Goal: Task Accomplishment & Management: Complete application form

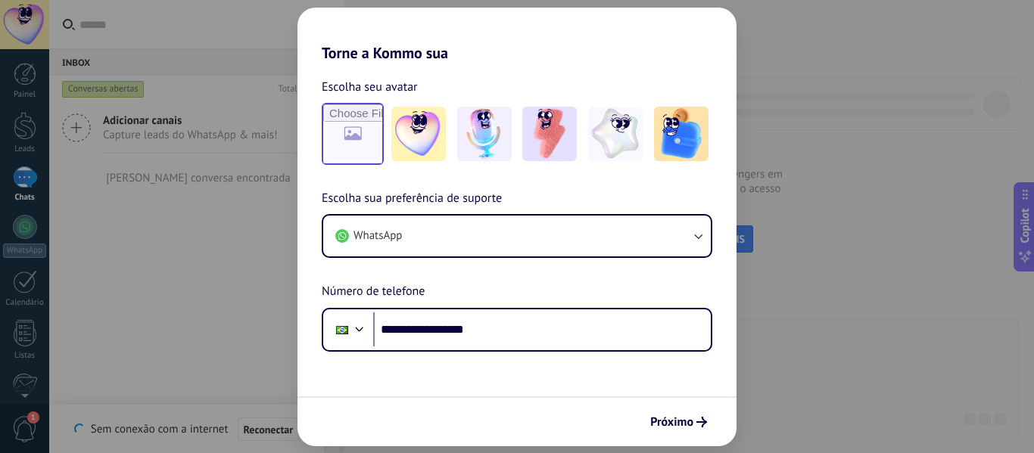
type input "**********"
click at [355, 137] on input "file" at bounding box center [352, 133] width 59 height 59
type input "**********"
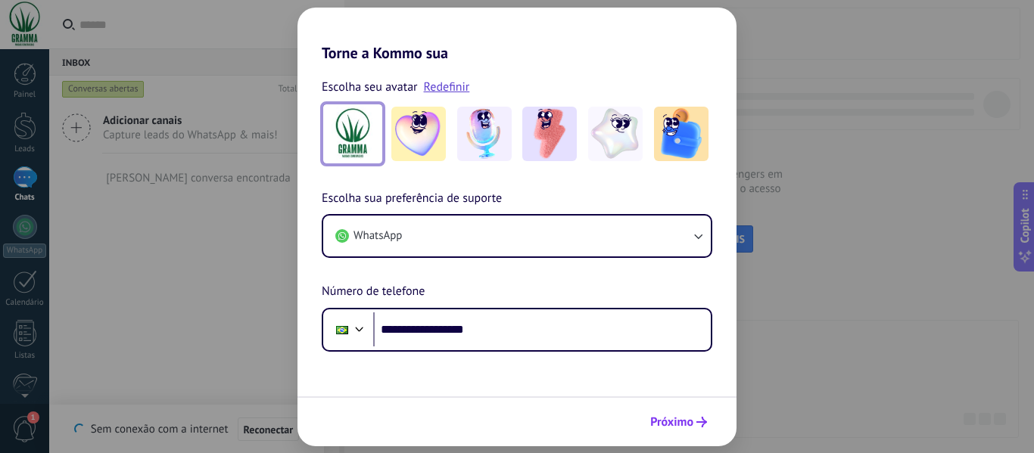
click at [671, 425] on span "Próximo" at bounding box center [671, 422] width 43 height 11
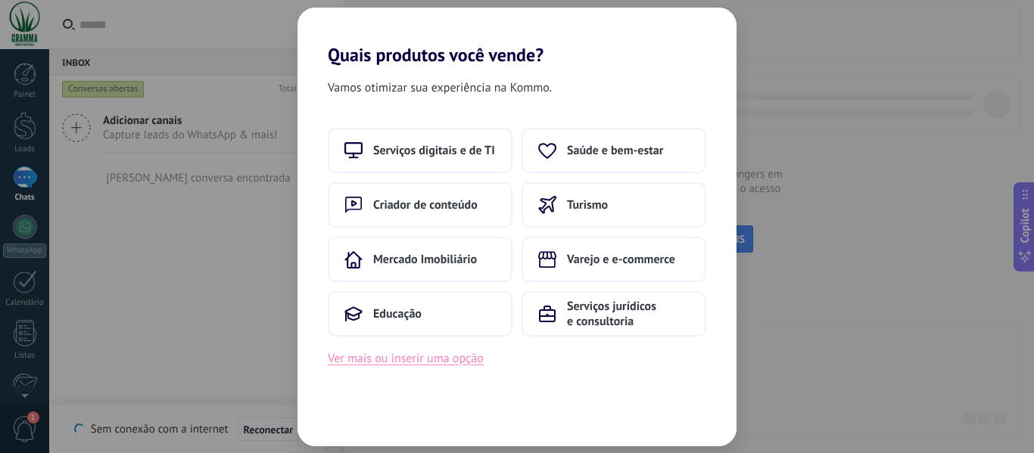
click at [394, 363] on button "Ver mais ou inserir uma opção" at bounding box center [406, 359] width 156 height 20
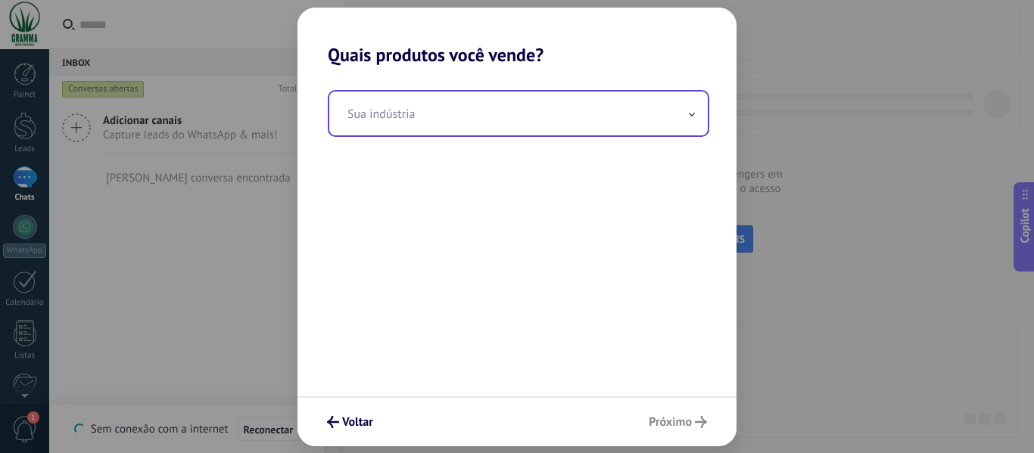
click at [450, 120] on input "text" at bounding box center [518, 114] width 379 height 44
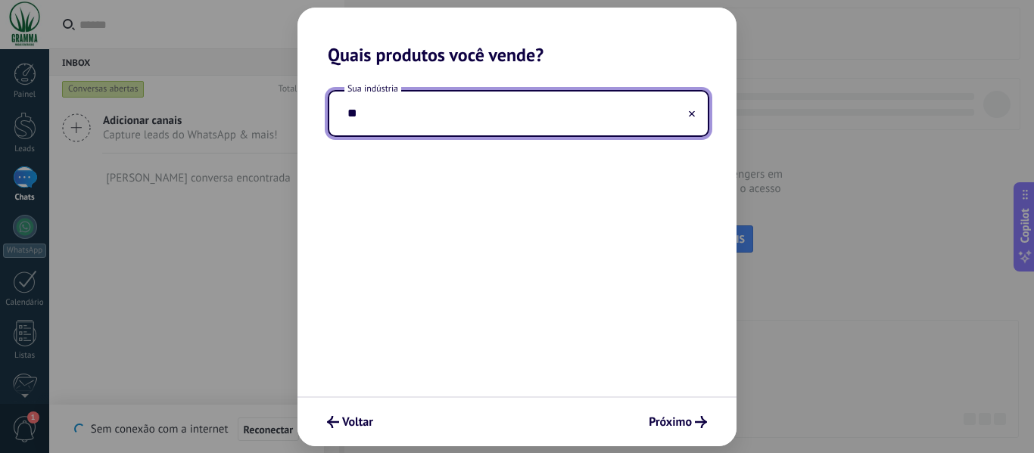
type input "*"
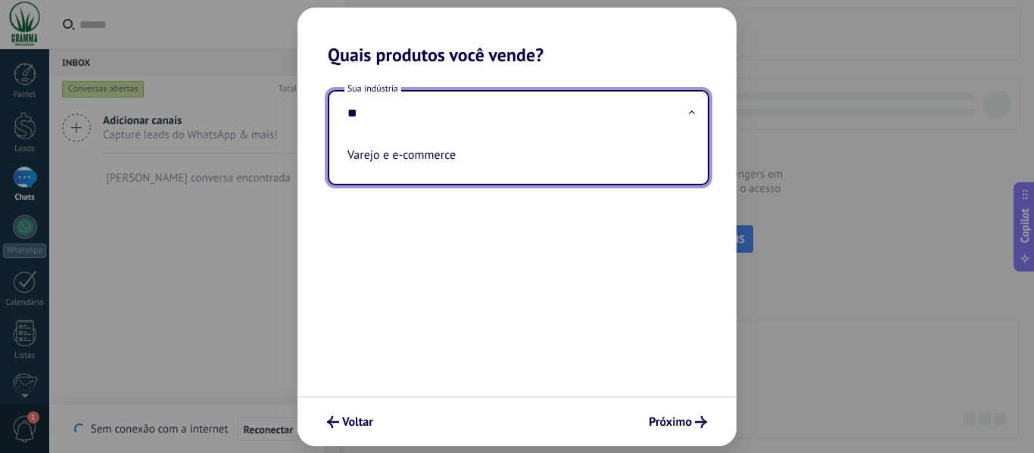
type input "*"
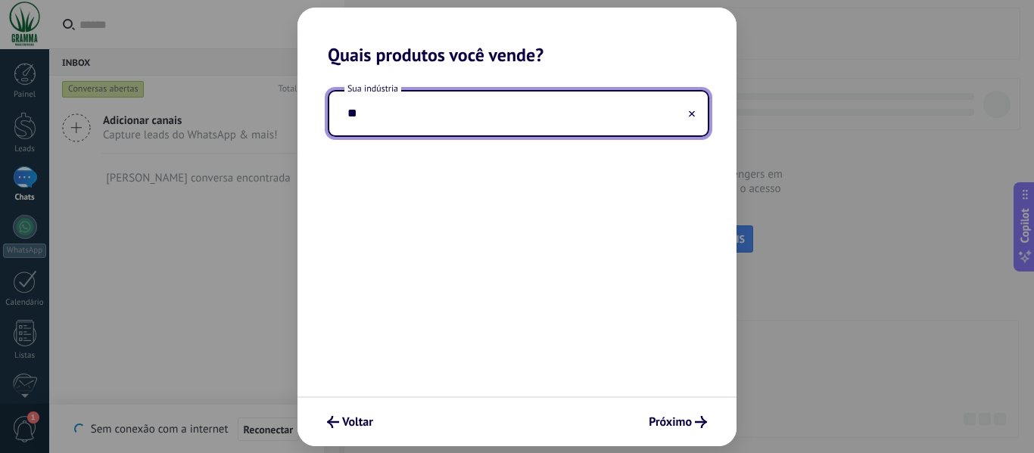
type input "*"
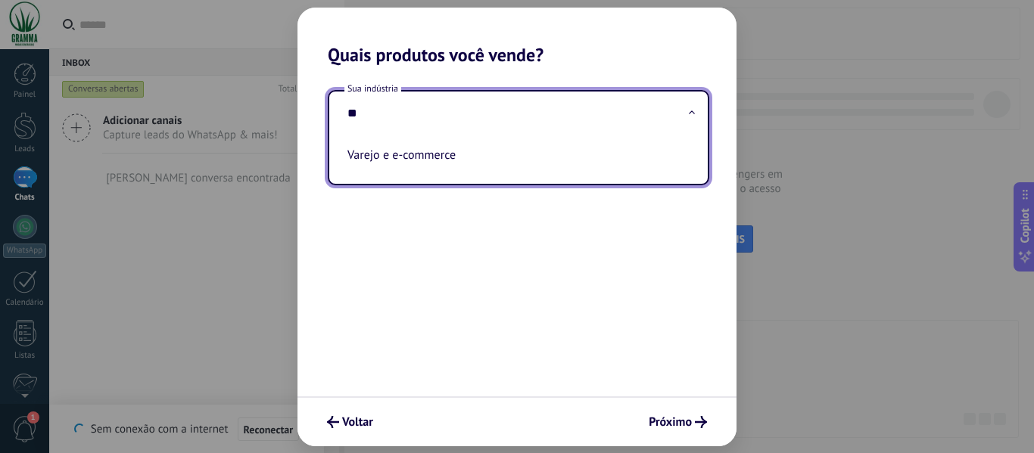
click at [497, 144] on li "Varejo e e-commerce" at bounding box center [515, 155] width 348 height 33
type input "**********"
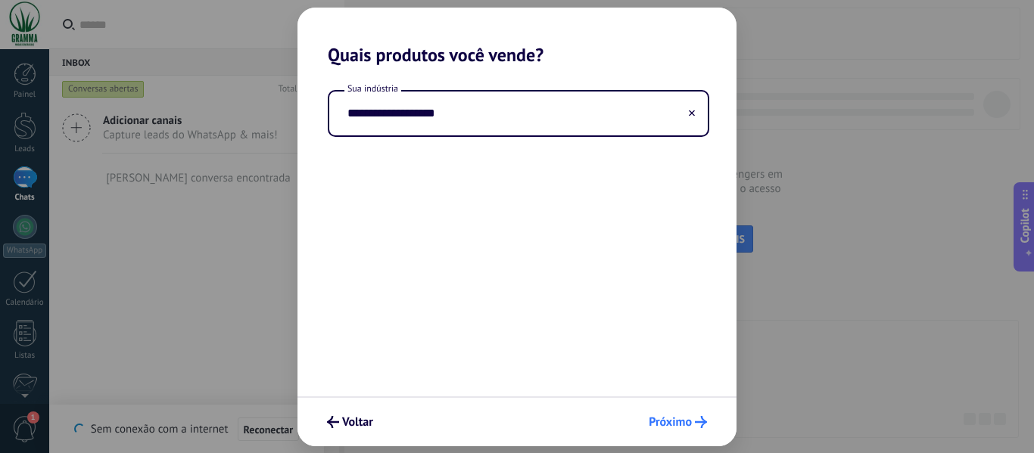
click at [666, 421] on span "Próximo" at bounding box center [670, 422] width 43 height 11
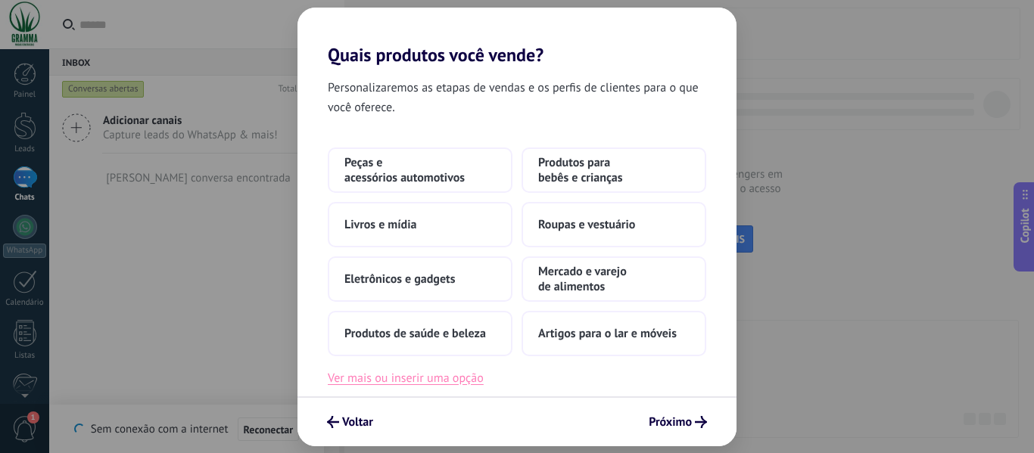
click at [438, 378] on button "Ver mais ou inserir uma opção" at bounding box center [406, 379] width 156 height 20
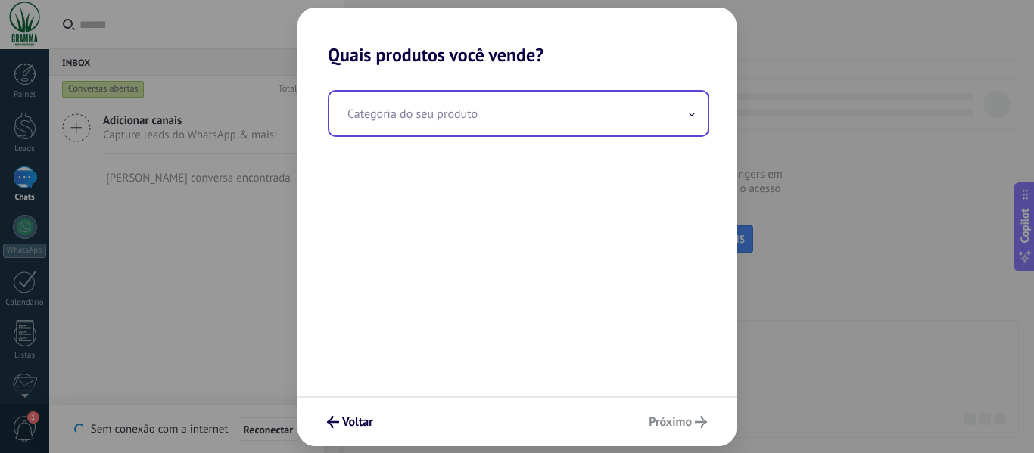
click at [463, 111] on input "text" at bounding box center [518, 114] width 379 height 44
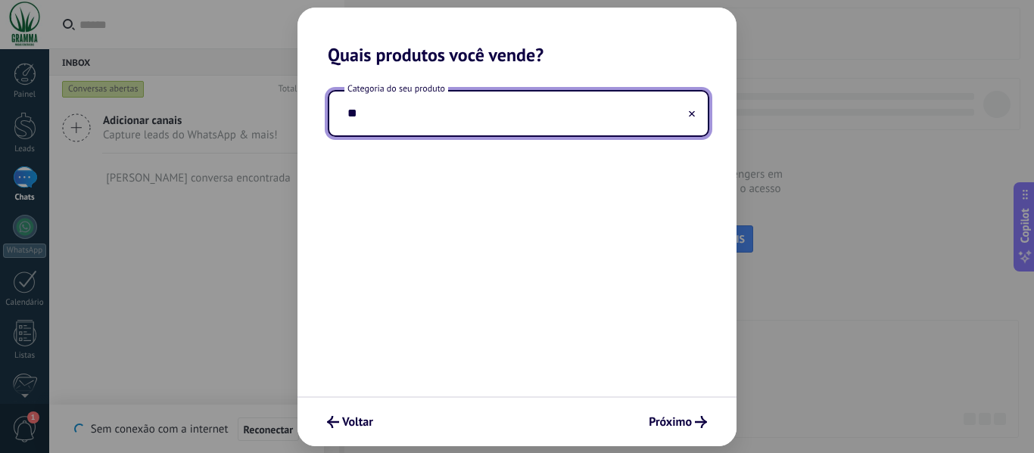
type input "*"
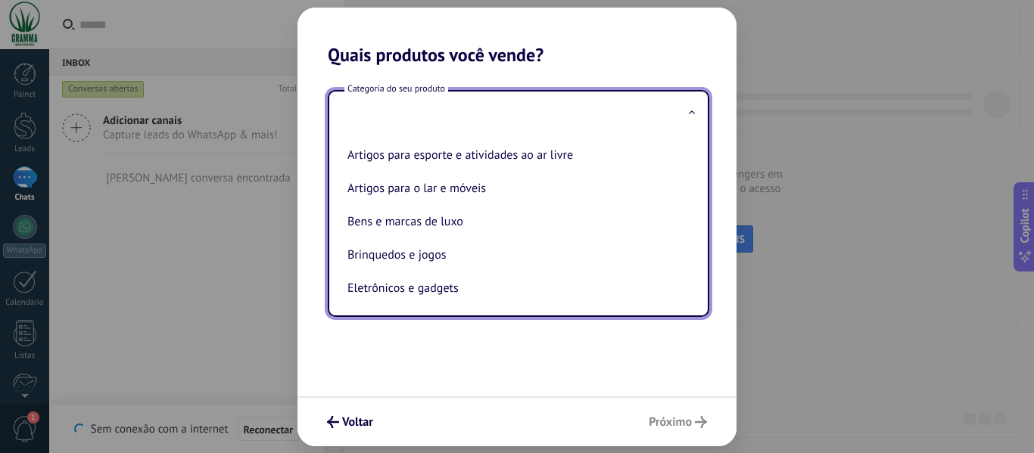
type input "*"
click at [532, 52] on h2 "Quais produtos você vende?" at bounding box center [517, 37] width 439 height 58
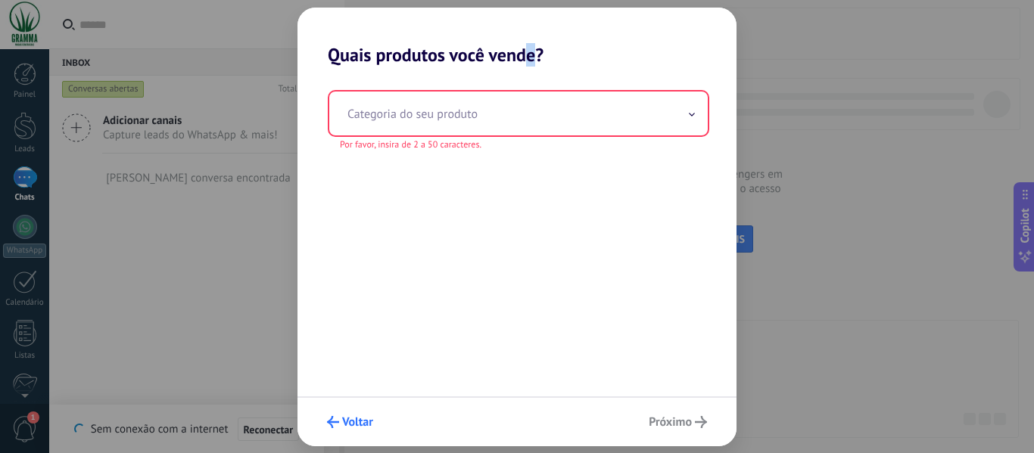
click at [354, 419] on span "Voltar" at bounding box center [357, 422] width 31 height 11
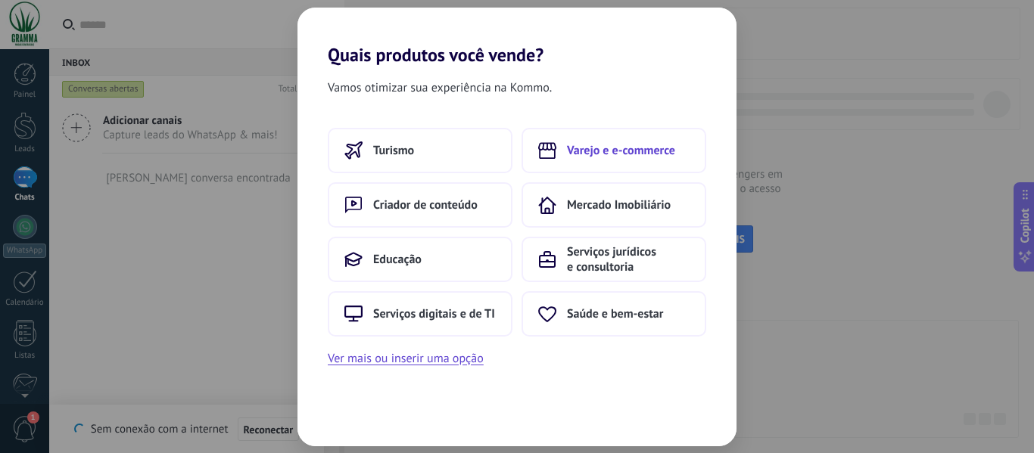
click at [614, 161] on button "Varejo e e-commerce" at bounding box center [614, 150] width 185 height 45
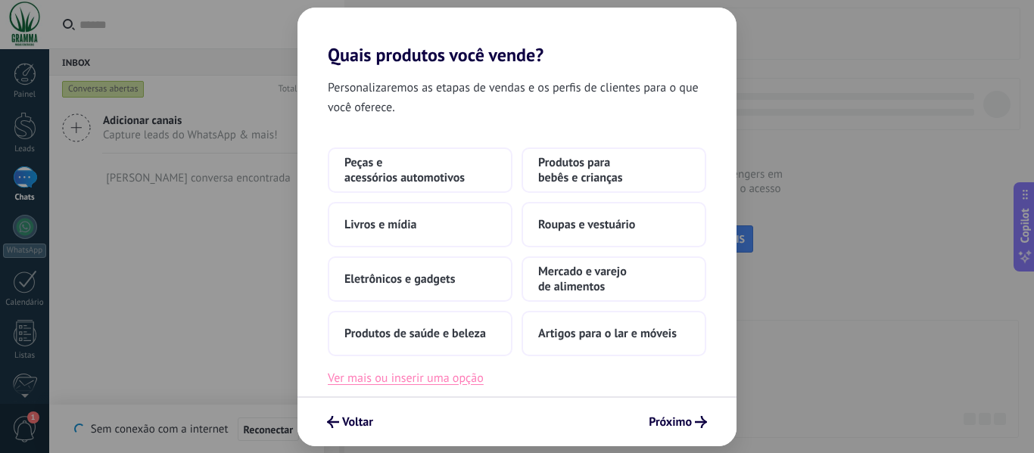
click at [442, 381] on button "Ver mais ou inserir uma opção" at bounding box center [406, 379] width 156 height 20
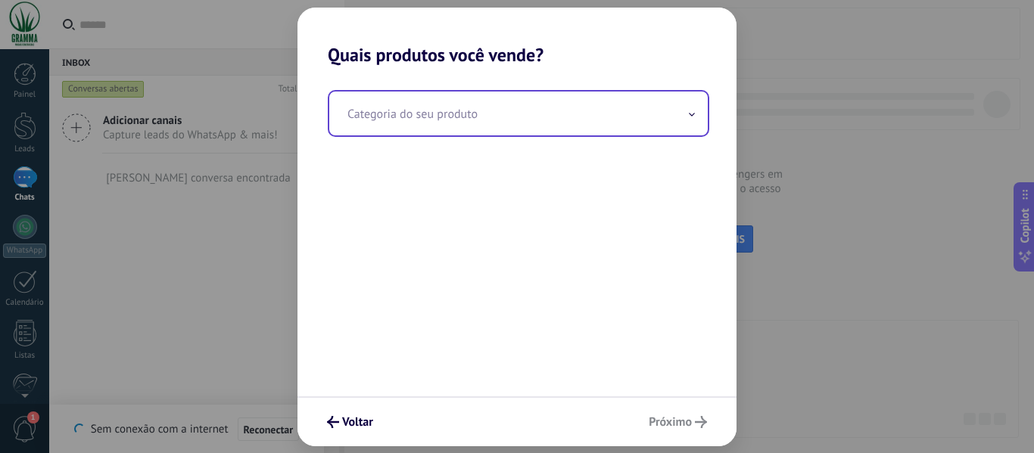
click at [497, 111] on input "text" at bounding box center [518, 114] width 379 height 44
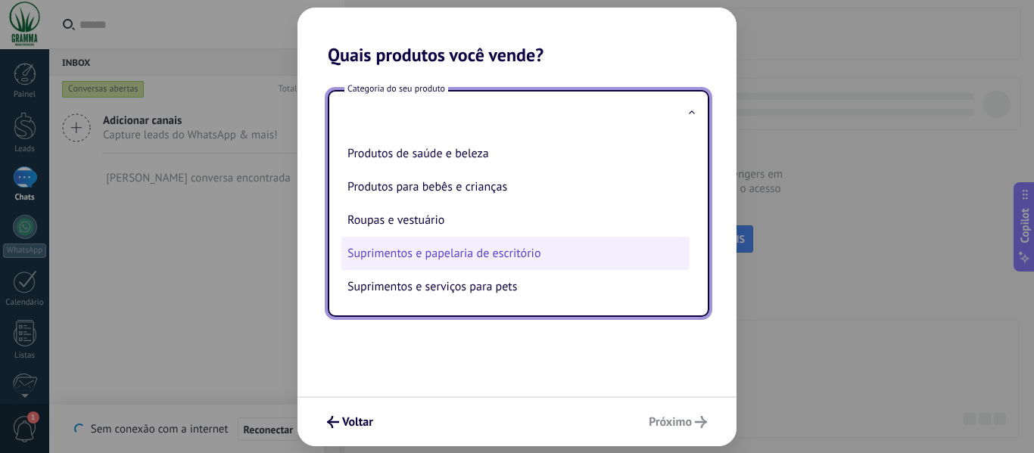
scroll to position [108, 0]
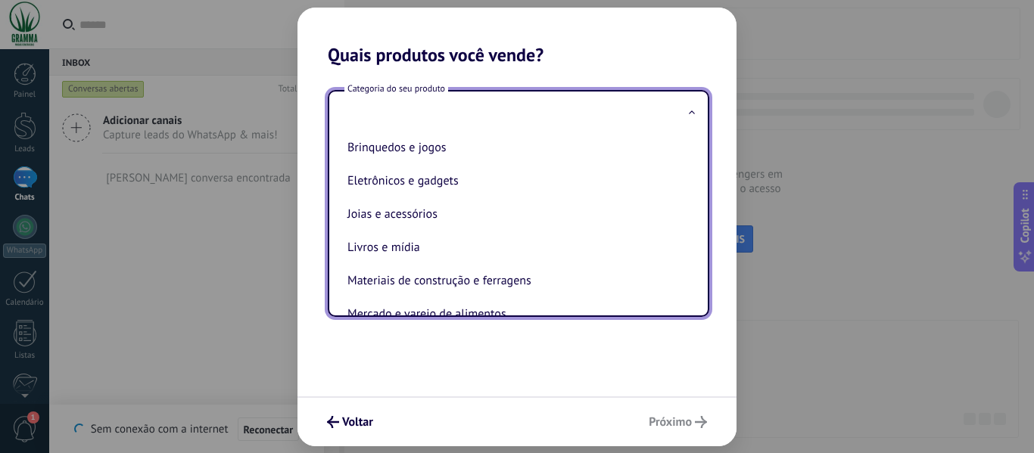
click at [557, 372] on div "Categoria do seu produto Artigos para esporte e atividades ao ar livre Artigos …" at bounding box center [517, 231] width 439 height 331
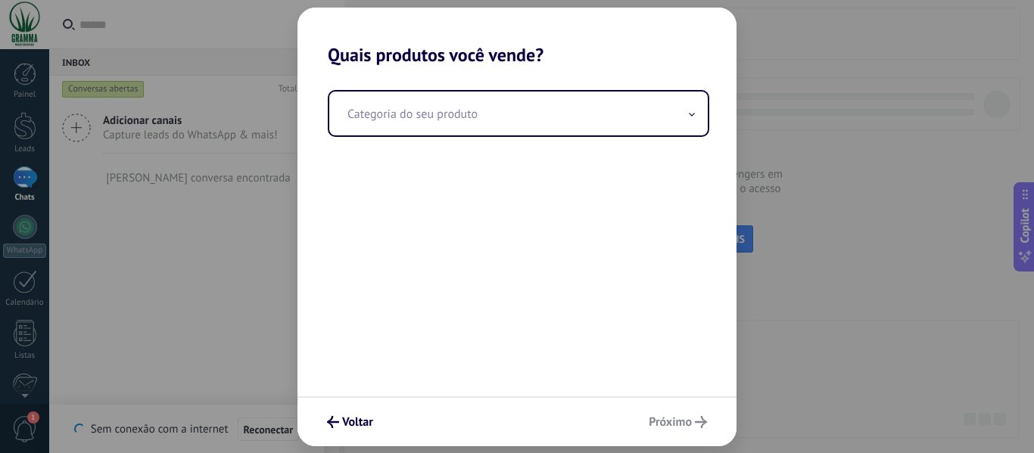
click at [677, 432] on div "Voltar Próximo" at bounding box center [517, 422] width 439 height 50
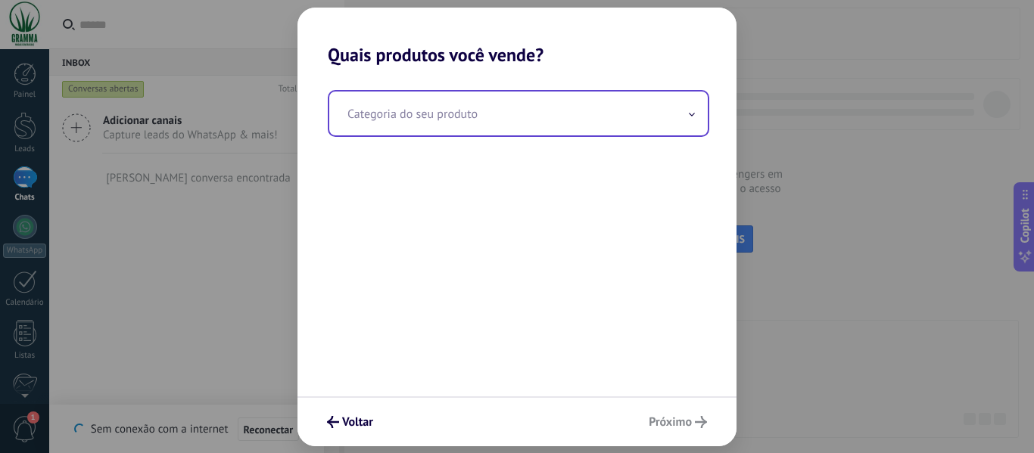
click at [528, 135] on div "Categoria do seu produto" at bounding box center [519, 113] width 382 height 47
click at [529, 120] on input "text" at bounding box center [518, 114] width 379 height 44
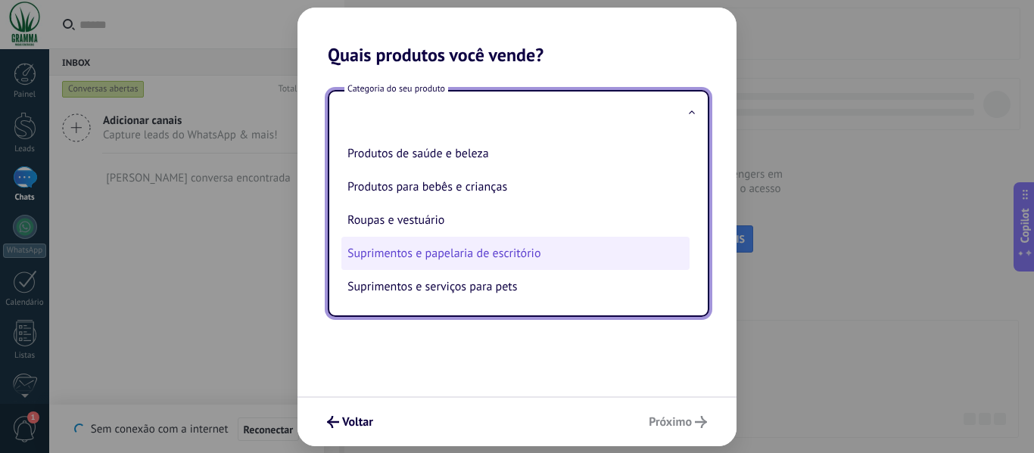
scroll to position [0, 0]
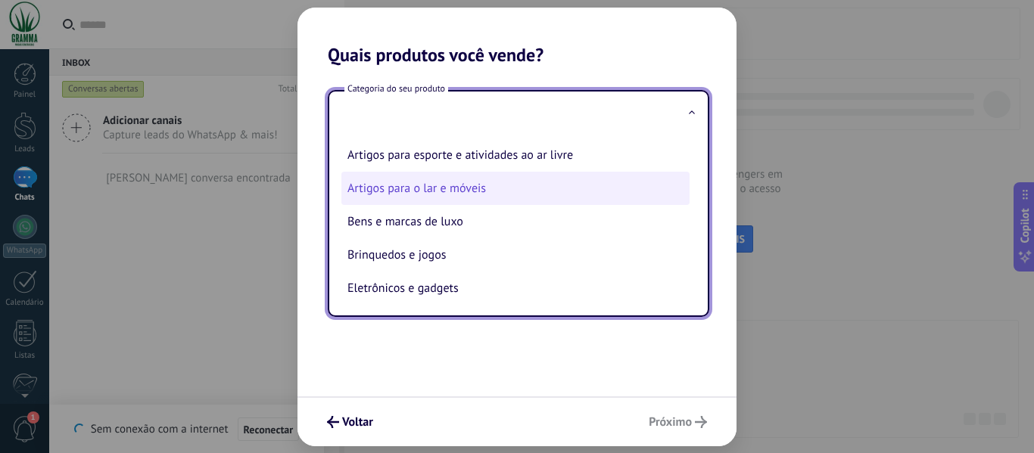
click at [534, 189] on li "Artigos para o lar e móveis" at bounding box center [515, 188] width 348 height 33
type input "**********"
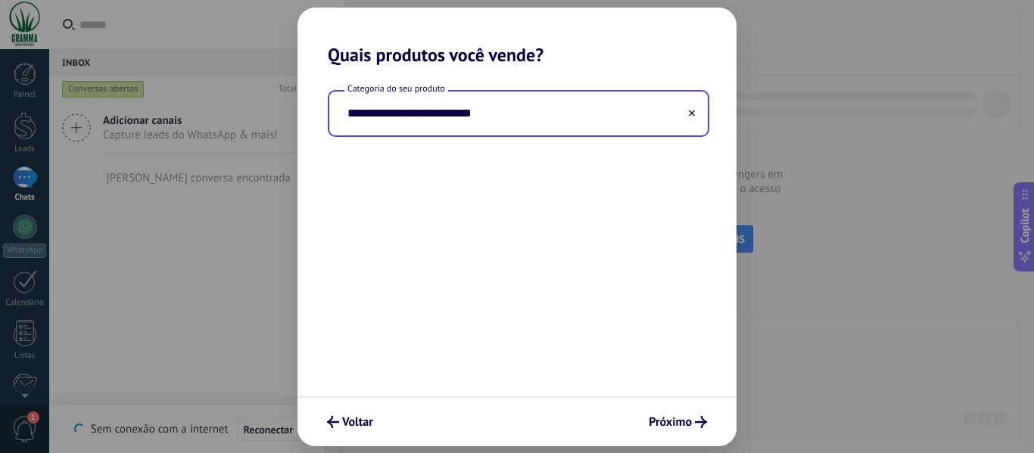
click at [551, 267] on div "**********" at bounding box center [517, 231] width 439 height 331
click at [692, 424] on span "Próximo" at bounding box center [678, 422] width 58 height 12
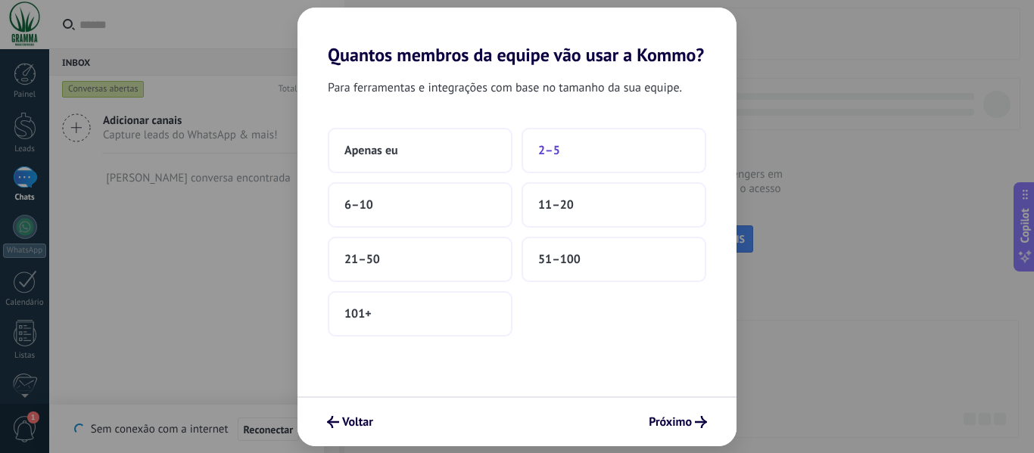
click at [561, 153] on button "2–5" at bounding box center [614, 150] width 185 height 45
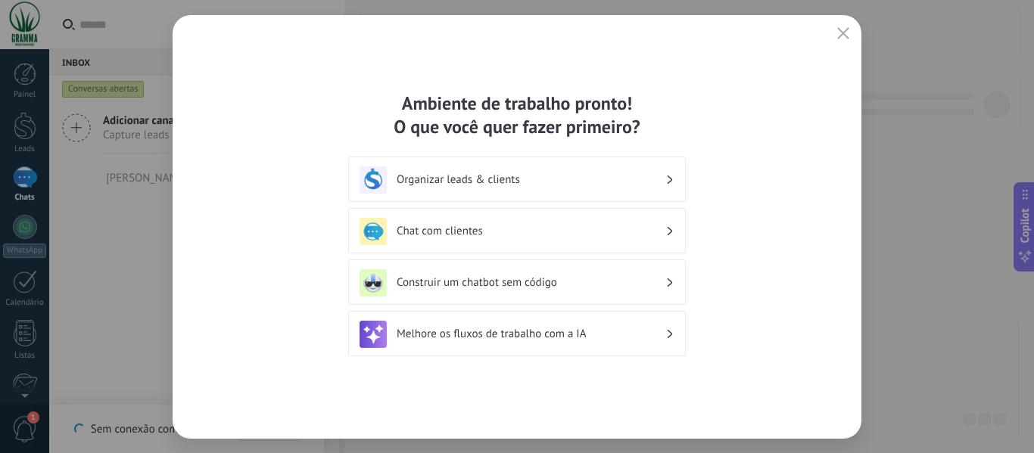
click at [450, 180] on h3 "Organizar leads & clients" at bounding box center [531, 180] width 269 height 14
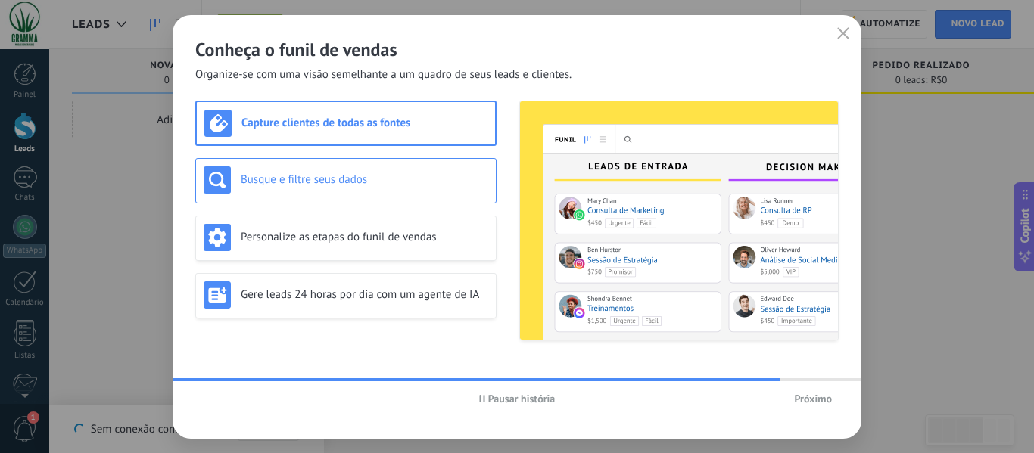
click at [380, 179] on h3 "Busque e filtre seus dados" at bounding box center [365, 180] width 248 height 14
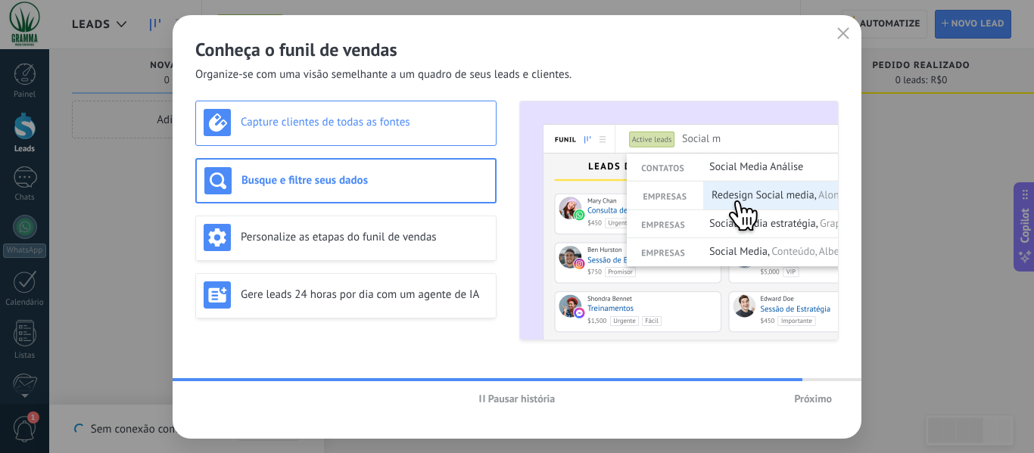
click at [380, 104] on div "Capture clientes de todas as fontes" at bounding box center [345, 123] width 301 height 45
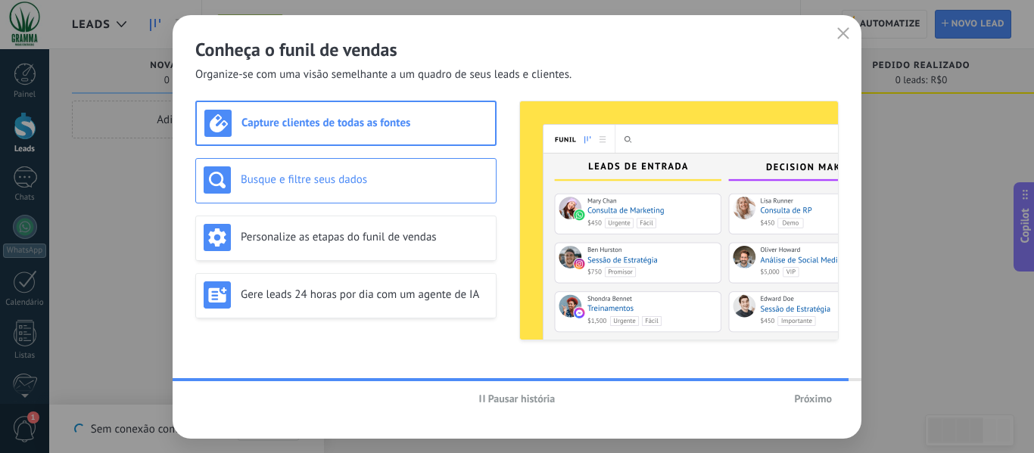
click at [376, 169] on div "Busque e filtre seus dados" at bounding box center [346, 180] width 285 height 27
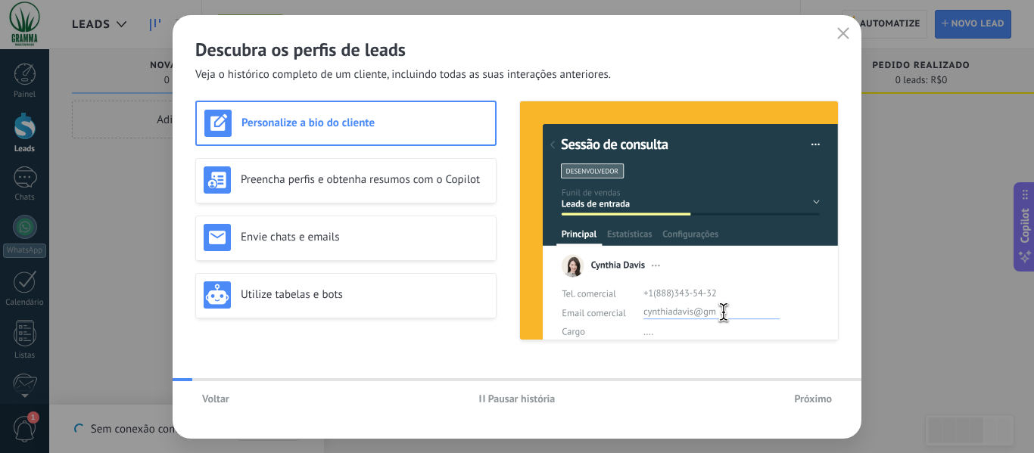
click at [376, 113] on div "Personalize a bio do cliente" at bounding box center [345, 123] width 283 height 27
click at [214, 397] on span "Voltar" at bounding box center [215, 399] width 27 height 11
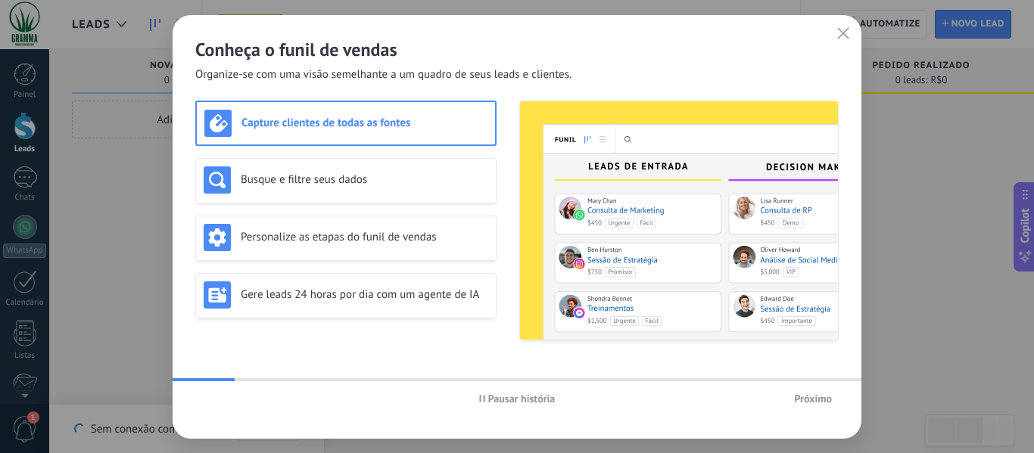
click at [332, 126] on h3 "Capture clientes de todas as fontes" at bounding box center [365, 123] width 246 height 14
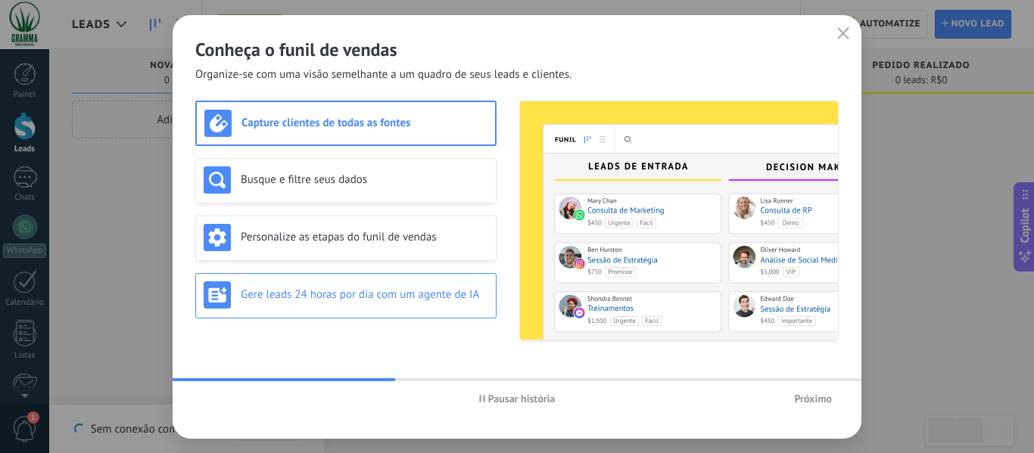
click at [310, 293] on h3 "Gere leads 24 horas por dia com um agente de IA" at bounding box center [365, 295] width 248 height 14
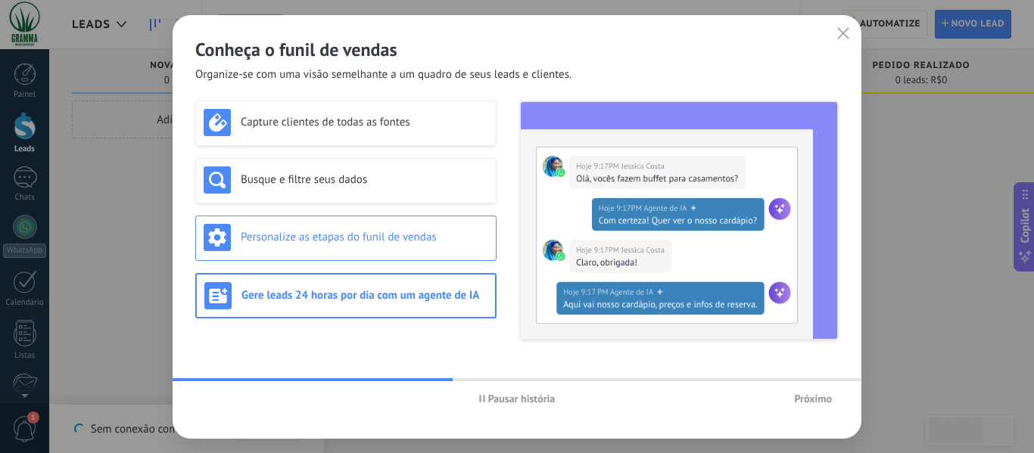
click at [340, 231] on h3 "Personalize as etapas do funil de vendas" at bounding box center [365, 237] width 248 height 14
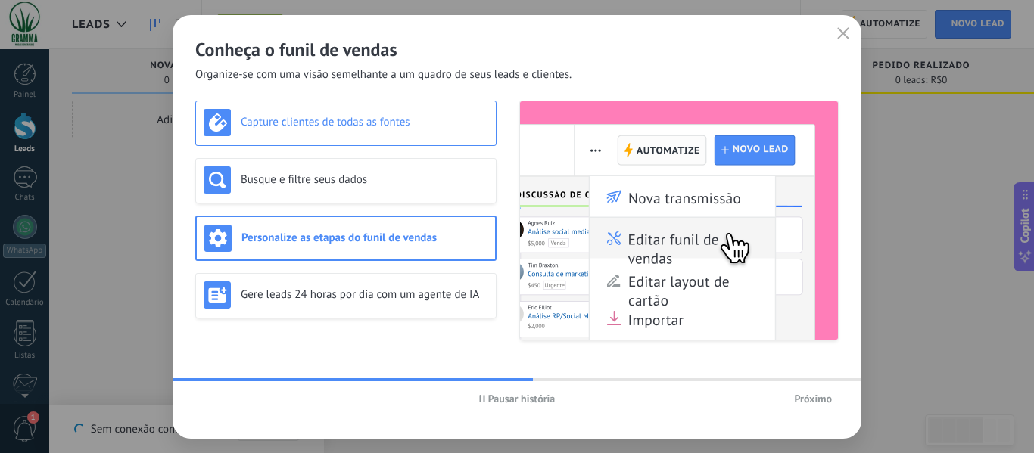
click at [408, 132] on div "Capture clientes de todas as fontes" at bounding box center [346, 122] width 285 height 27
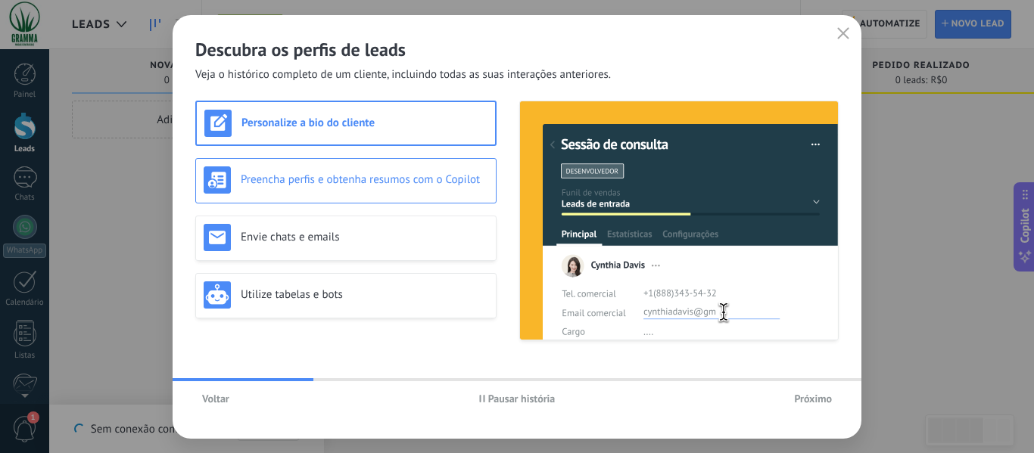
click at [360, 179] on h3 "Preencha perfis e obtenha resumos com o Copilot" at bounding box center [365, 180] width 248 height 14
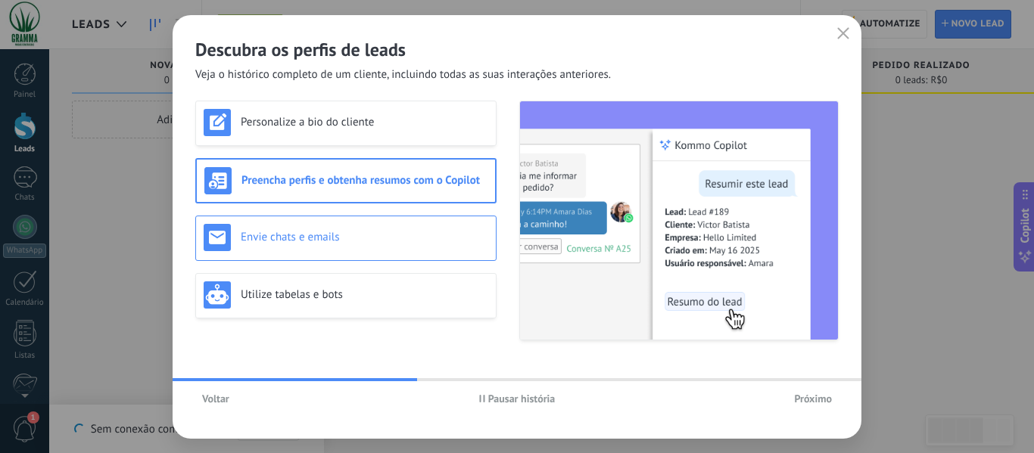
click at [358, 239] on h3 "Envie chats e emails" at bounding box center [365, 237] width 248 height 14
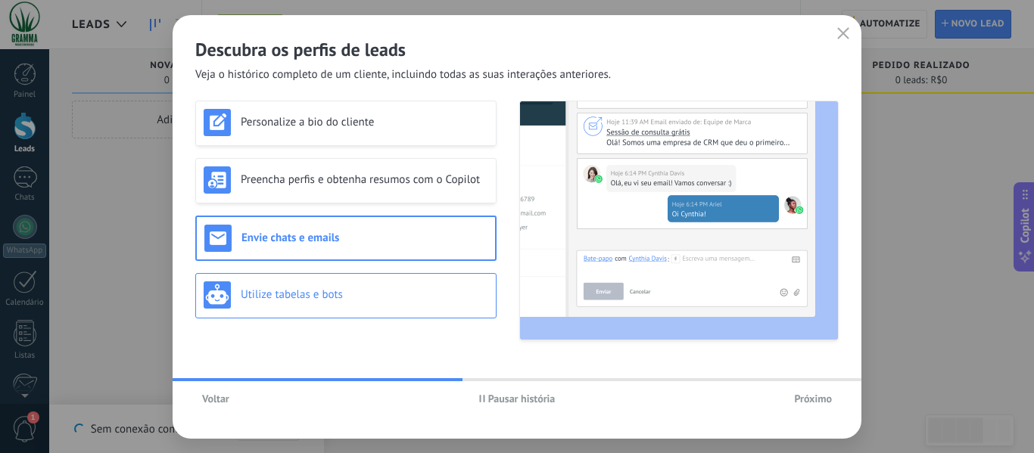
click at [364, 301] on h3 "Utilize tabelas e bots" at bounding box center [365, 295] width 248 height 14
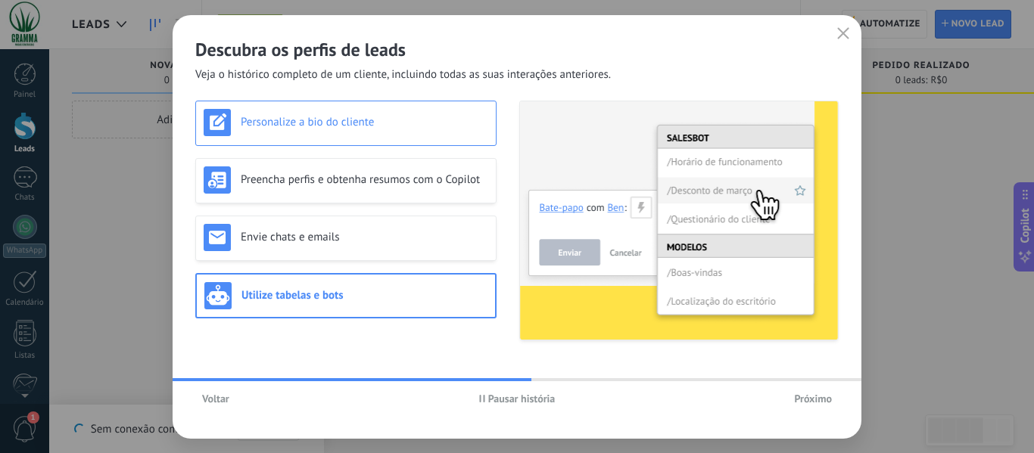
click at [347, 119] on h3 "Personalize a bio do cliente" at bounding box center [365, 122] width 248 height 14
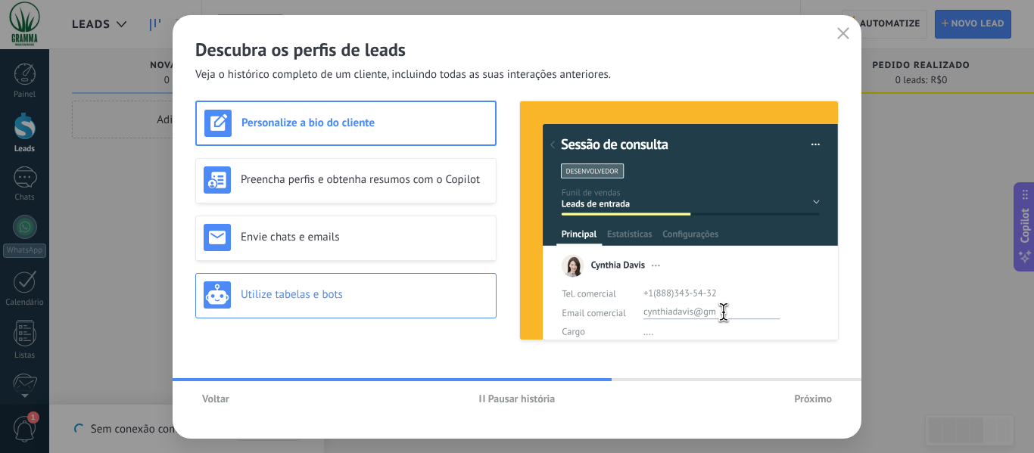
click at [390, 296] on h3 "Utilize tabelas e bots" at bounding box center [365, 295] width 248 height 14
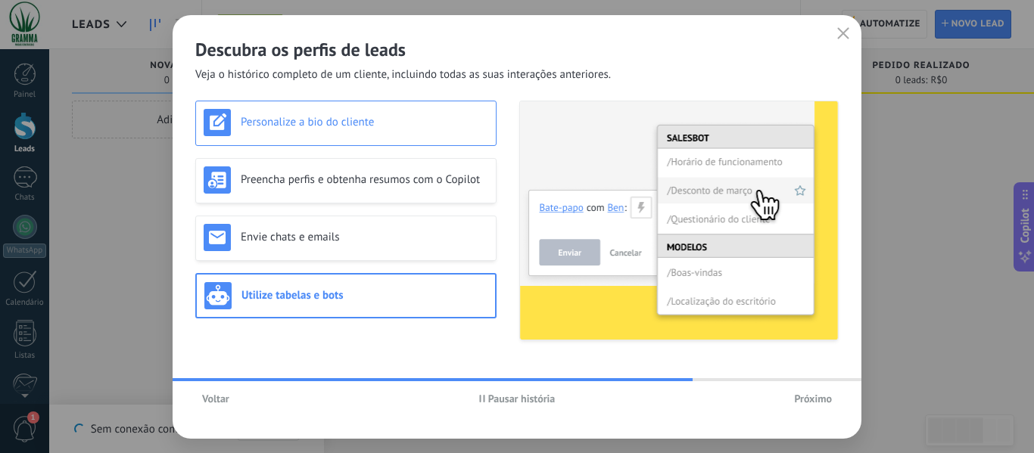
click at [372, 123] on h3 "Personalize a bio do cliente" at bounding box center [365, 122] width 248 height 14
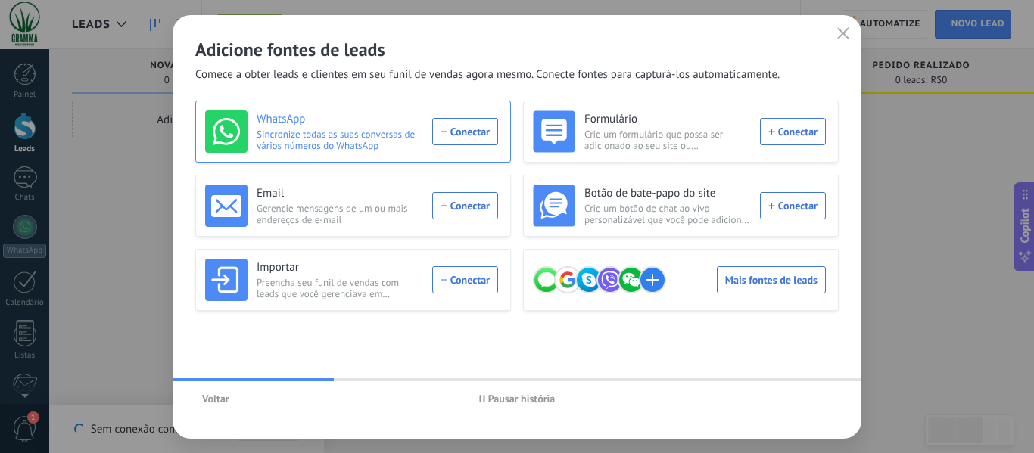
click at [463, 132] on div "WhatsApp Sincronize todas as suas conversas de vários números do WhatsApp Conec…" at bounding box center [351, 132] width 293 height 42
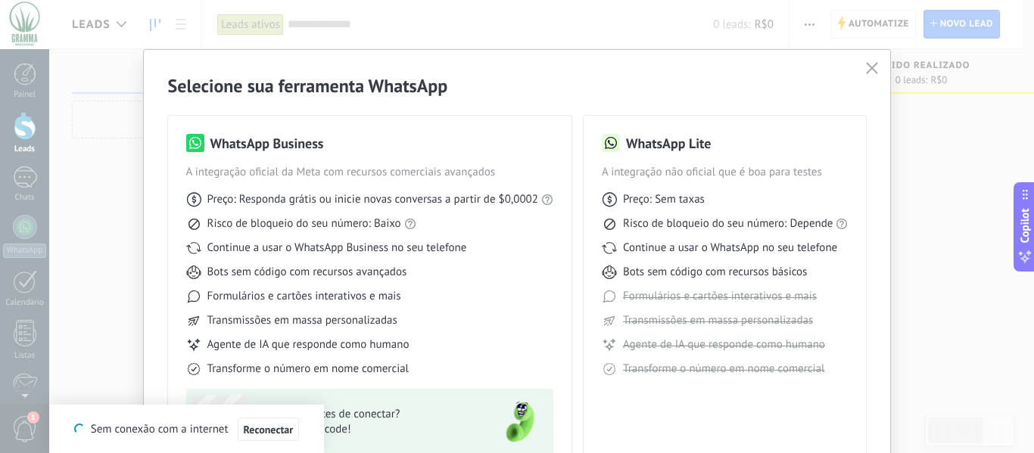
scroll to position [141, 0]
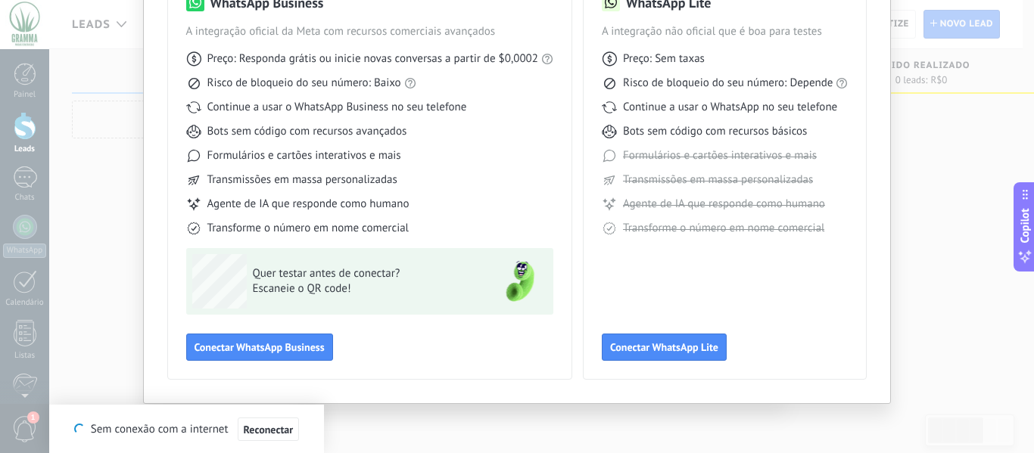
click at [438, 335] on div "WhatsApp Business A integração oficial da Meta com recursos comerciais avançado…" at bounding box center [369, 177] width 367 height 368
click at [466, 368] on div "WhatsApp Business A integração oficial da Meta com recursos comerciais avançado…" at bounding box center [370, 177] width 404 height 404
click at [245, 347] on span "Conectar WhatsApp Business" at bounding box center [260, 347] width 130 height 11
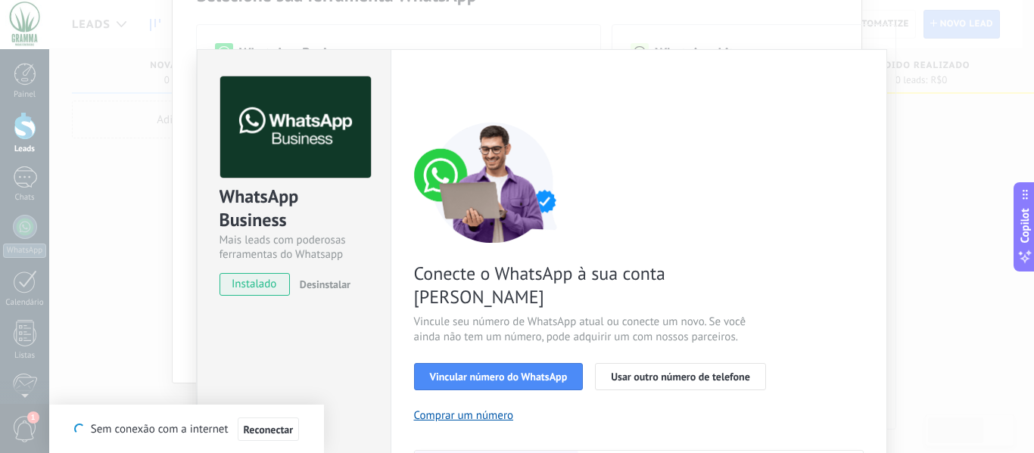
scroll to position [207, 0]
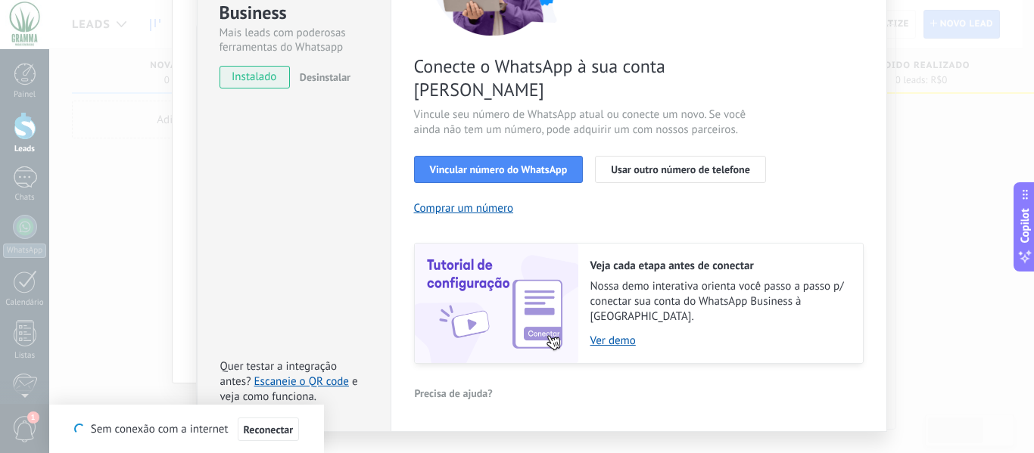
click at [251, 79] on span "instalado" at bounding box center [254, 77] width 69 height 23
click at [475, 164] on span "Vincular número do WhatsApp" at bounding box center [499, 169] width 138 height 11
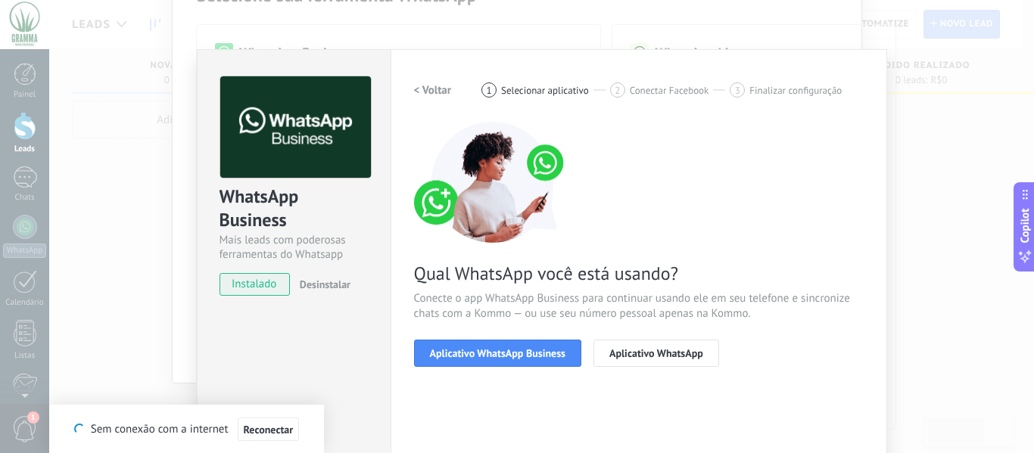
scroll to position [175, 0]
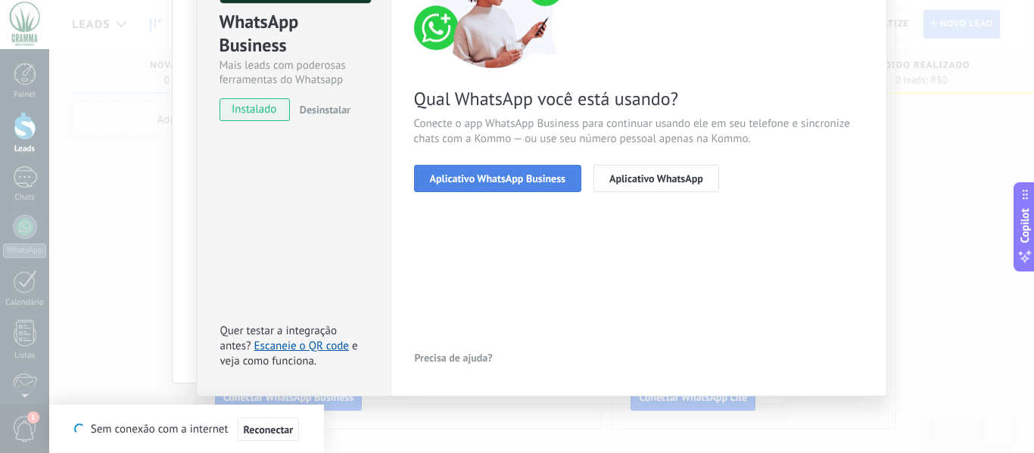
drag, startPoint x: 509, startPoint y: 183, endPoint x: 503, endPoint y: 177, distance: 8.6
click at [503, 177] on span "Aplicativo WhatsApp Business" at bounding box center [498, 178] width 136 height 11
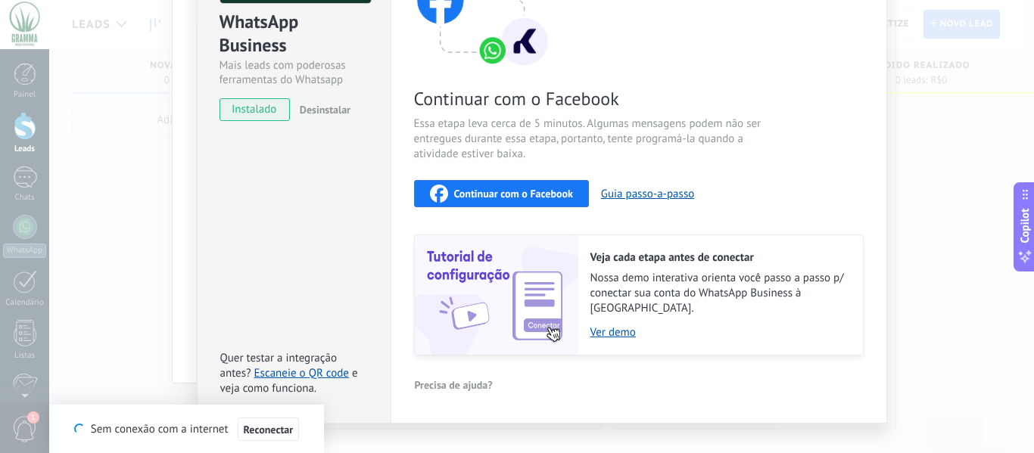
scroll to position [0, 0]
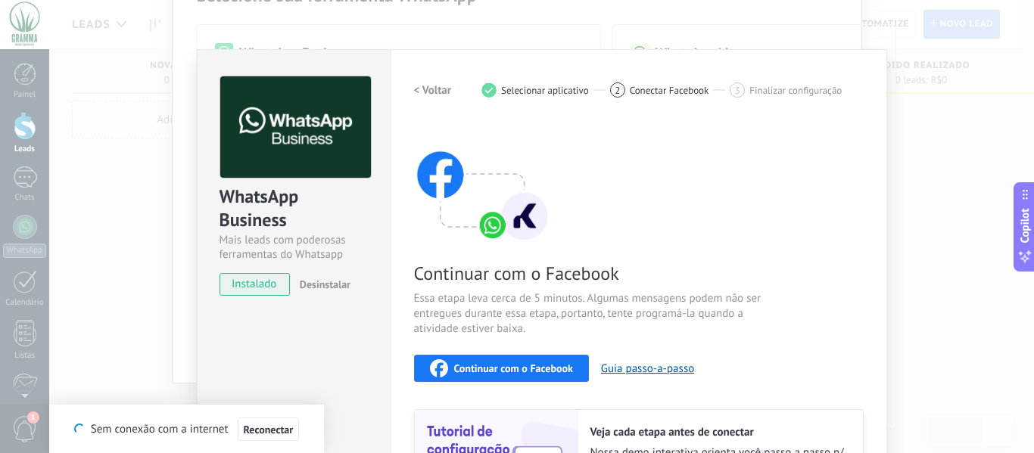
click at [536, 367] on span "Continuar com o Facebook" at bounding box center [513, 368] width 119 height 11
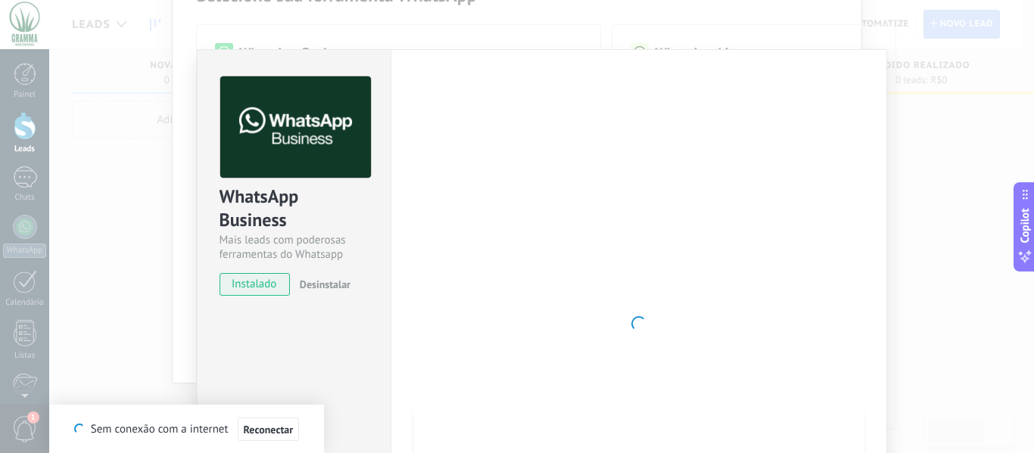
click at [955, 210] on div "WhatsApp Business Mais leads com poderosas ferramentas do Whatsapp instalado De…" at bounding box center [541, 226] width 985 height 453
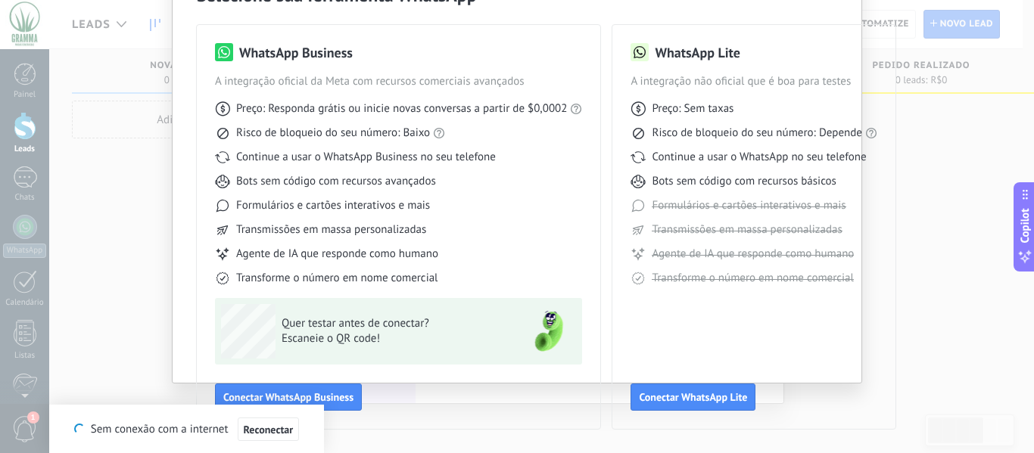
click at [934, 267] on div "Selecione sua ferramenta WhatsApp WhatsApp Business A integração oficial da Met…" at bounding box center [517, 226] width 1034 height 453
click at [933, 239] on div "Selecione sua ferramenta WhatsApp WhatsApp Business A integração oficial da Met…" at bounding box center [517, 226] width 1034 height 453
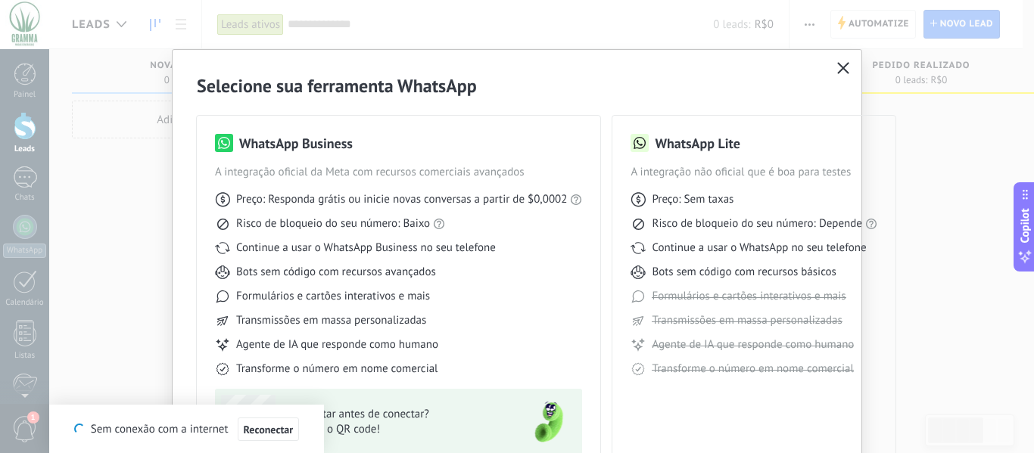
click at [218, 5] on div "Selecione sua ferramenta WhatsApp WhatsApp Business A integração oficial da Met…" at bounding box center [517, 226] width 1034 height 453
click at [96, 61] on div "Selecione sua ferramenta WhatsApp WhatsApp Business A integração oficial da Met…" at bounding box center [517, 226] width 1034 height 453
click at [110, 179] on div "Selecione sua ferramenta WhatsApp WhatsApp Business A integração oficial da Met…" at bounding box center [517, 226] width 1034 height 453
click at [119, 192] on div "Selecione sua ferramenta WhatsApp WhatsApp Business A integração oficial da Met…" at bounding box center [517, 226] width 1034 height 453
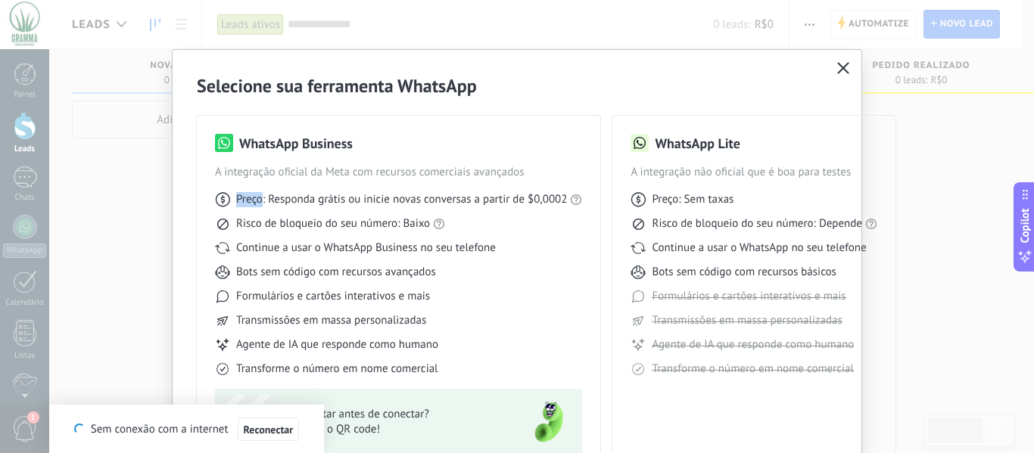
click at [119, 192] on div "Selecione sua ferramenta WhatsApp WhatsApp Business A integração oficial da Met…" at bounding box center [517, 226] width 1034 height 453
click at [834, 70] on button "button" at bounding box center [844, 68] width 20 height 21
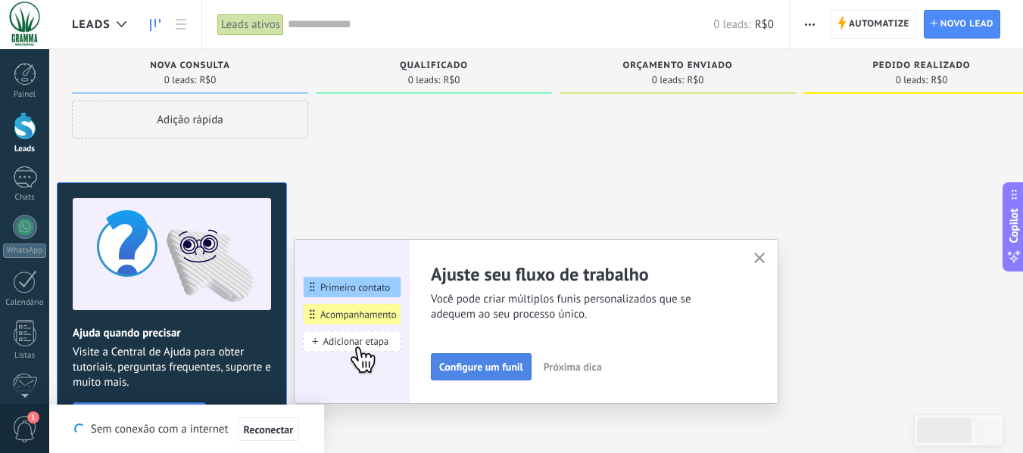
click at [481, 364] on span "Configure um funil" at bounding box center [481, 367] width 84 height 11
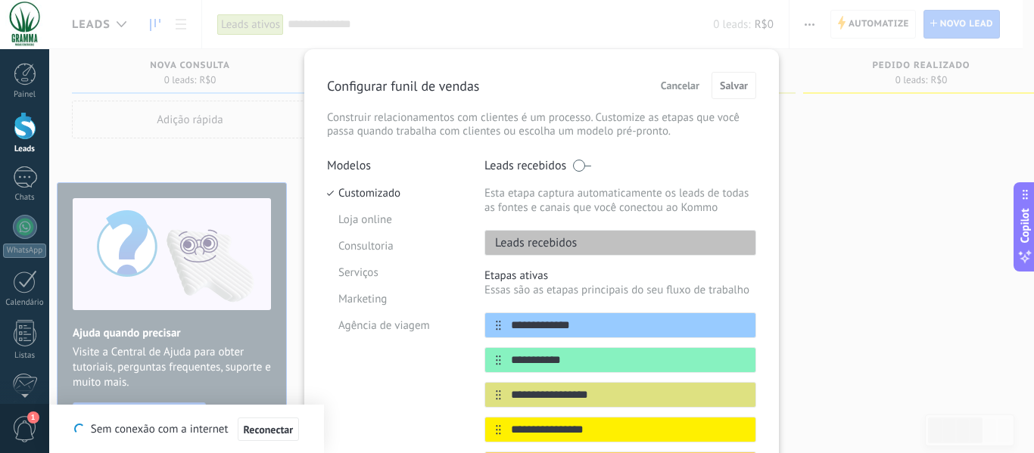
click at [526, 154] on div "**********" at bounding box center [541, 369] width 429 height 595
click at [559, 160] on p "Leads recebidos" at bounding box center [526, 165] width 82 height 15
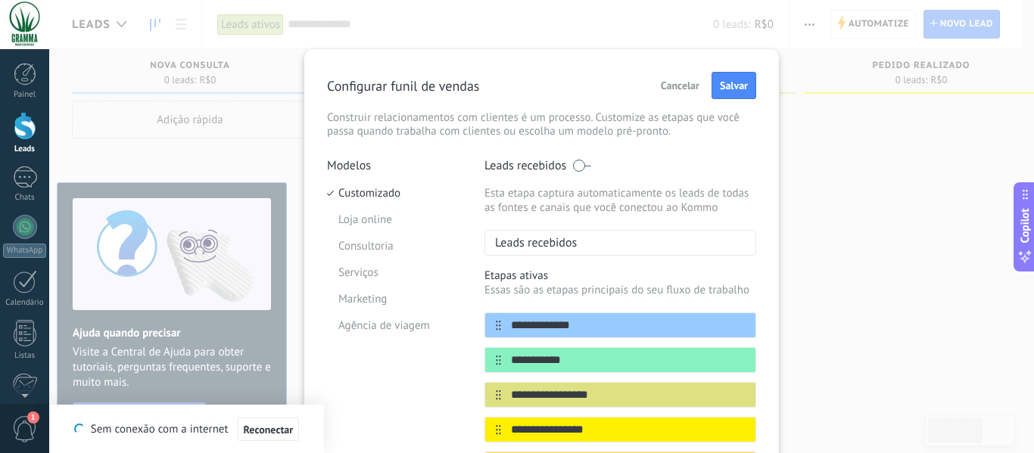
click at [577, 164] on span at bounding box center [581, 166] width 19 height 12
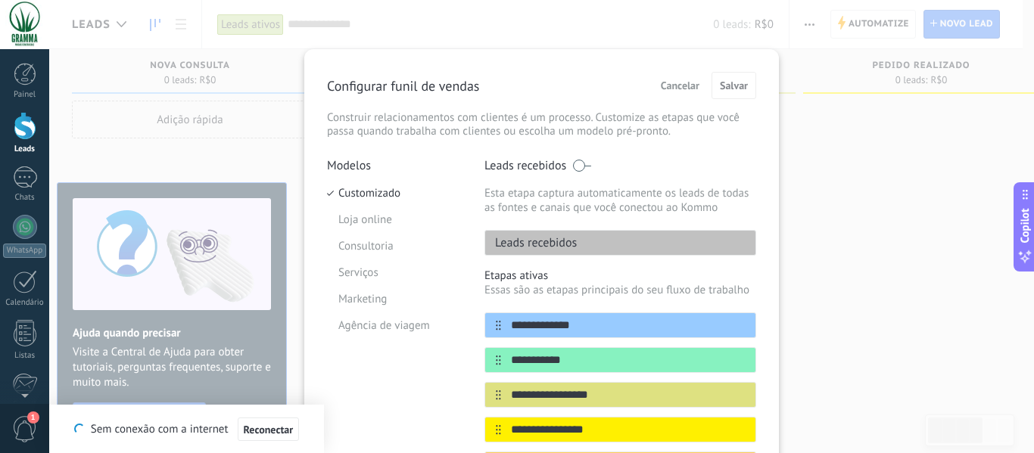
click at [578, 165] on span at bounding box center [581, 166] width 19 height 12
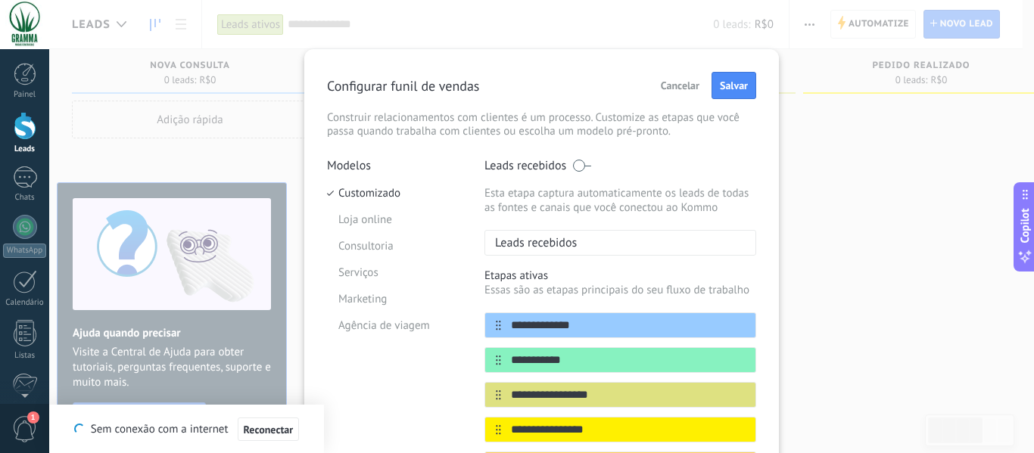
click at [576, 165] on span at bounding box center [581, 166] width 19 height 12
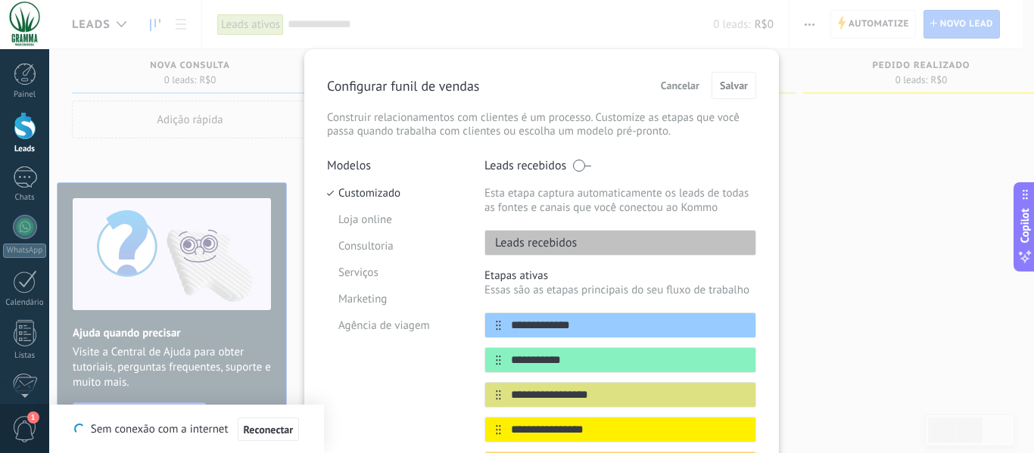
scroll to position [227, 0]
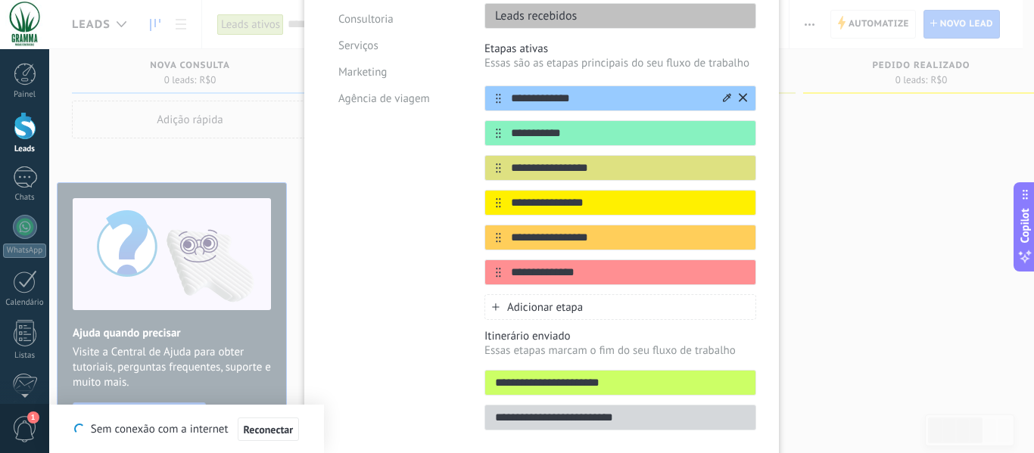
click at [559, 101] on input "**********" at bounding box center [611, 99] width 220 height 16
click at [578, 134] on input "**********" at bounding box center [611, 134] width 220 height 16
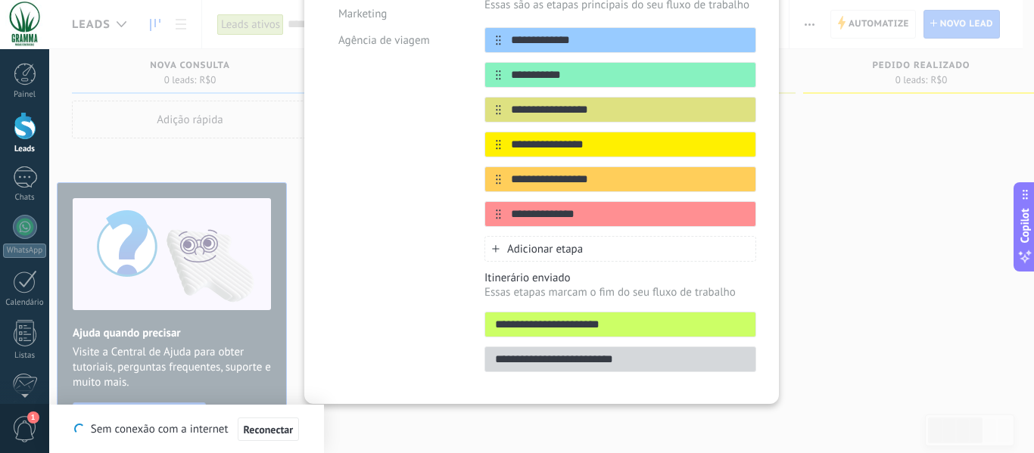
scroll to position [0, 0]
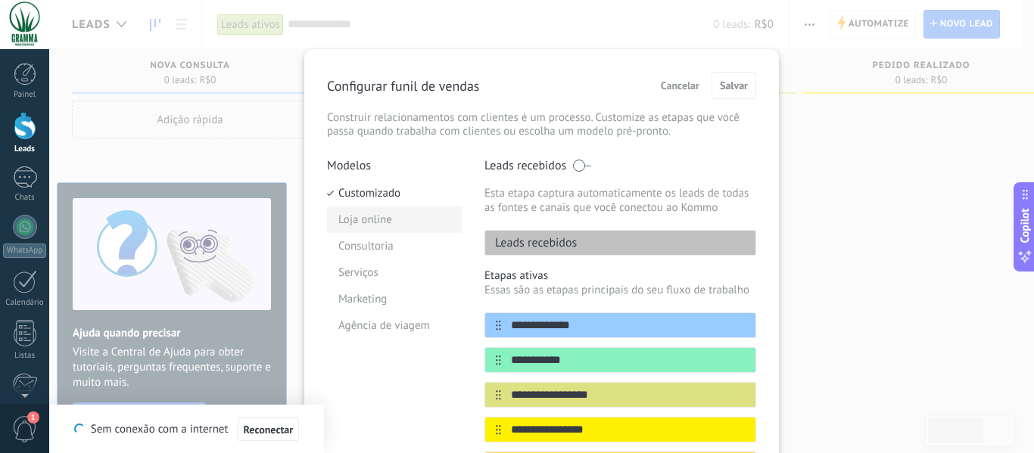
click at [383, 220] on li "Loja online" at bounding box center [394, 220] width 135 height 26
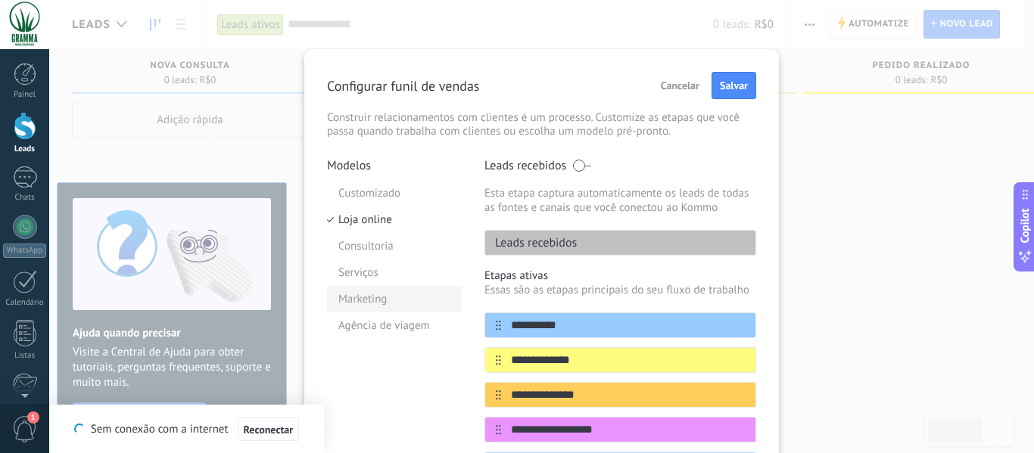
click at [396, 305] on li "Marketing" at bounding box center [394, 299] width 135 height 26
click at [580, 165] on span at bounding box center [581, 166] width 19 height 12
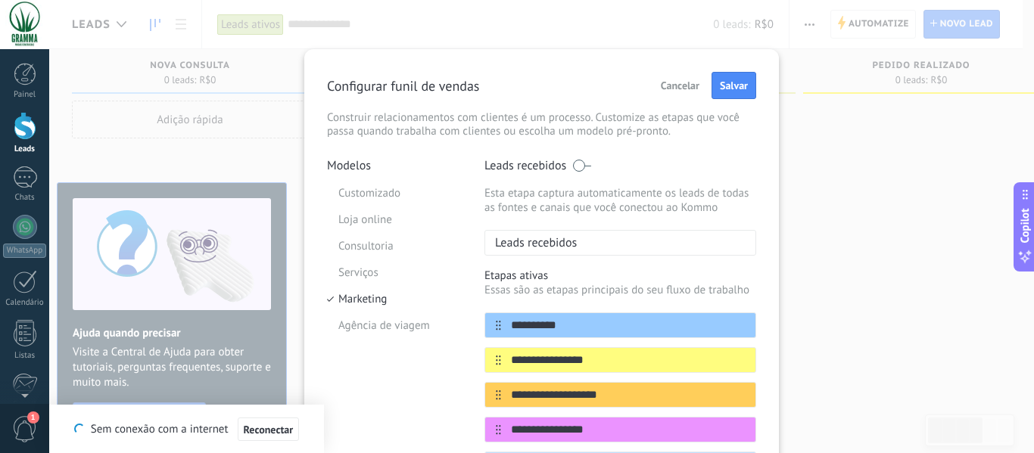
click at [580, 165] on span at bounding box center [581, 166] width 19 height 12
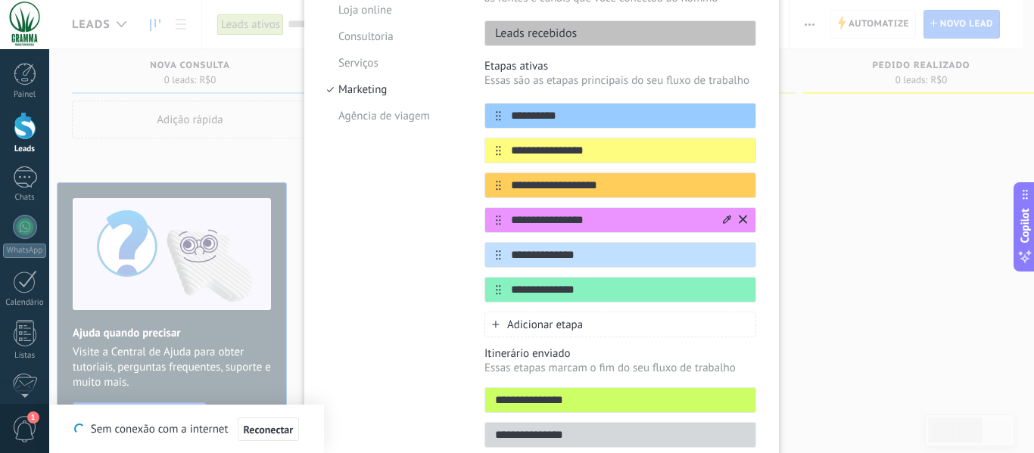
scroll to position [134, 0]
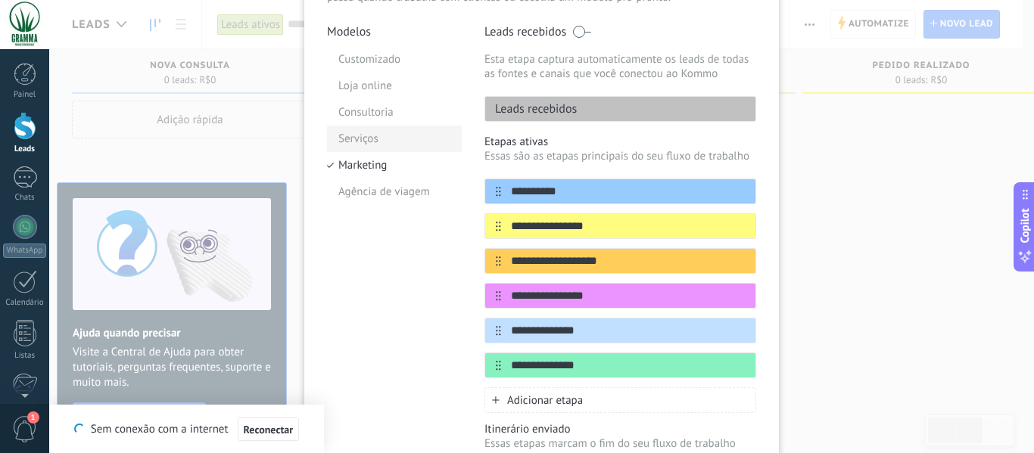
click at [392, 136] on li "Serviços" at bounding box center [394, 139] width 135 height 26
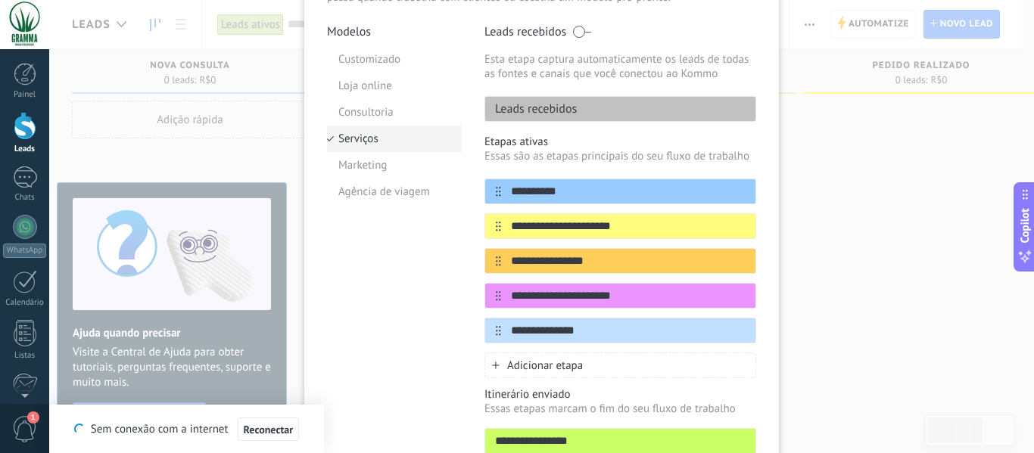
click at [391, 126] on li "Serviços" at bounding box center [394, 139] width 135 height 26
click at [375, 113] on li "Consultoria" at bounding box center [394, 112] width 135 height 26
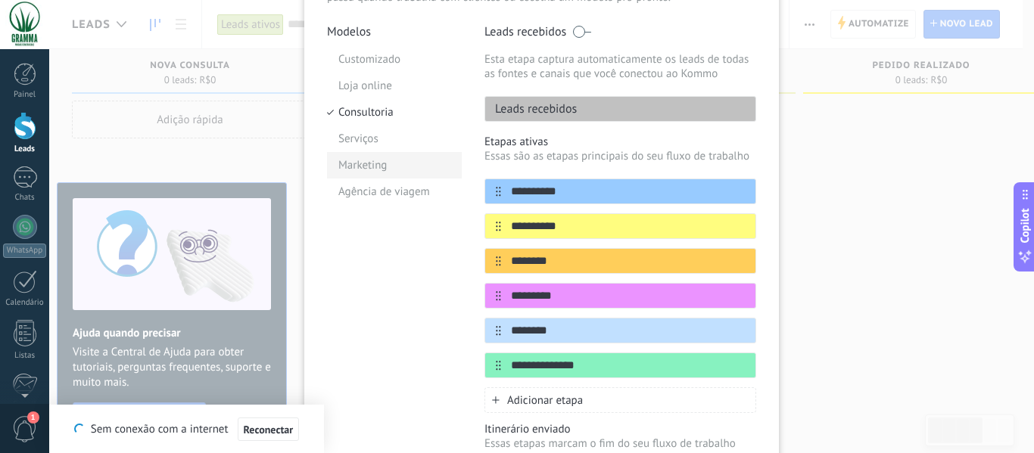
click at [340, 157] on li "Marketing" at bounding box center [394, 165] width 135 height 26
click at [362, 59] on li "Customizado" at bounding box center [394, 59] width 135 height 26
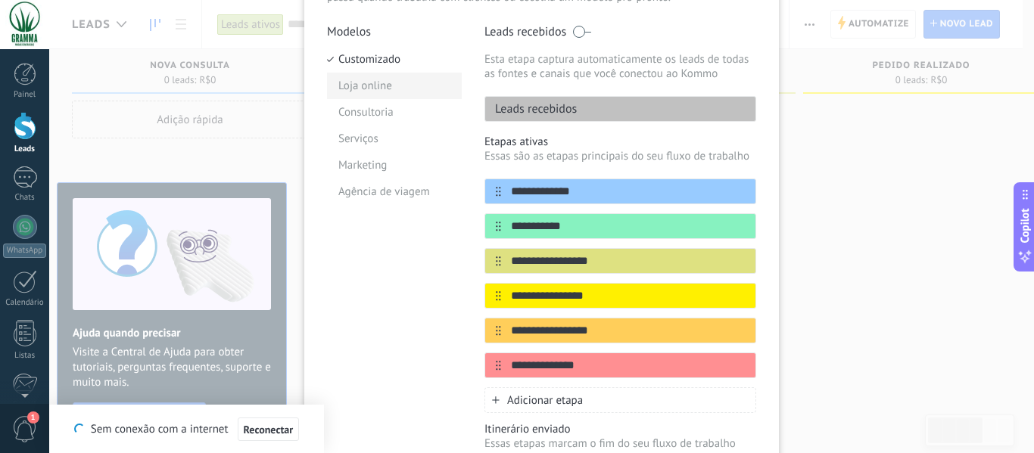
click at [357, 93] on li "Loja online" at bounding box center [394, 86] width 135 height 26
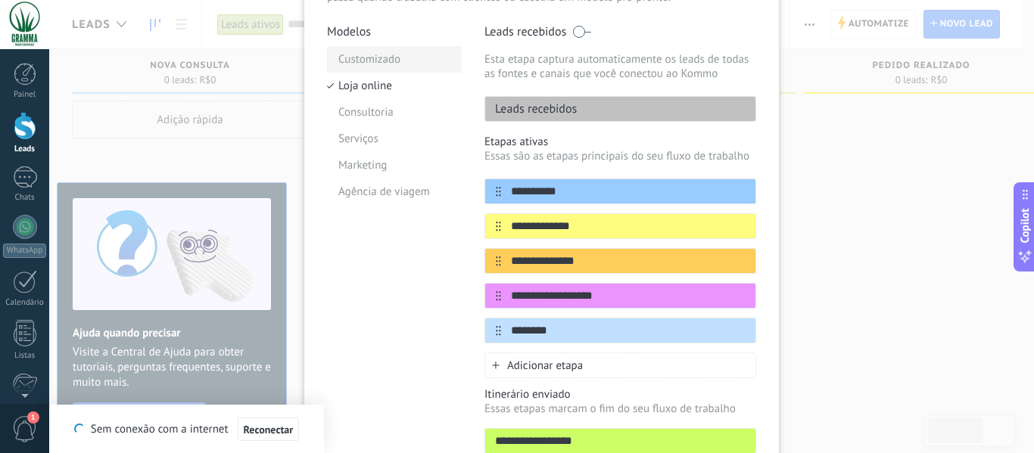
click at [363, 51] on li "Customizado" at bounding box center [394, 59] width 135 height 26
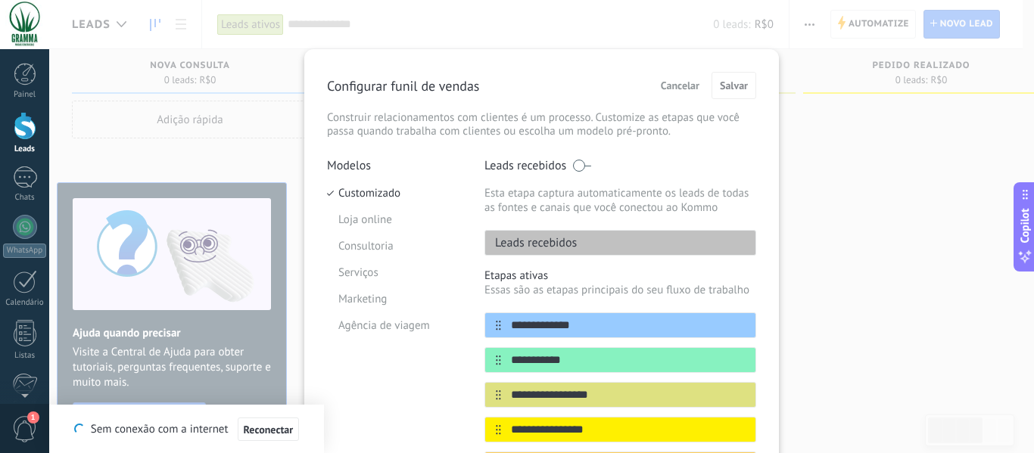
scroll to position [76, 0]
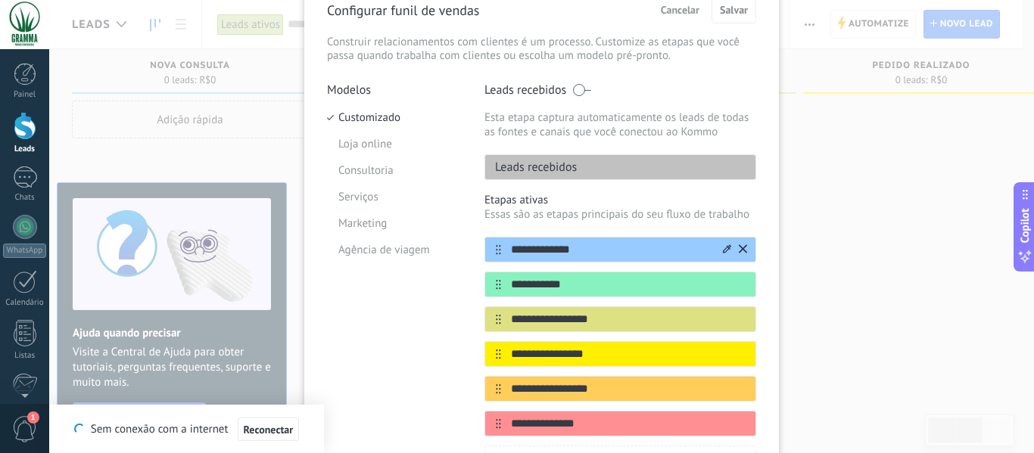
click at [572, 254] on input "**********" at bounding box center [611, 250] width 220 height 16
drag, startPoint x: 581, startPoint y: 252, endPoint x: 511, endPoint y: 250, distance: 69.7
click at [511, 250] on input "**********" at bounding box center [611, 250] width 220 height 16
type input "**********"
drag, startPoint x: 569, startPoint y: 280, endPoint x: 506, endPoint y: 278, distance: 62.9
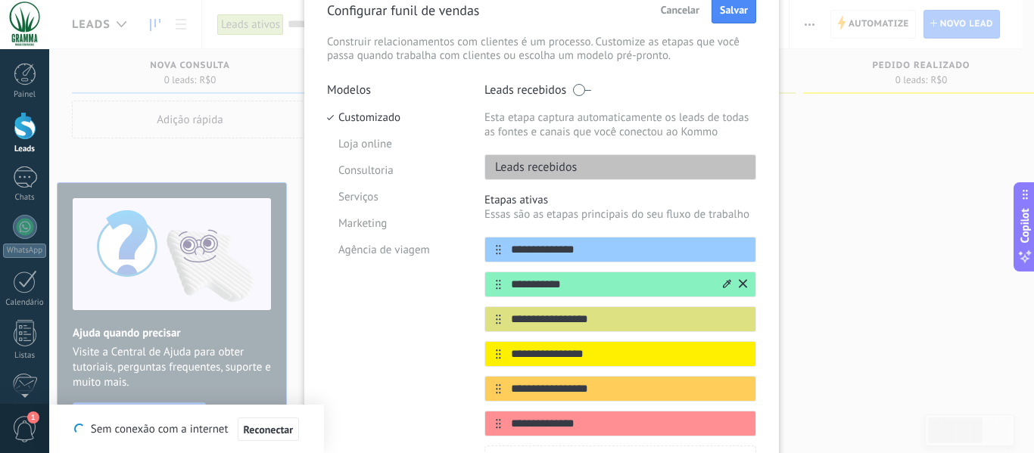
click at [506, 278] on input "**********" at bounding box center [611, 285] width 220 height 16
type input "**********"
click at [739, 321] on icon at bounding box center [743, 318] width 8 height 8
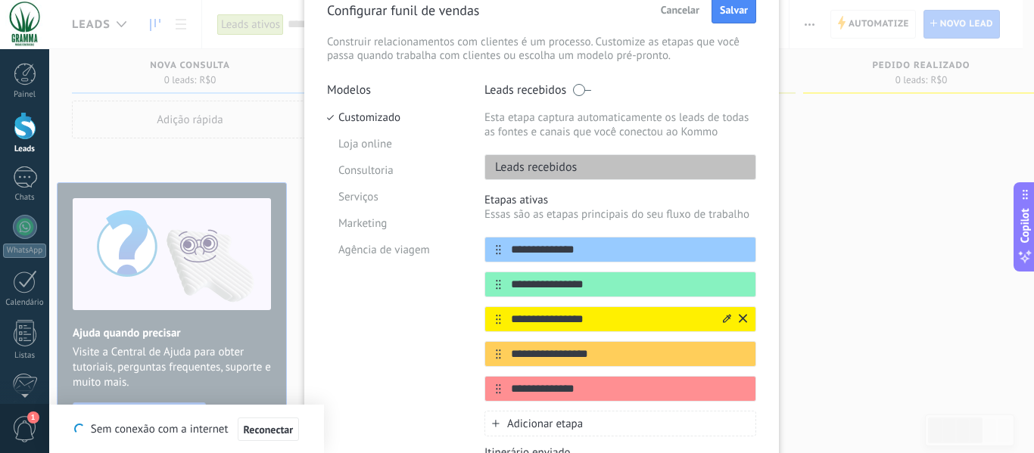
drag, startPoint x: 597, startPoint y: 317, endPoint x: 506, endPoint y: 323, distance: 91.8
click at [506, 323] on input "**********" at bounding box center [611, 320] width 220 height 16
type input "**********"
drag, startPoint x: 612, startPoint y: 356, endPoint x: 507, endPoint y: 356, distance: 105.2
click at [507, 356] on input "**********" at bounding box center [611, 355] width 220 height 16
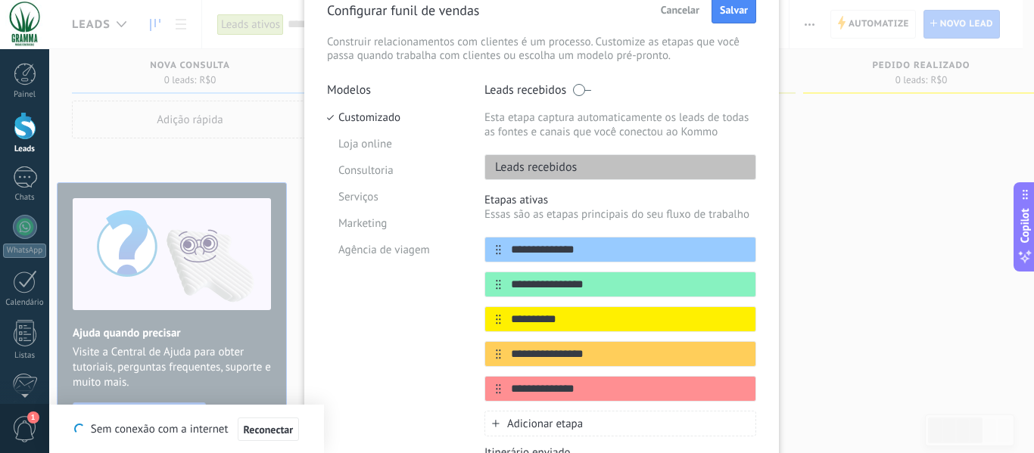
type input "**********"
drag, startPoint x: 584, startPoint y: 389, endPoint x: 502, endPoint y: 390, distance: 81.8
click at [502, 390] on input "**********" at bounding box center [611, 390] width 220 height 16
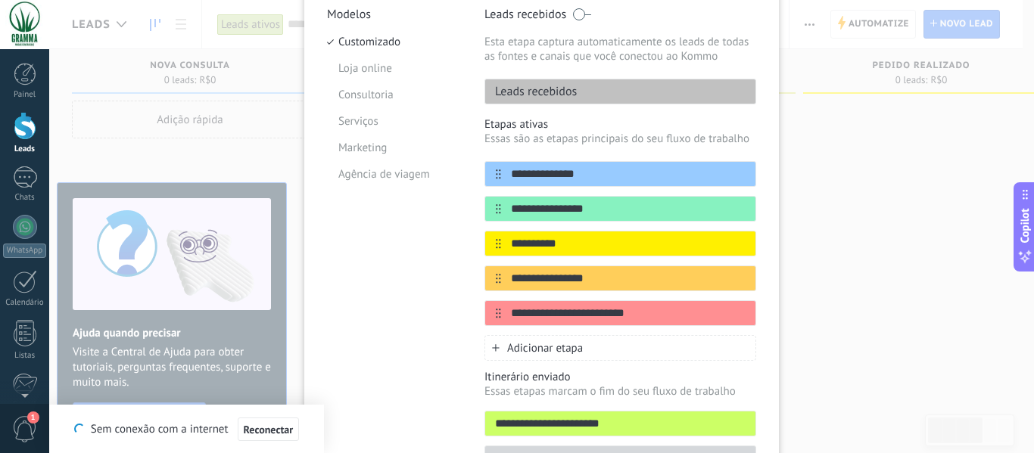
type input "**********"
click at [574, 352] on span "Adicionar etapa" at bounding box center [545, 348] width 76 height 14
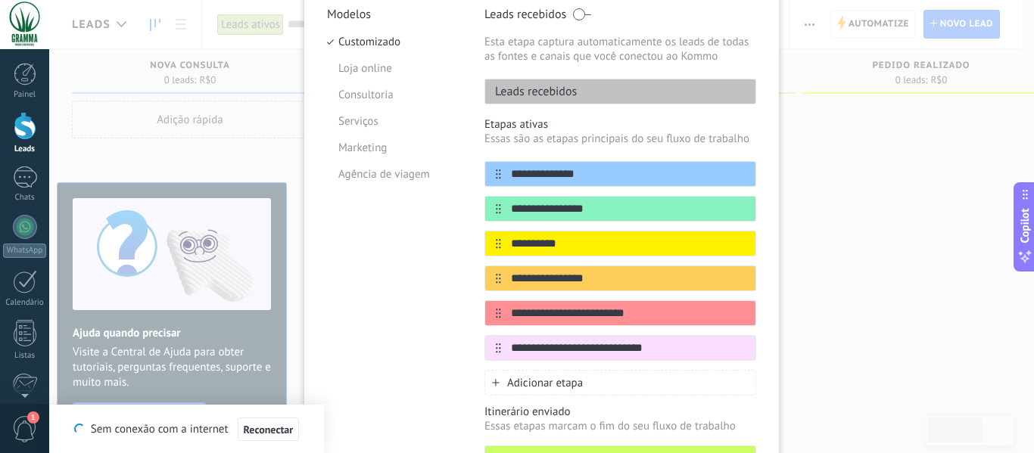
type input "**********"
click at [603, 379] on div "Adicionar etapa" at bounding box center [621, 383] width 272 height 26
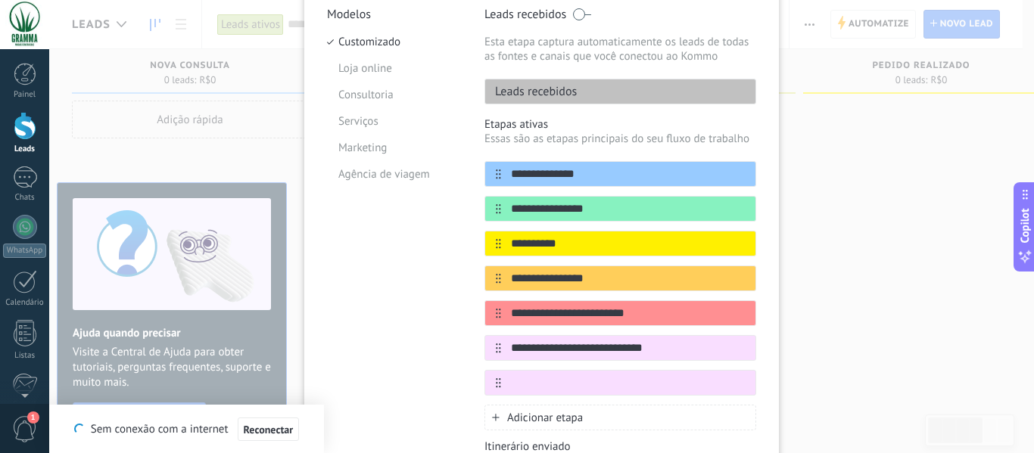
scroll to position [227, 0]
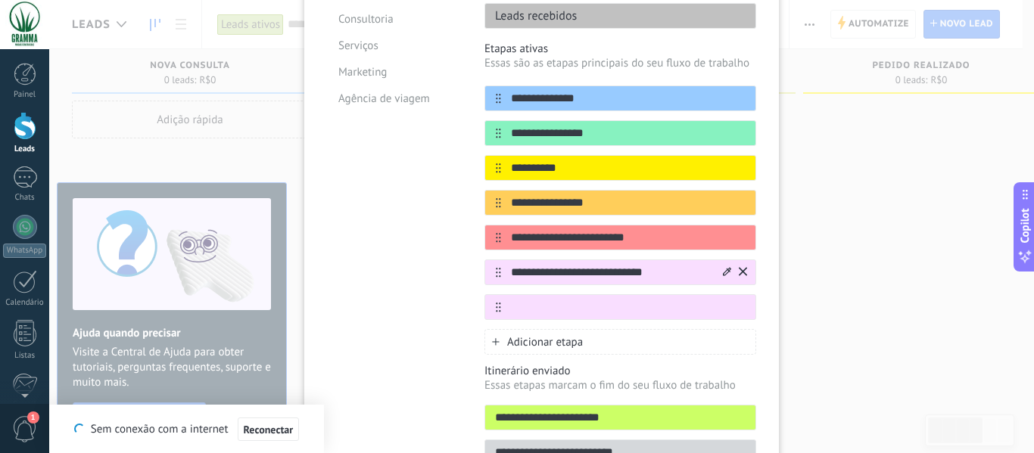
click at [723, 275] on icon at bounding box center [727, 271] width 8 height 8
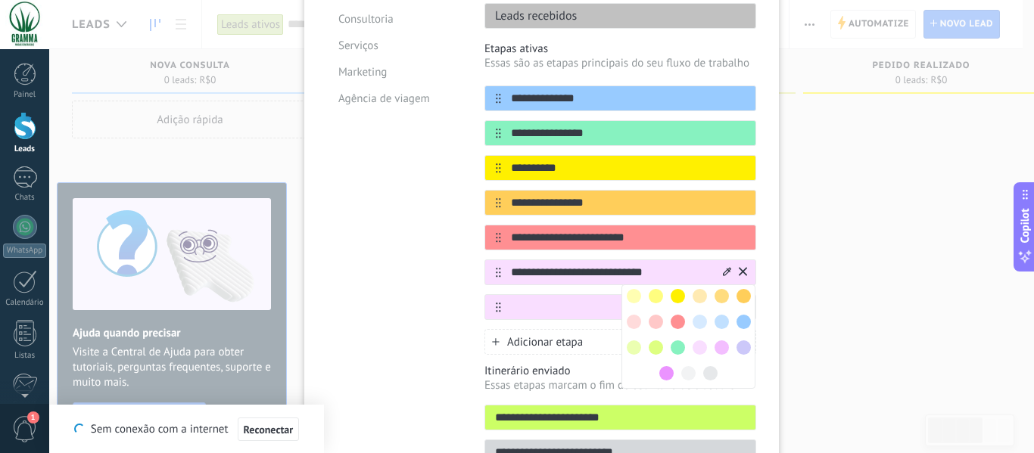
click at [715, 301] on span at bounding box center [722, 296] width 14 height 14
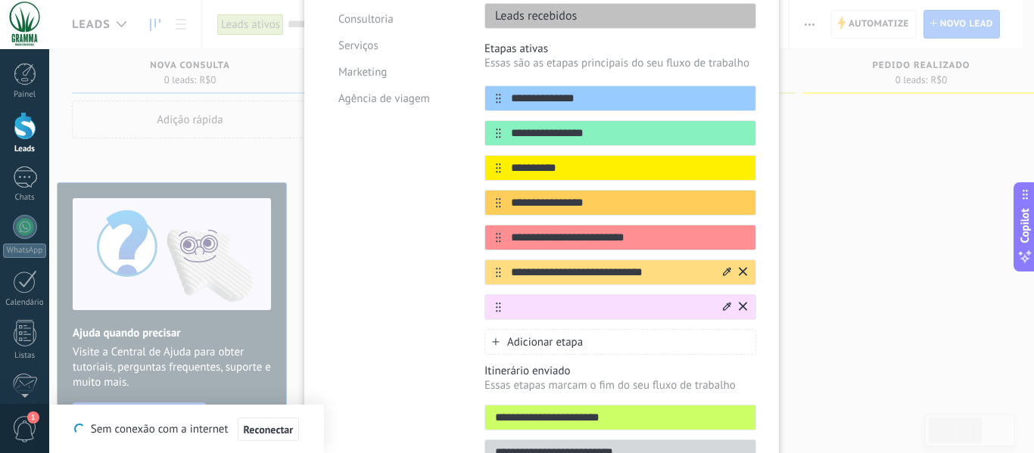
click at [600, 313] on input "text" at bounding box center [611, 308] width 220 height 16
paste input "**********"
type input "**********"
click at [725, 308] on icon at bounding box center [727, 306] width 8 height 8
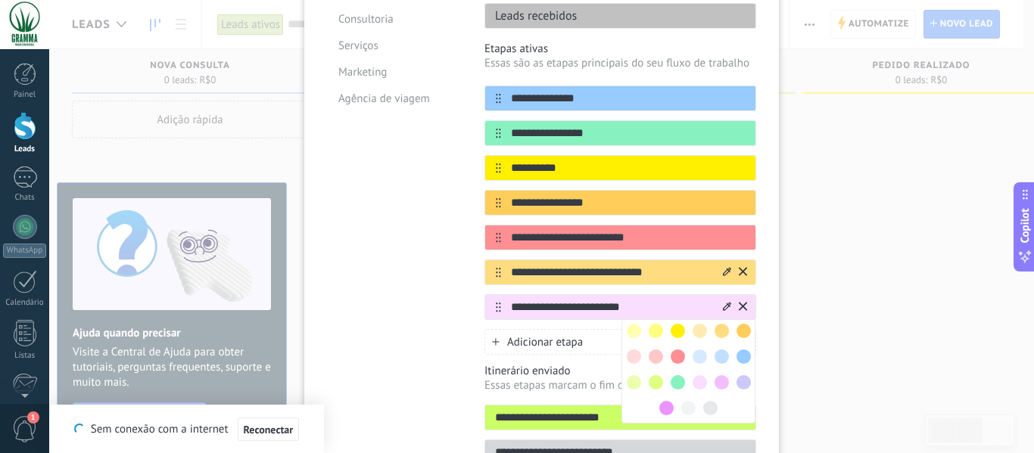
click at [671, 358] on span at bounding box center [678, 357] width 14 height 14
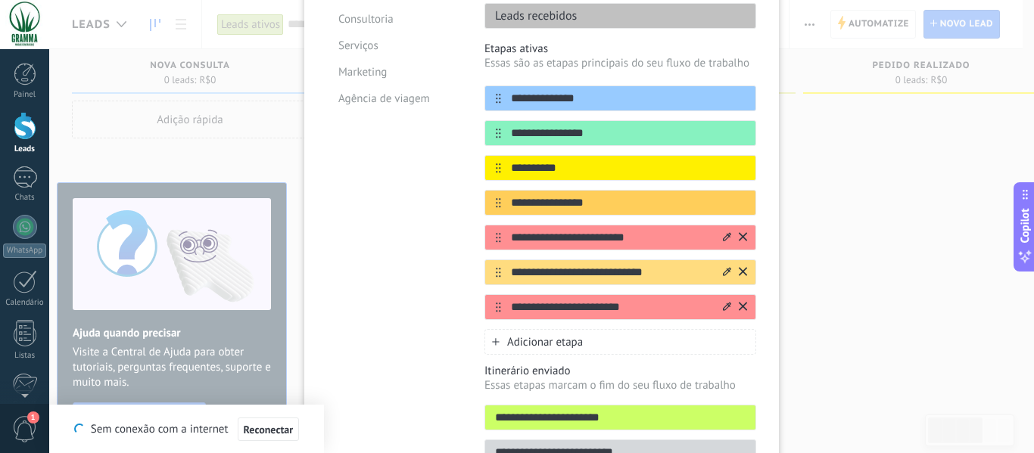
click at [727, 232] on icon at bounding box center [727, 236] width 8 height 9
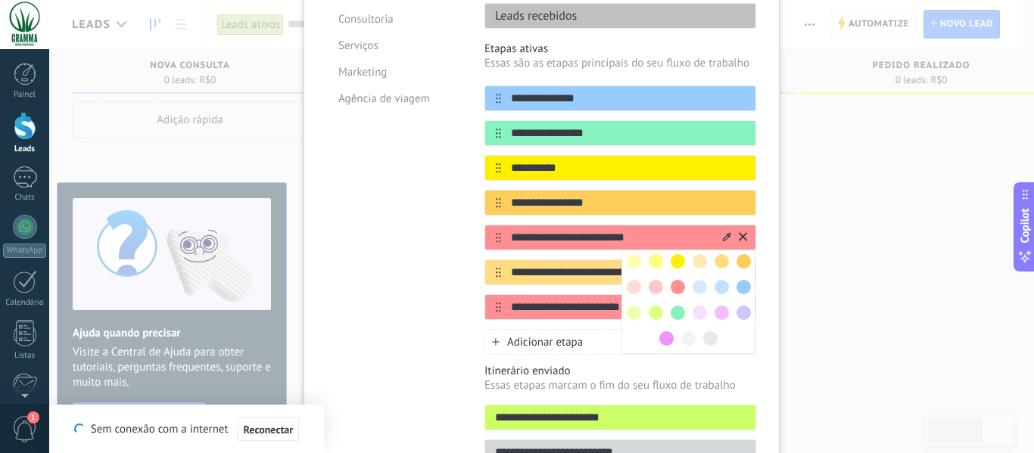
click at [687, 340] on span at bounding box center [688, 339] width 14 height 14
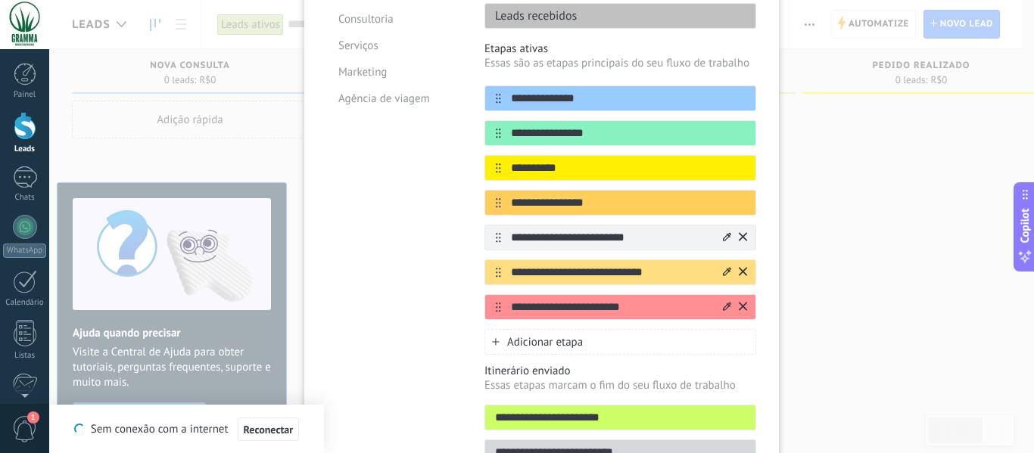
click at [723, 241] on icon at bounding box center [727, 236] width 8 height 8
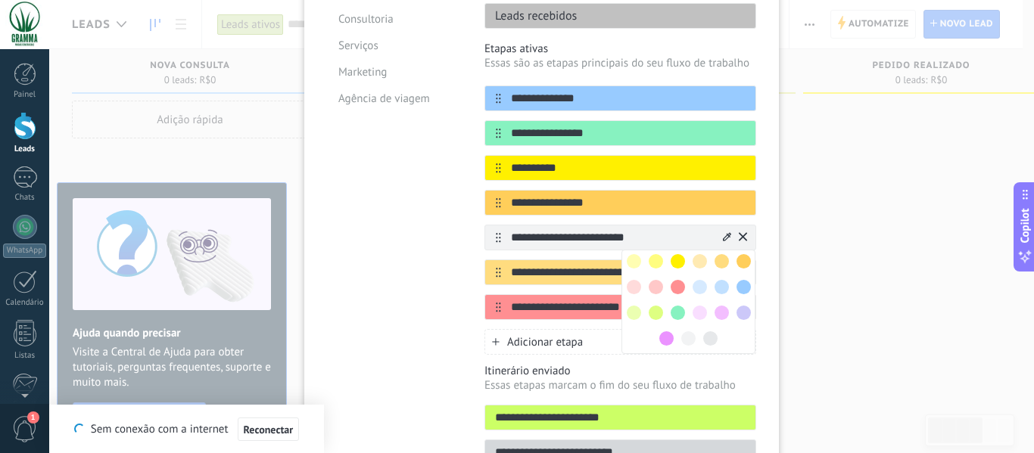
click at [697, 263] on span at bounding box center [700, 261] width 14 height 14
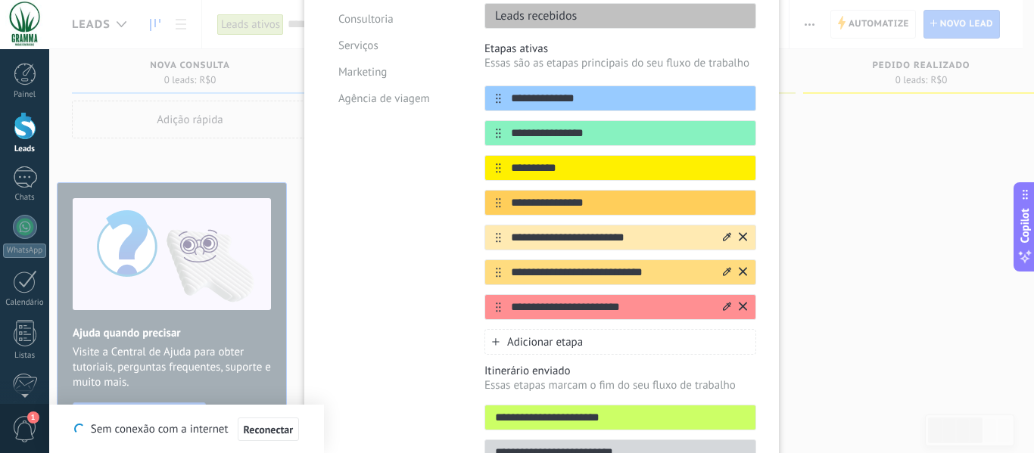
click at [725, 271] on icon at bounding box center [727, 271] width 8 height 8
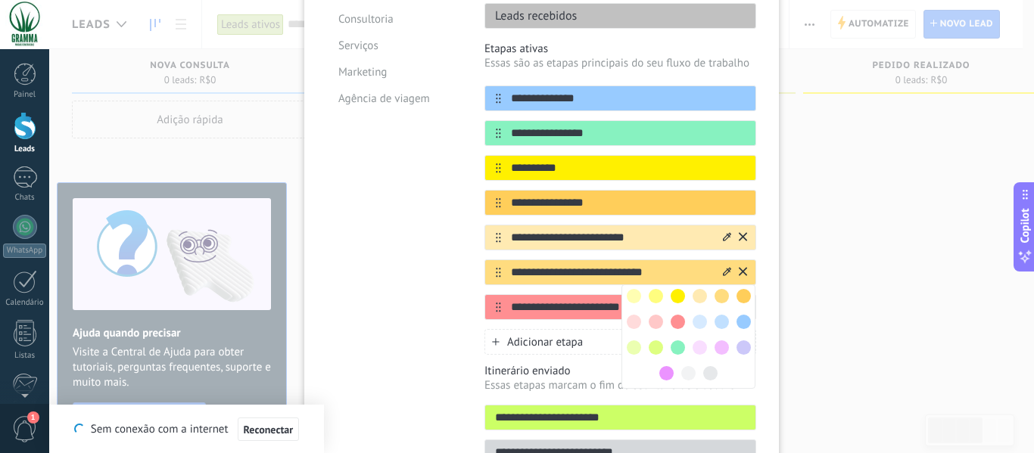
click at [675, 347] on span at bounding box center [678, 348] width 14 height 14
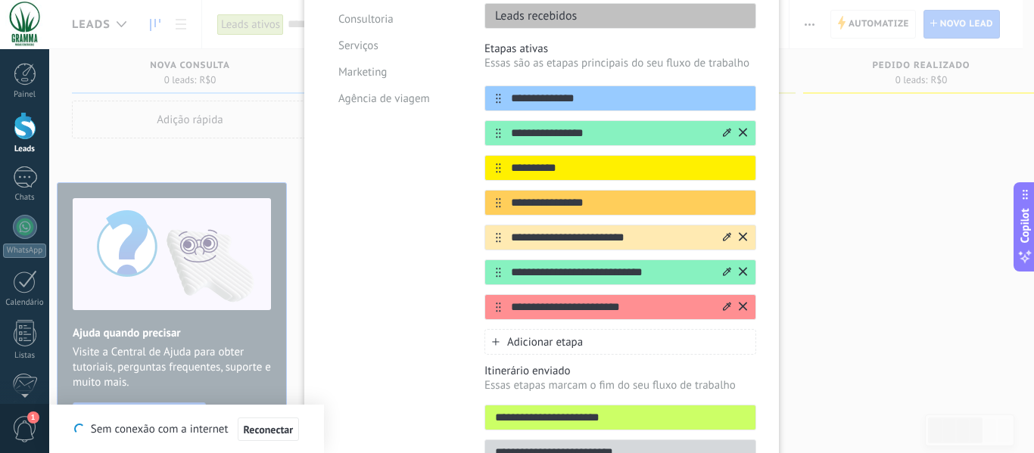
click at [723, 136] on icon at bounding box center [727, 132] width 8 height 8
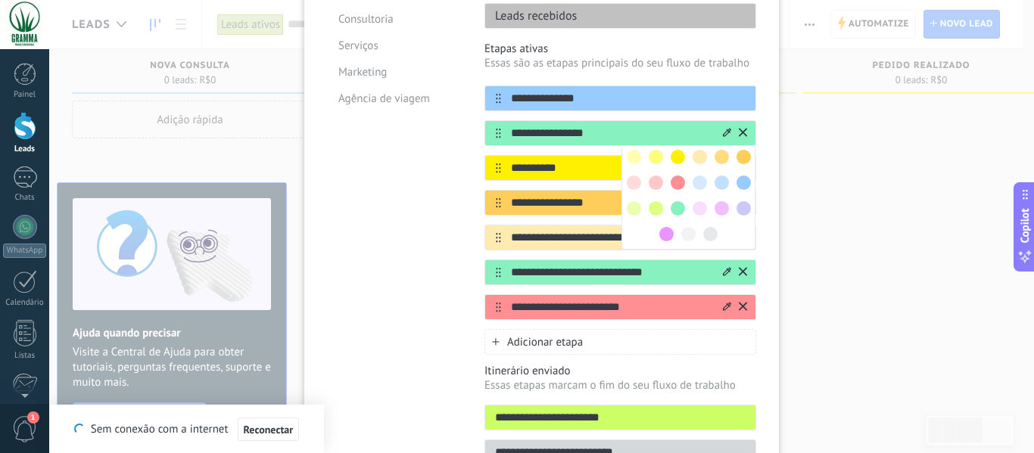
click at [650, 157] on span at bounding box center [656, 157] width 14 height 14
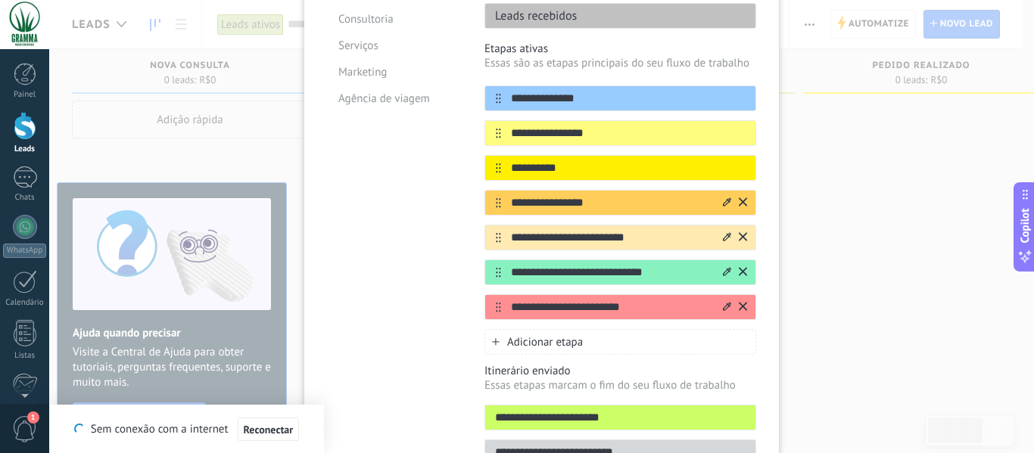
click at [723, 204] on icon at bounding box center [727, 202] width 8 height 8
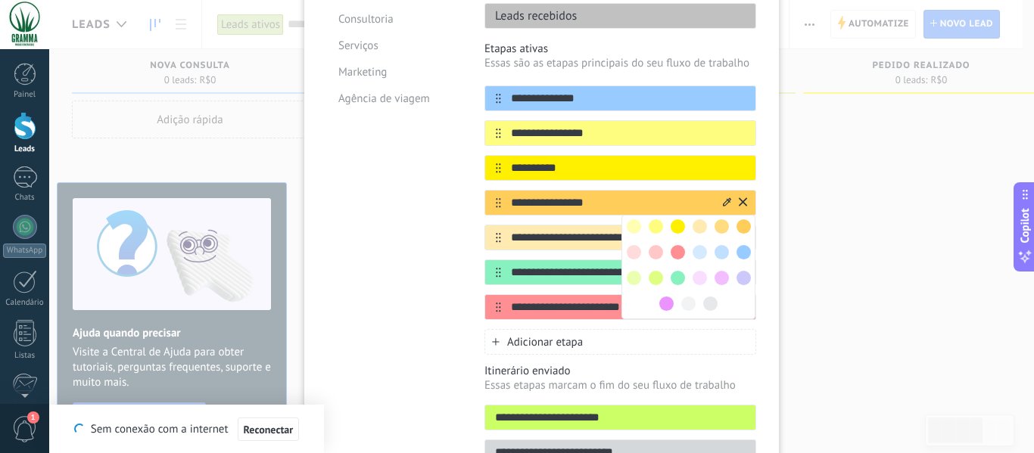
click at [676, 275] on span at bounding box center [678, 278] width 14 height 14
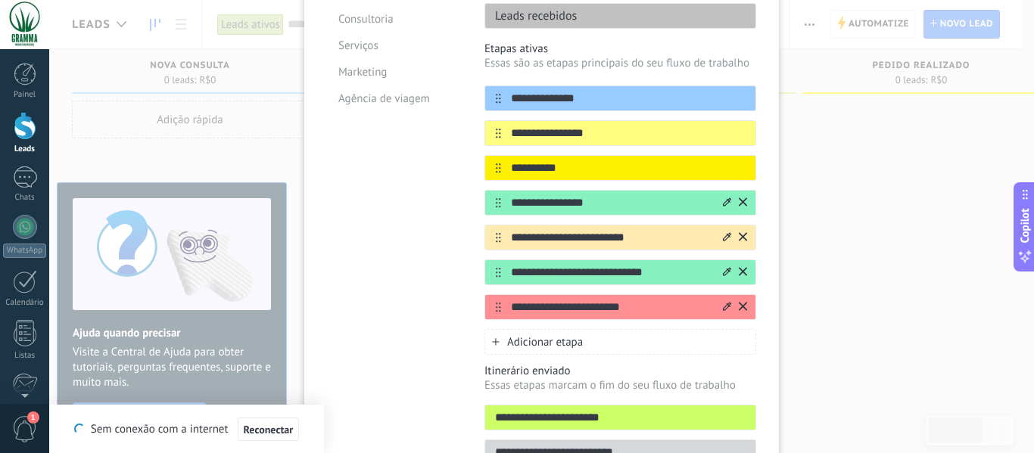
click at [723, 274] on icon at bounding box center [727, 271] width 8 height 9
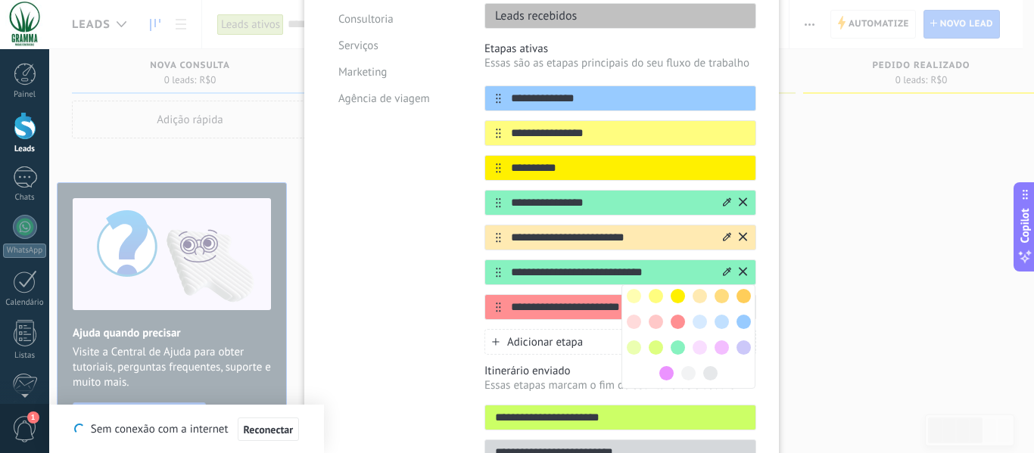
click at [693, 347] on span at bounding box center [700, 348] width 14 height 14
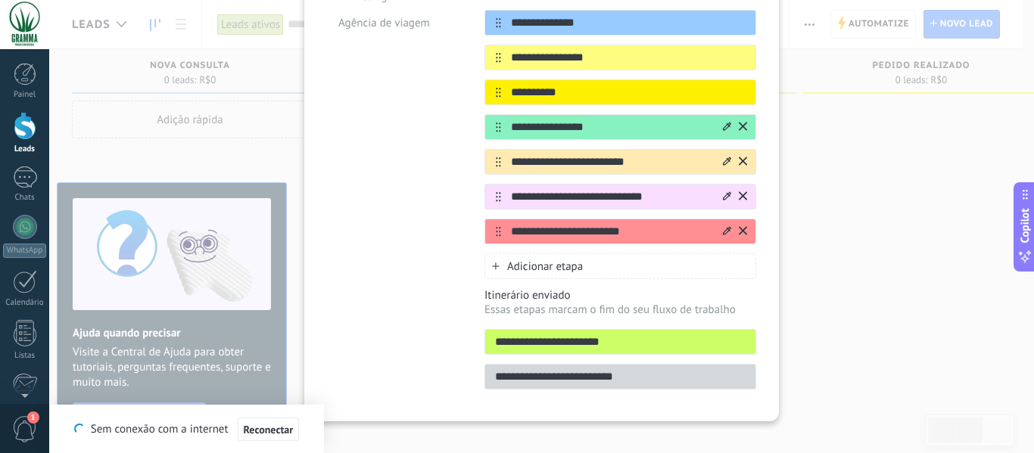
scroll to position [320, 0]
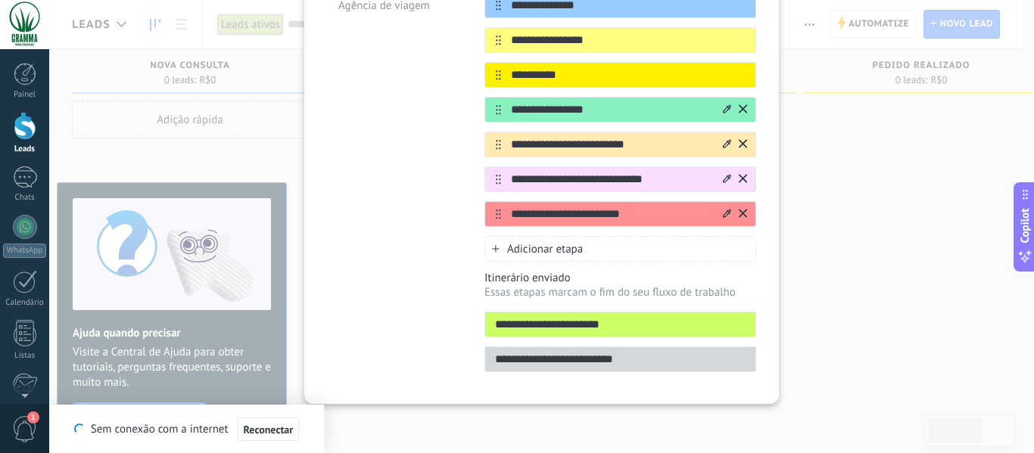
click at [625, 324] on input "**********" at bounding box center [620, 325] width 270 height 16
click at [657, 364] on input "**********" at bounding box center [620, 360] width 270 height 16
click at [642, 317] on input "**********" at bounding box center [620, 325] width 270 height 16
click at [637, 295] on p "Essas etapas marcam o fim do seu fluxo de trabalho" at bounding box center [621, 292] width 272 height 14
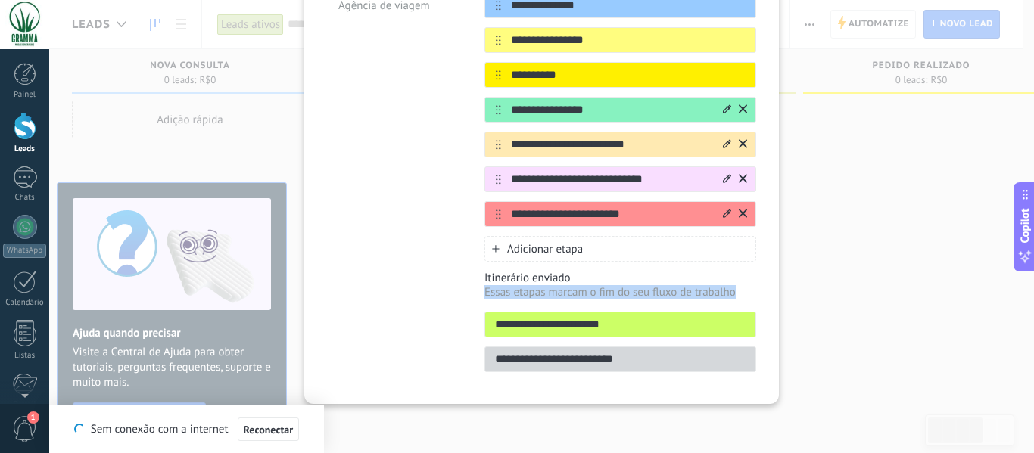
click at [637, 295] on p "Essas etapas marcam o fim do seu fluxo de trabalho" at bounding box center [621, 292] width 272 height 14
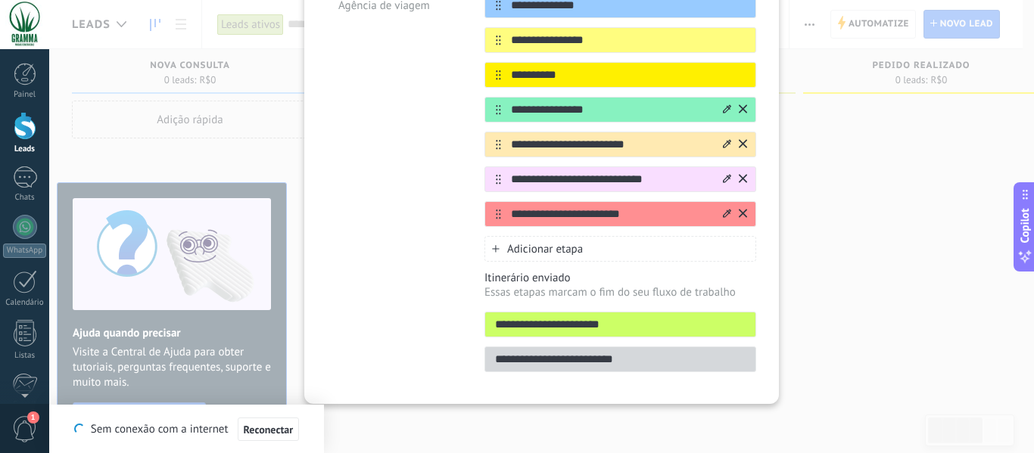
drag, startPoint x: 388, startPoint y: 250, endPoint x: 391, endPoint y: 240, distance: 10.5
click at [386, 250] on div "Modelos Customizado Loja online Consultoria Serviços Marketing Agência de viagem" at bounding box center [394, 110] width 135 height 544
click at [542, 331] on input "**********" at bounding box center [620, 325] width 270 height 16
click at [542, 330] on input "**********" at bounding box center [620, 325] width 270 height 16
click at [619, 329] on input "**********" at bounding box center [620, 325] width 270 height 16
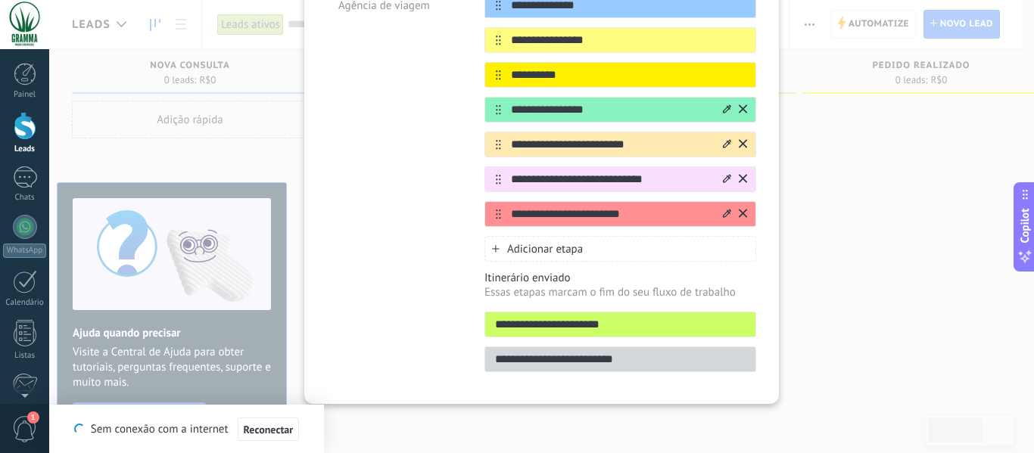
click at [627, 323] on input "**********" at bounding box center [620, 325] width 270 height 16
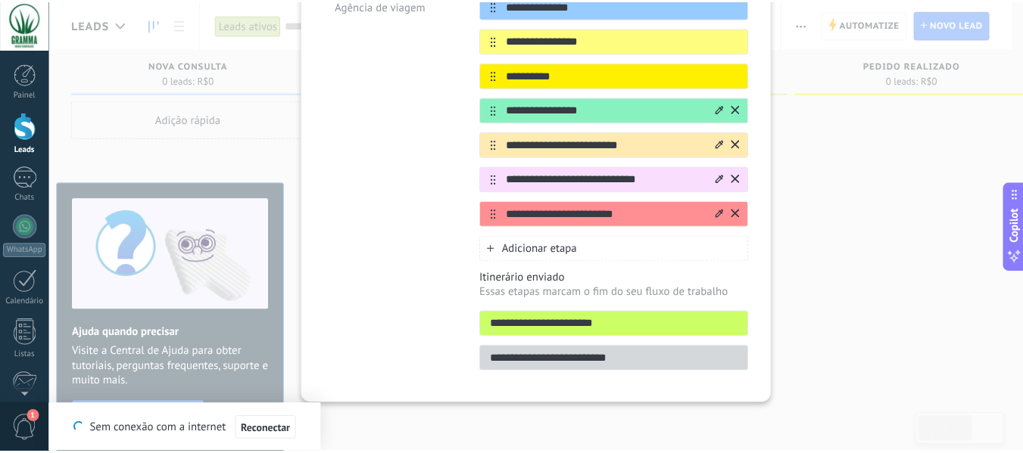
scroll to position [0, 0]
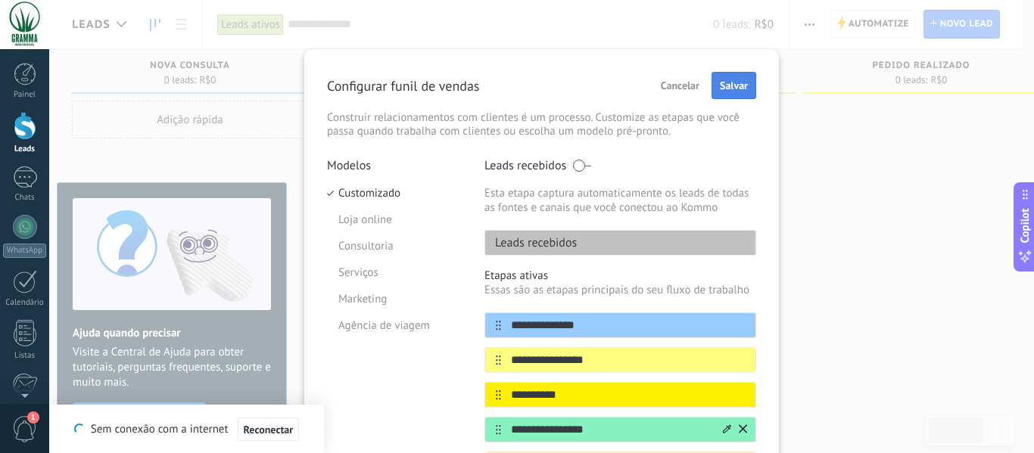
click at [738, 84] on span "Salvar" at bounding box center [734, 85] width 28 height 11
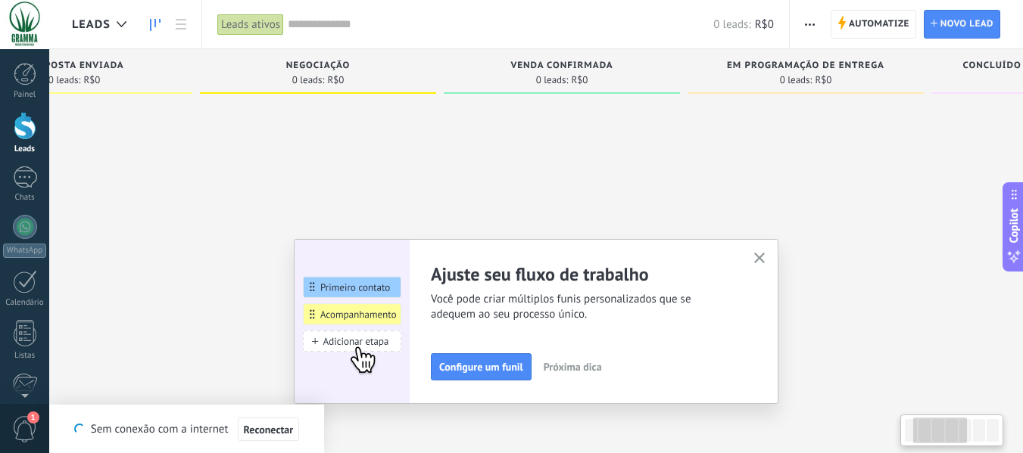
drag, startPoint x: 667, startPoint y: 171, endPoint x: 272, endPoint y: 176, distance: 395.2
click at [282, 179] on div at bounding box center [318, 229] width 236 height 256
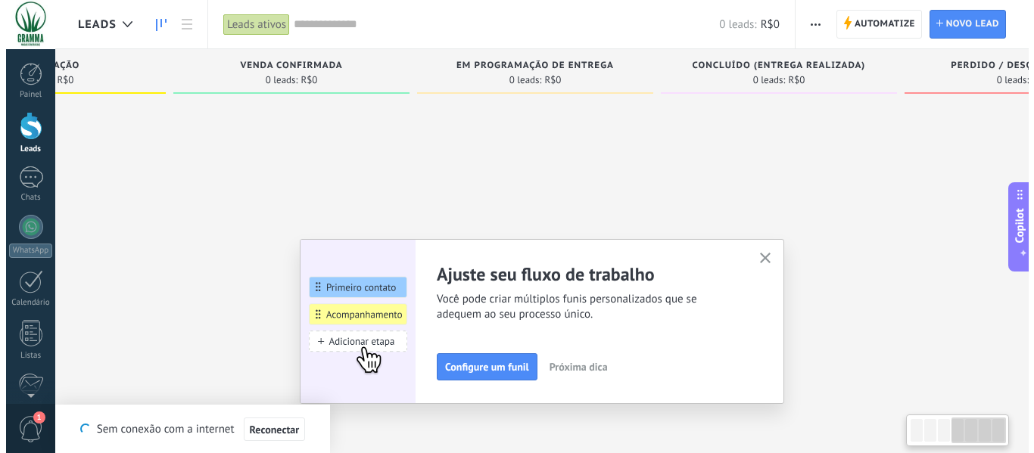
scroll to position [0, 771]
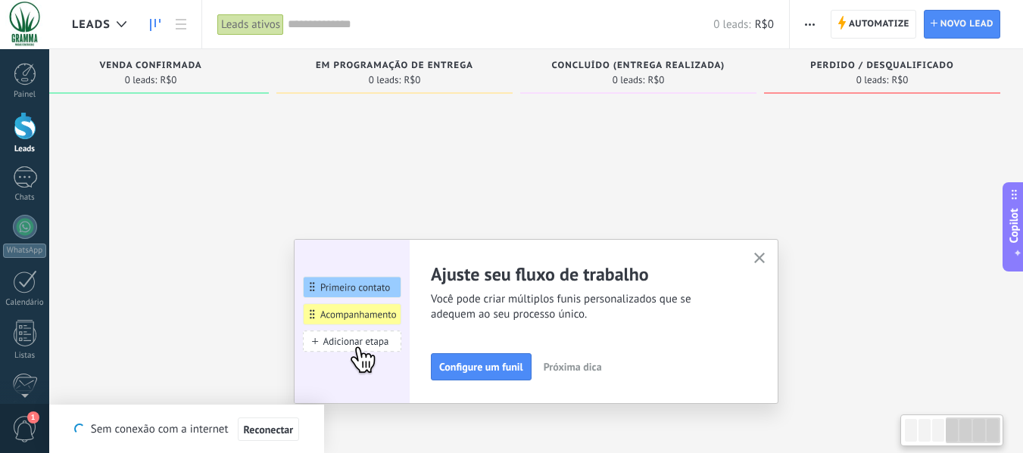
drag, startPoint x: 822, startPoint y: 147, endPoint x: 357, endPoint y: 161, distance: 465.8
click at [362, 161] on div at bounding box center [394, 229] width 236 height 256
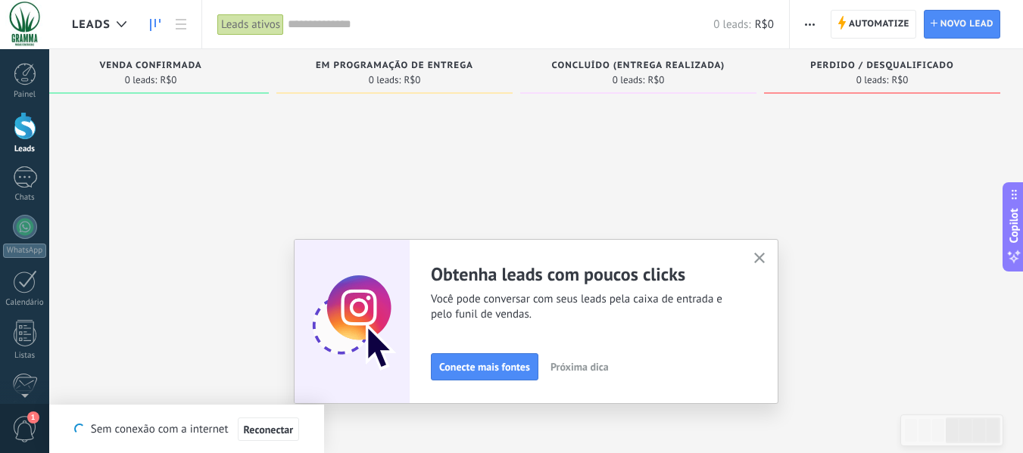
drag, startPoint x: 783, startPoint y: 176, endPoint x: 666, endPoint y: 181, distance: 116.7
click at [684, 181] on div "Etapa de leads de entrada solicitações: 0 0 0 0 0 0 0 0 0 Em atendimento 0 lead…" at bounding box center [162, 202] width 1722 height 307
click at [495, 366] on span "Conecte mais fontes" at bounding box center [484, 367] width 91 height 11
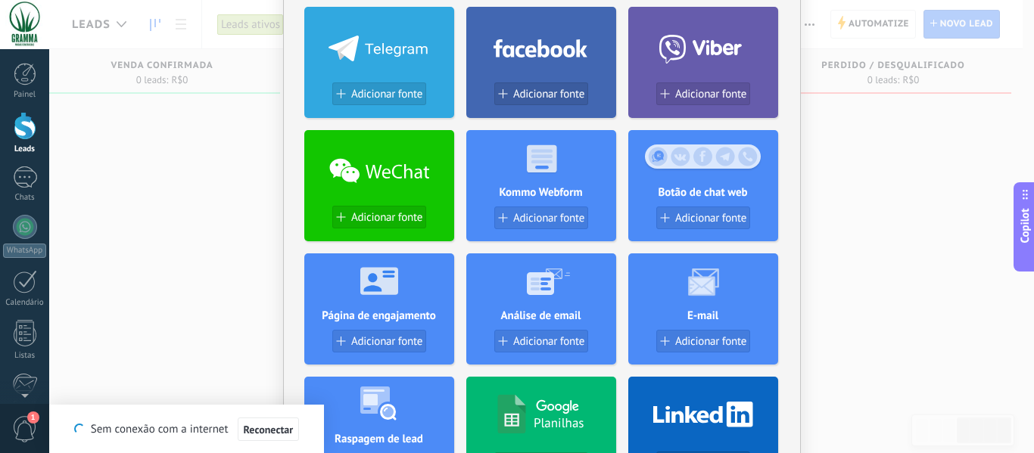
scroll to position [0, 0]
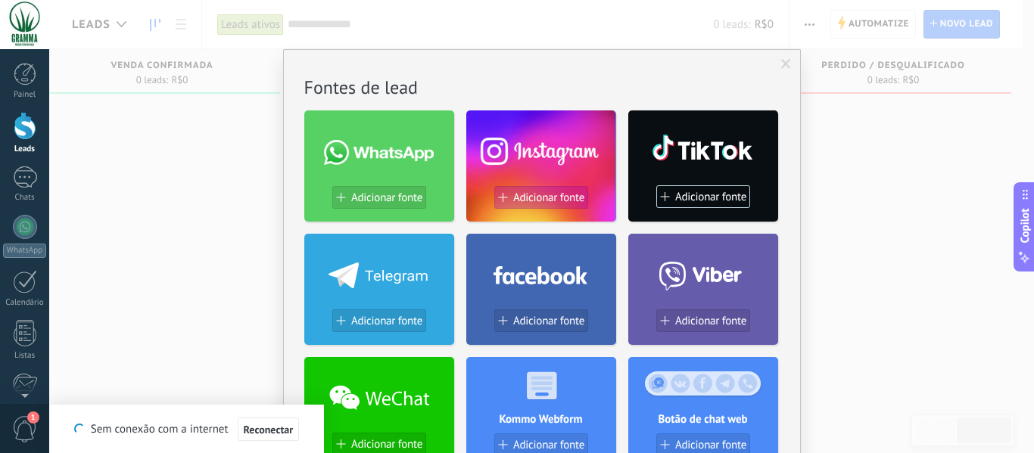
click at [548, 199] on span "Adicionar fonte" at bounding box center [548, 198] width 71 height 13
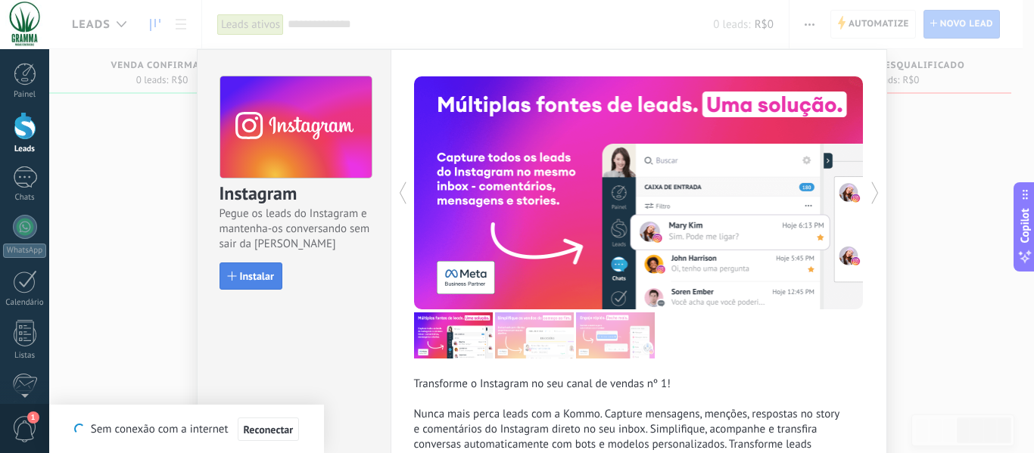
click at [241, 274] on span "Instalar" at bounding box center [257, 276] width 34 height 11
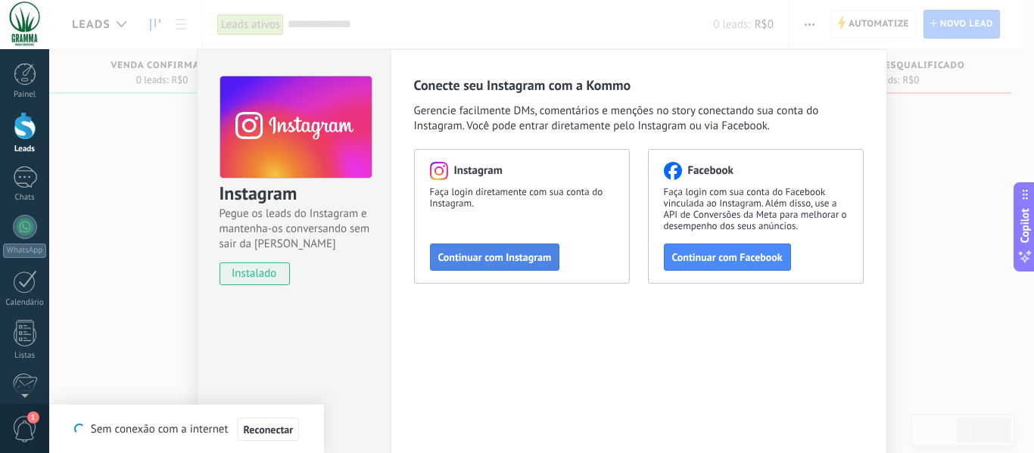
click at [507, 254] on span "Continuar com Instagram" at bounding box center [495, 257] width 114 height 11
click at [524, 263] on span "Continuar com Instagram" at bounding box center [495, 257] width 114 height 11
click at [877, 76] on div "Conecte seu Instagram com a Kommo Gerencie facilmente DMs, comentários e mençõe…" at bounding box center [639, 274] width 497 height 450
click at [953, 200] on div "Instagram Pegue os leads do Instagram e mantenha-os conversando sem sair da Kom…" at bounding box center [541, 226] width 985 height 453
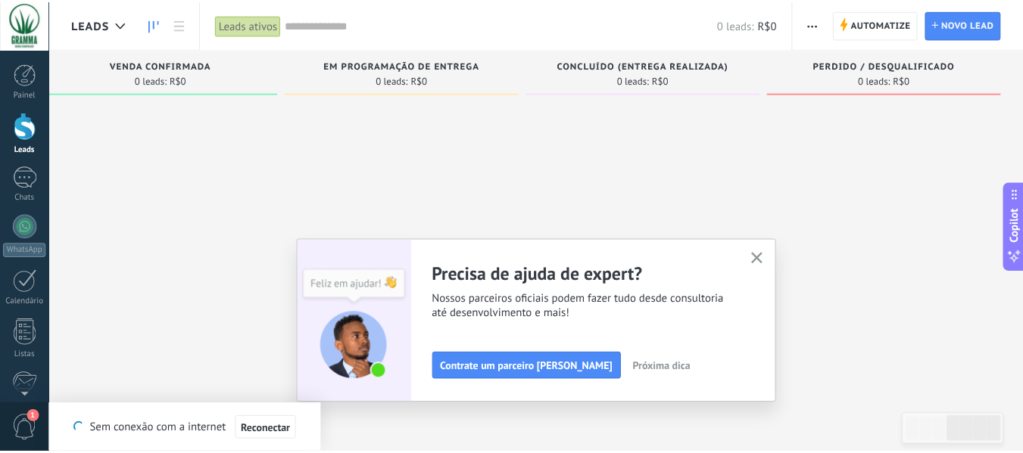
scroll to position [26, 0]
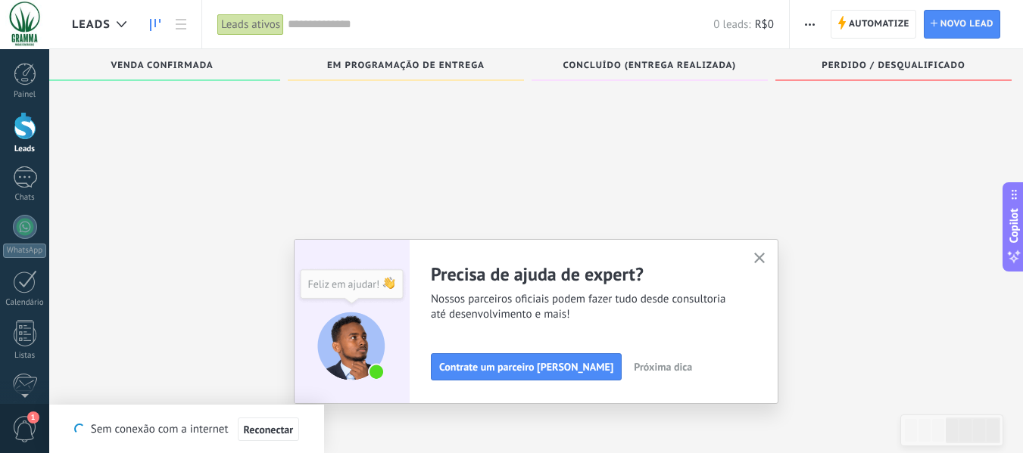
click at [648, 370] on span "Próxima dica" at bounding box center [663, 367] width 58 height 11
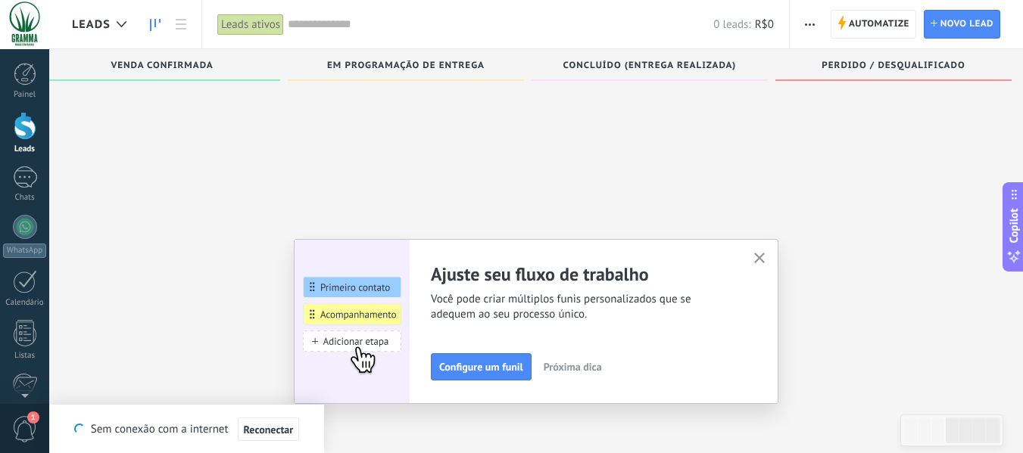
click at [599, 363] on span "Próxima dica" at bounding box center [573, 367] width 58 height 11
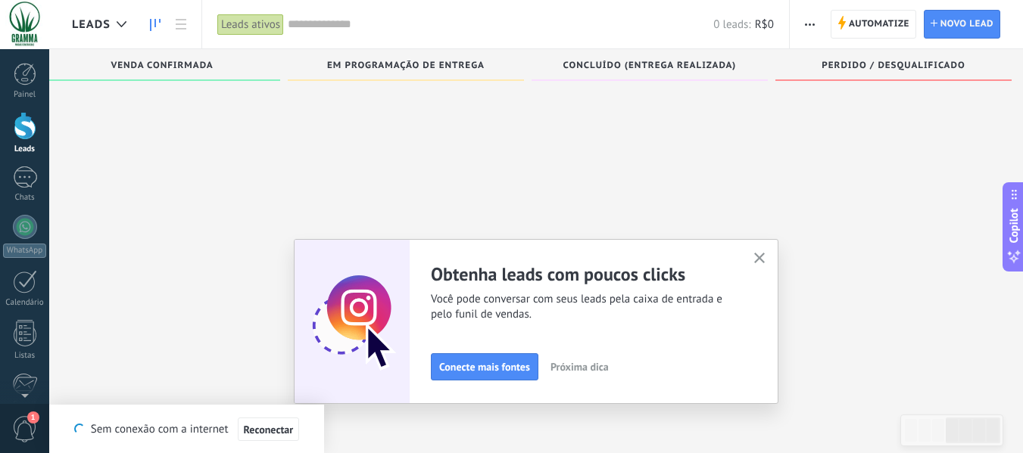
click at [609, 365] on span "Próxima dica" at bounding box center [579, 367] width 58 height 11
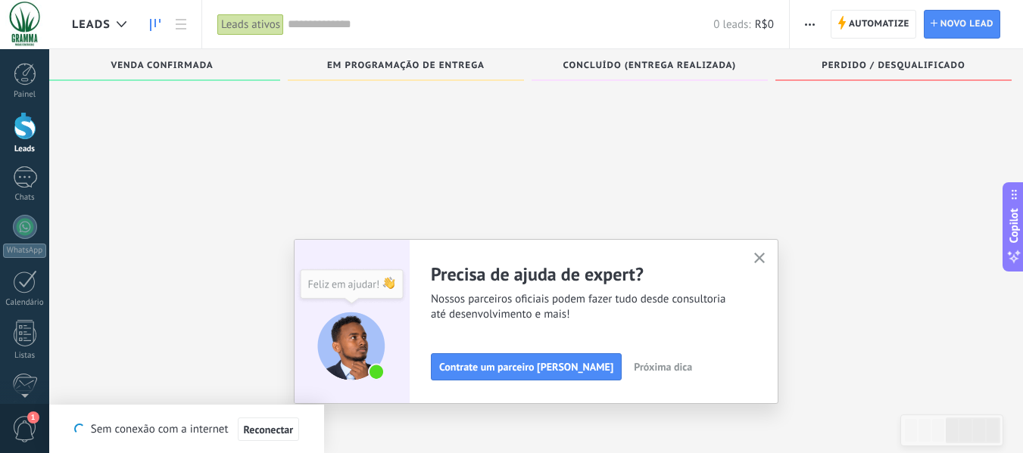
click at [765, 257] on use "button" at bounding box center [759, 258] width 11 height 11
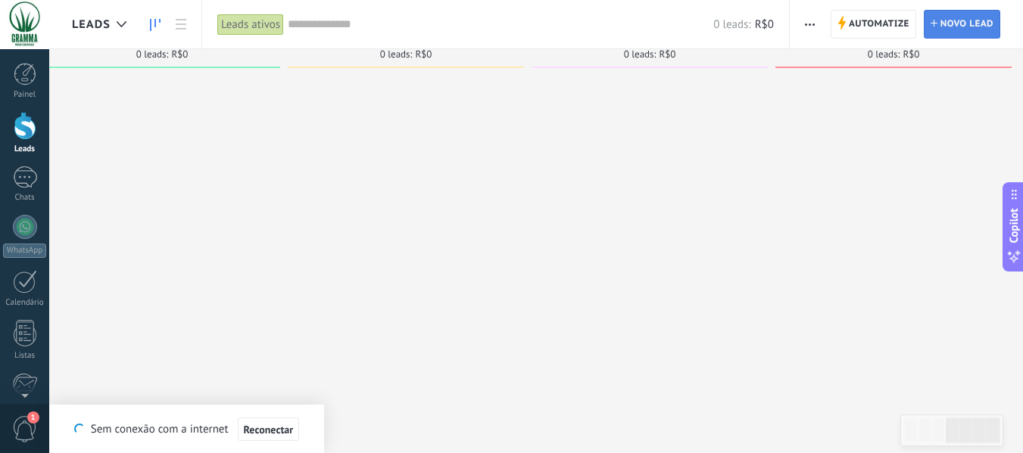
scroll to position [0, 0]
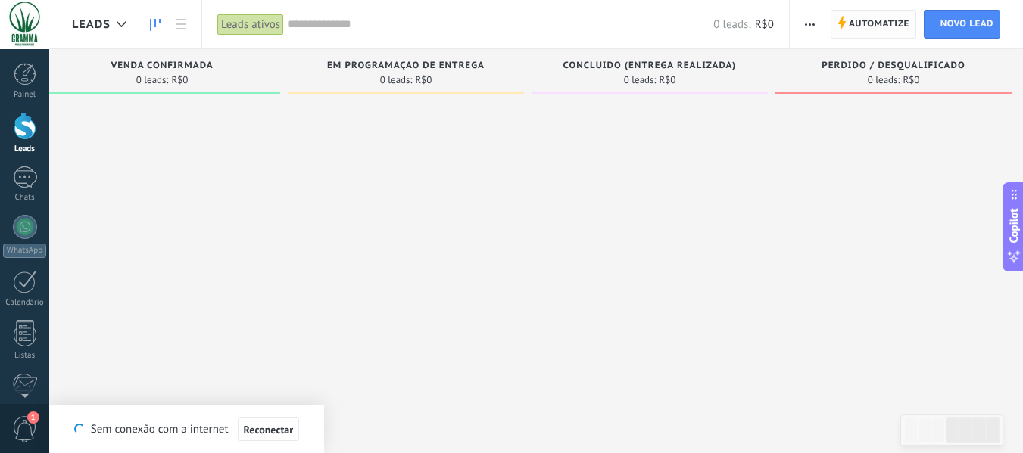
click at [879, 22] on span "Automatize" at bounding box center [879, 24] width 61 height 27
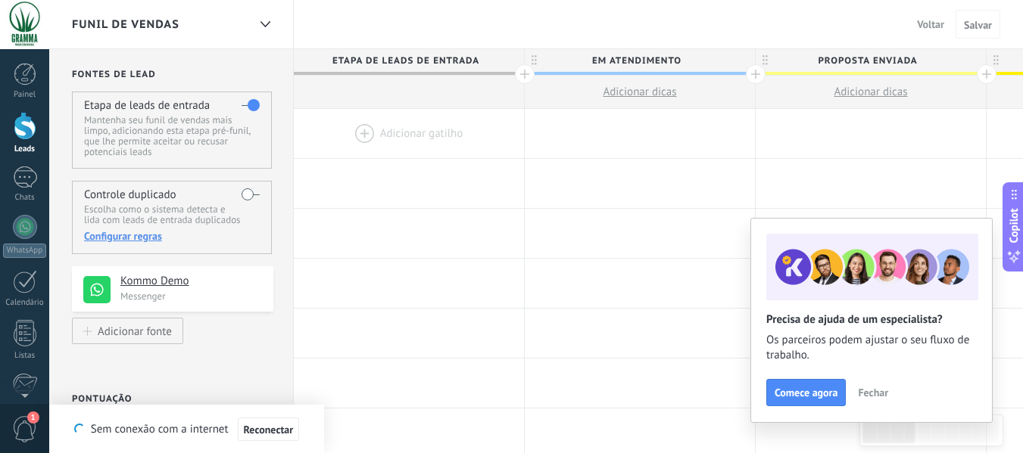
click at [24, 14] on div at bounding box center [24, 24] width 49 height 49
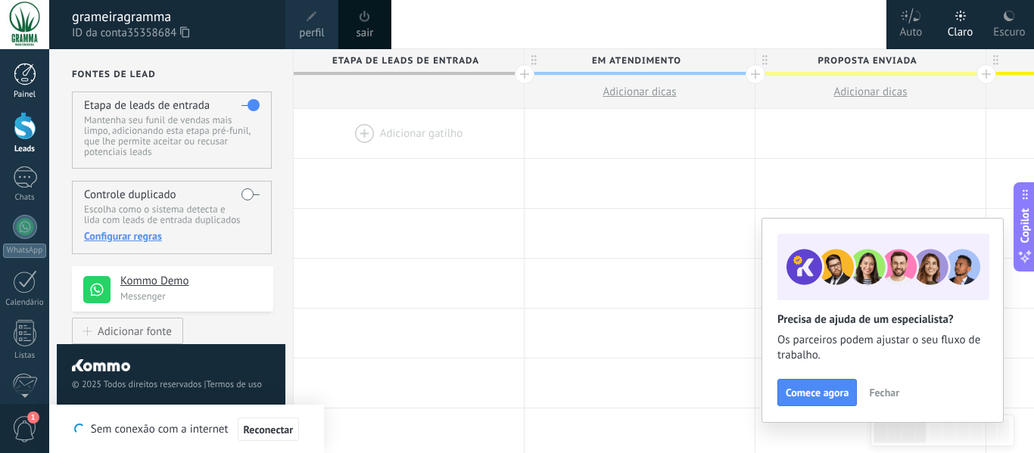
click at [18, 80] on div at bounding box center [25, 74] width 23 height 23
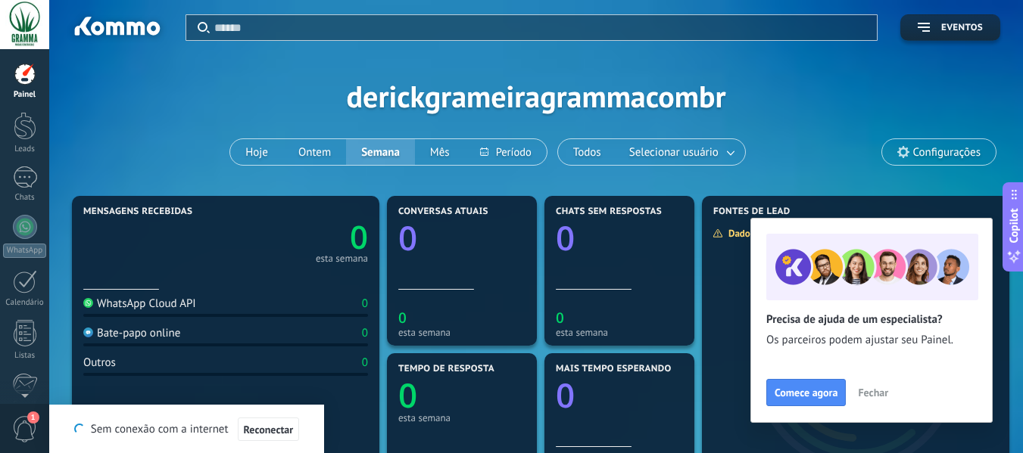
click at [880, 396] on span "Fechar" at bounding box center [873, 393] width 30 height 11
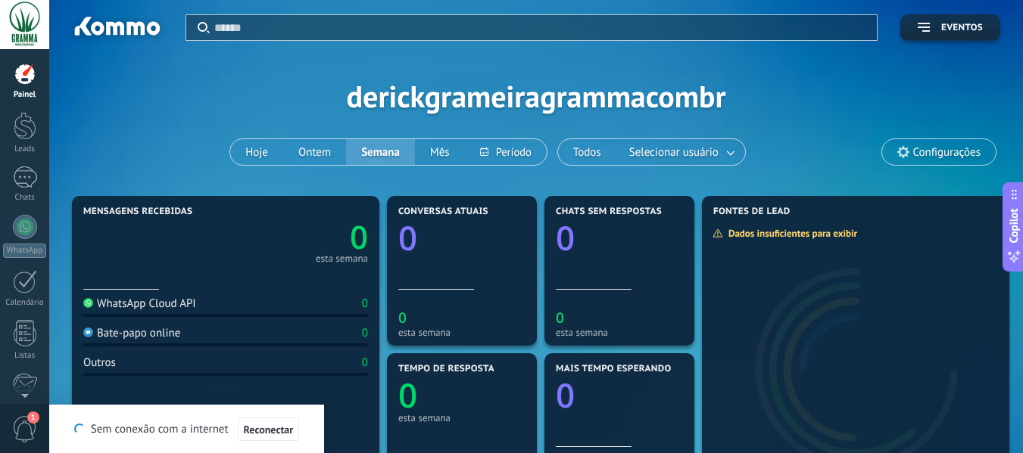
click at [686, 72] on div "Aplicar Eventos derickgrameiragrammacombr Hoje Ontem Semana Mês Todos Seleciona…" at bounding box center [536, 96] width 928 height 192
click at [26, 181] on div at bounding box center [25, 178] width 24 height 22
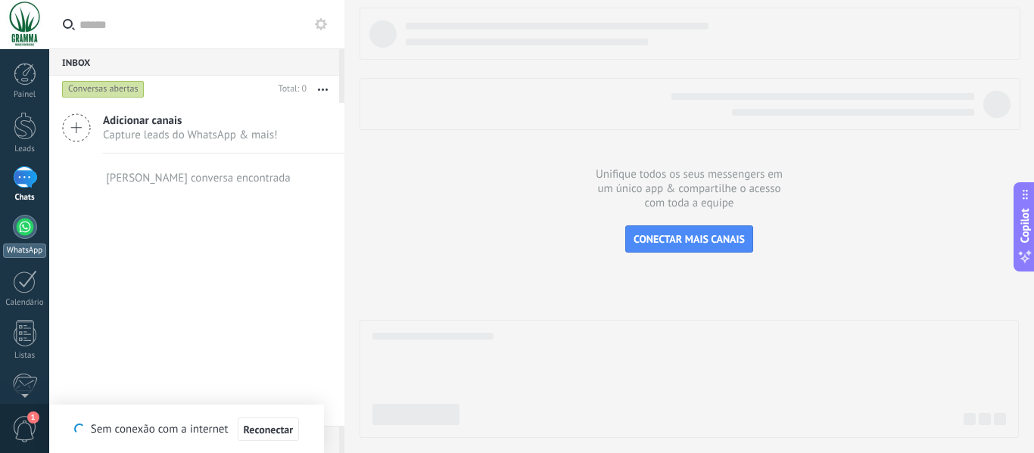
click at [18, 232] on div at bounding box center [25, 227] width 24 height 24
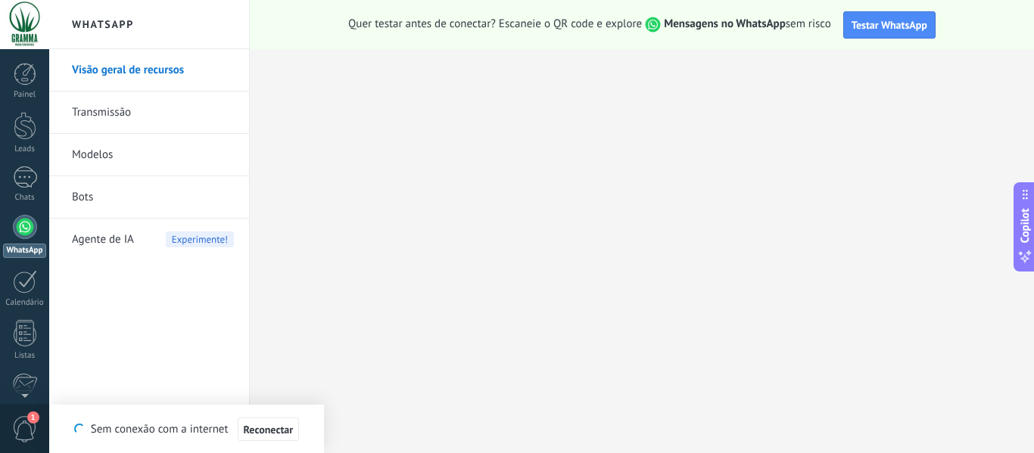
click at [25, 14] on div at bounding box center [24, 24] width 49 height 49
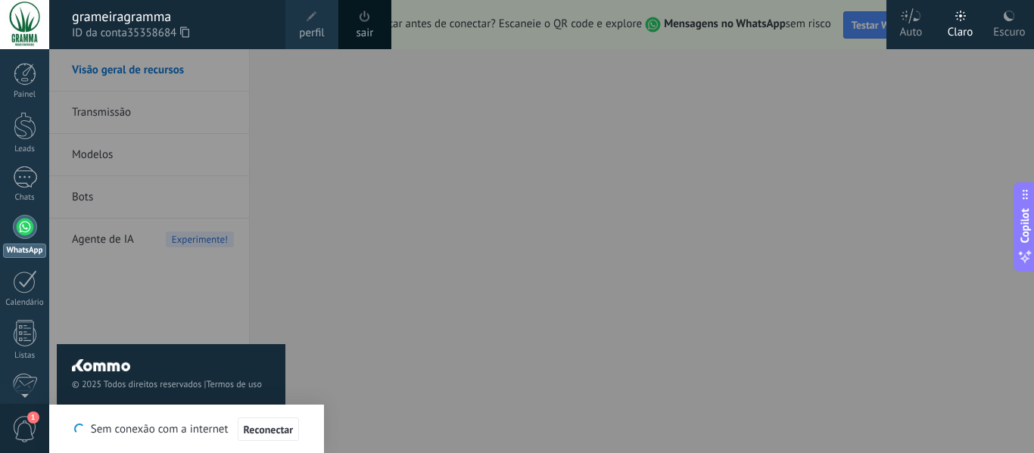
click at [581, 171] on div at bounding box center [566, 226] width 1034 height 453
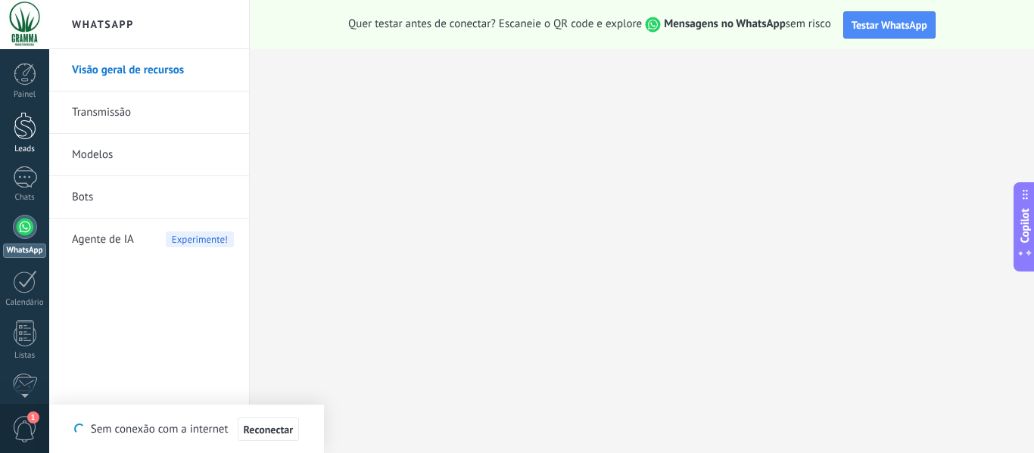
click at [30, 139] on div at bounding box center [25, 126] width 23 height 28
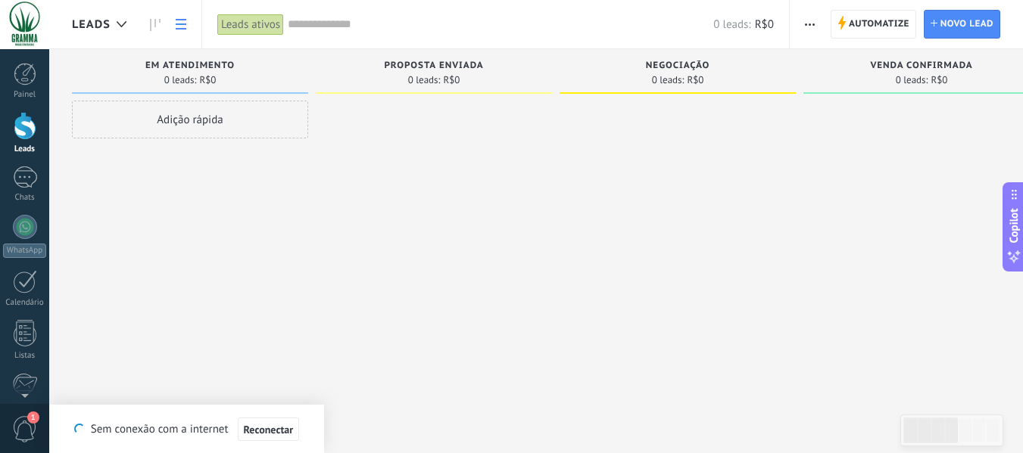
click at [185, 26] on icon at bounding box center [181, 24] width 11 height 11
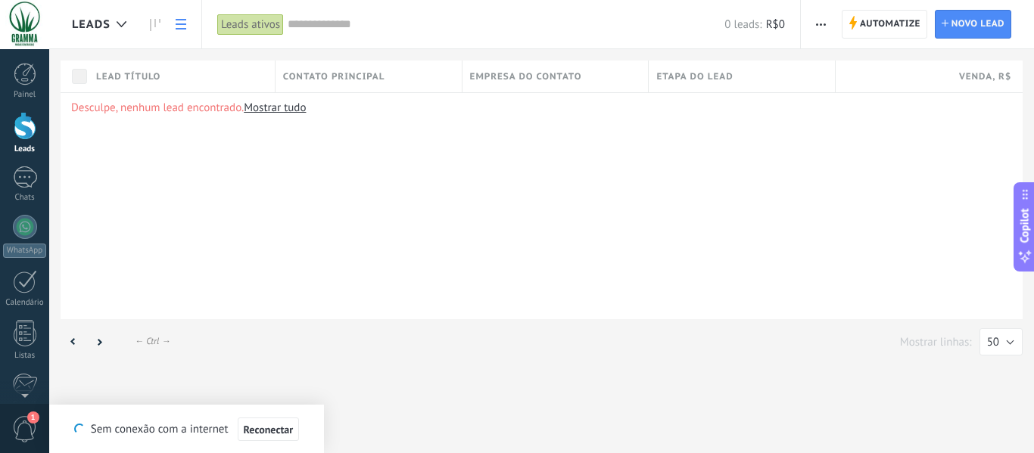
click at [185, 26] on icon at bounding box center [181, 24] width 11 height 11
click at [151, 22] on icon at bounding box center [155, 25] width 11 height 12
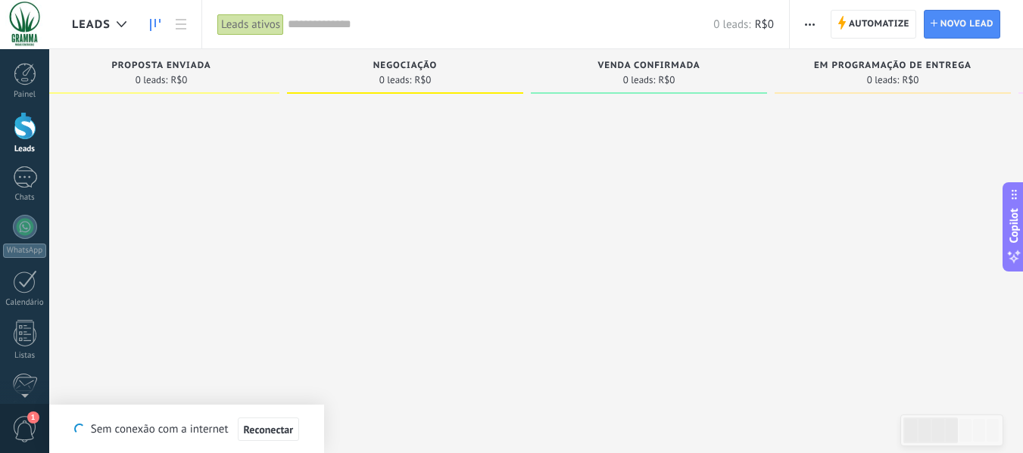
drag, startPoint x: 581, startPoint y: 226, endPoint x: 302, endPoint y: 237, distance: 278.8
click at [301, 238] on div at bounding box center [405, 229] width 236 height 256
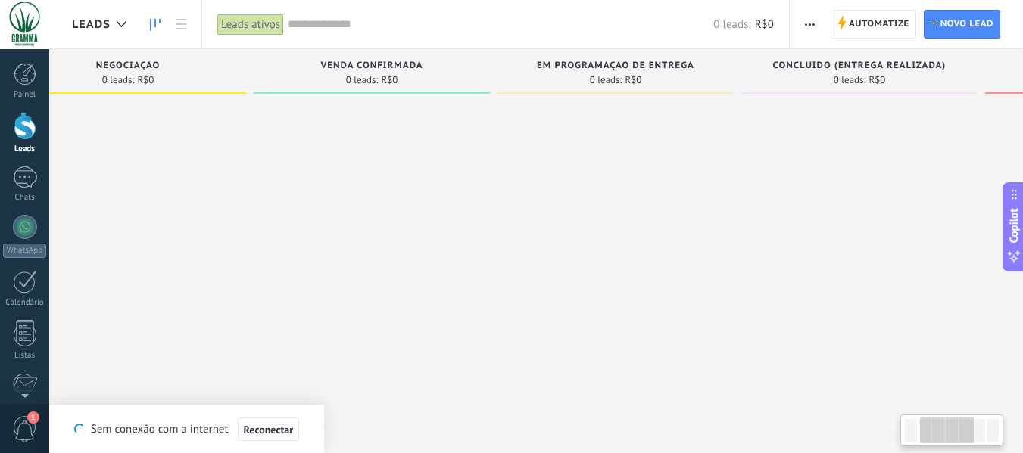
drag, startPoint x: 682, startPoint y: 240, endPoint x: 379, endPoint y: 245, distance: 303.6
click at [379, 245] on div at bounding box center [372, 229] width 236 height 256
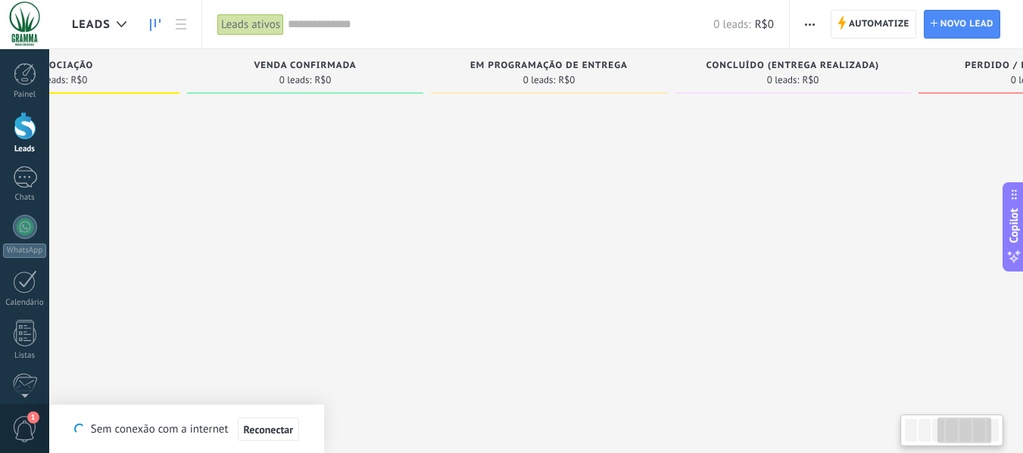
scroll to position [0, 771]
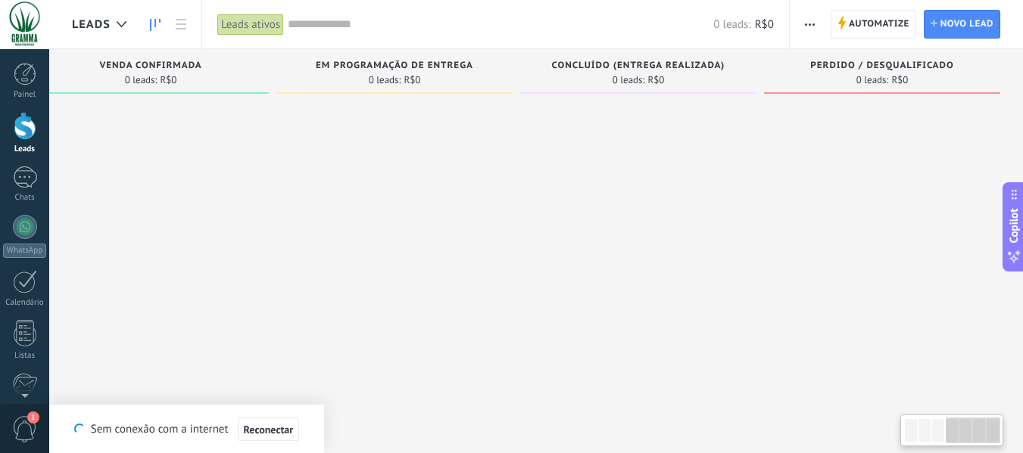
drag, startPoint x: 764, startPoint y: 242, endPoint x: 317, endPoint y: 241, distance: 446.7
click at [317, 241] on div "Etapa de leads de entrada solicitações: 0 0 0 0 0 0 0 0 0 Em atendimento 0 lead…" at bounding box center [162, 202] width 1722 height 307
drag, startPoint x: 375, startPoint y: 285, endPoint x: 728, endPoint y: 310, distance: 354.5
click at [513, 310] on div at bounding box center [394, 229] width 236 height 256
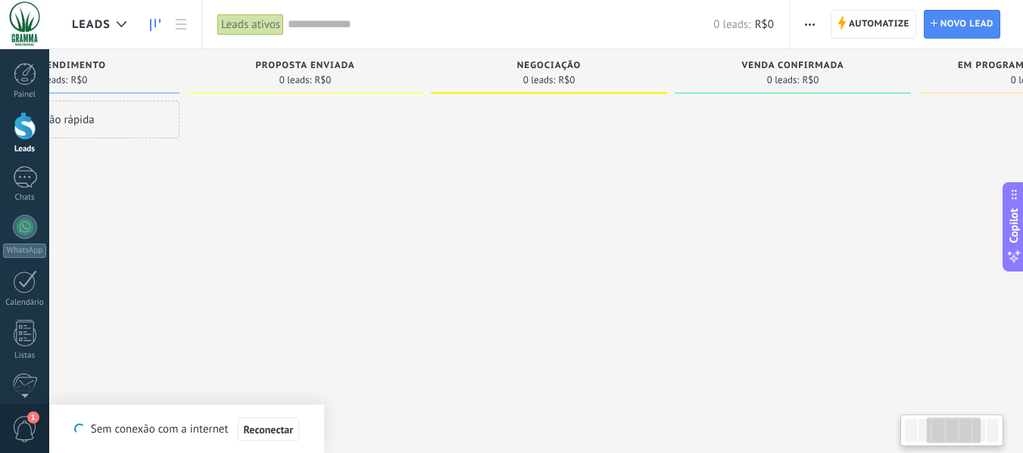
drag, startPoint x: 359, startPoint y: 271, endPoint x: 632, endPoint y: 274, distance: 273.3
click at [630, 274] on div at bounding box center [549, 229] width 236 height 256
drag, startPoint x: 174, startPoint y: 254, endPoint x: 210, endPoint y: 249, distance: 36.7
click at [179, 251] on div "Adição rápida" at bounding box center [61, 229] width 236 height 256
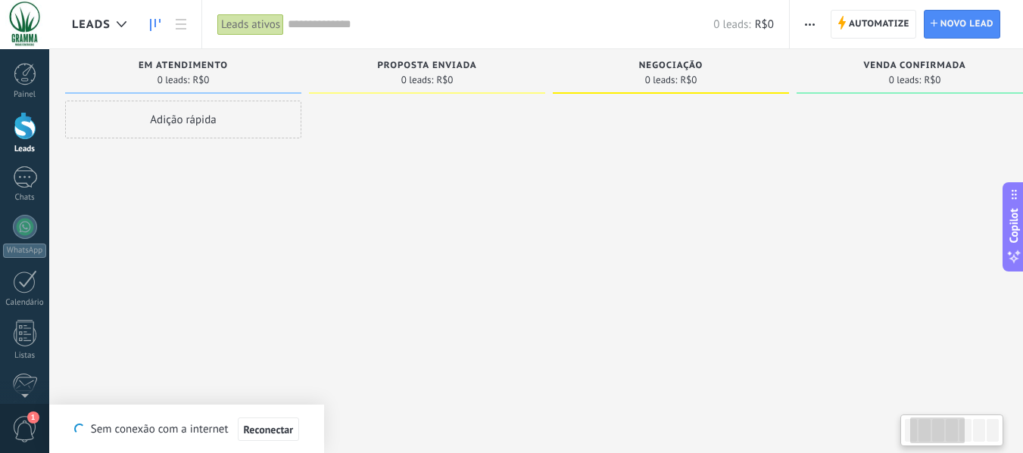
scroll to position [0, 0]
drag, startPoint x: 210, startPoint y: 249, endPoint x: 701, endPoint y: 273, distance: 491.1
click at [701, 273] on div "Etapa de leads de entrada solicitações: 0 0 0 0 0 0 0 0 0 Em atendimento 0 lead…" at bounding box center [933, 202] width 1722 height 307
drag, startPoint x: 301, startPoint y: 241, endPoint x: 468, endPoint y: 238, distance: 167.3
click at [453, 239] on div "Etapa de leads de entrada solicitações: 0 0 0 0 0 0 0 0 0 Em atendimento 0 lead…" at bounding box center [933, 202] width 1722 height 307
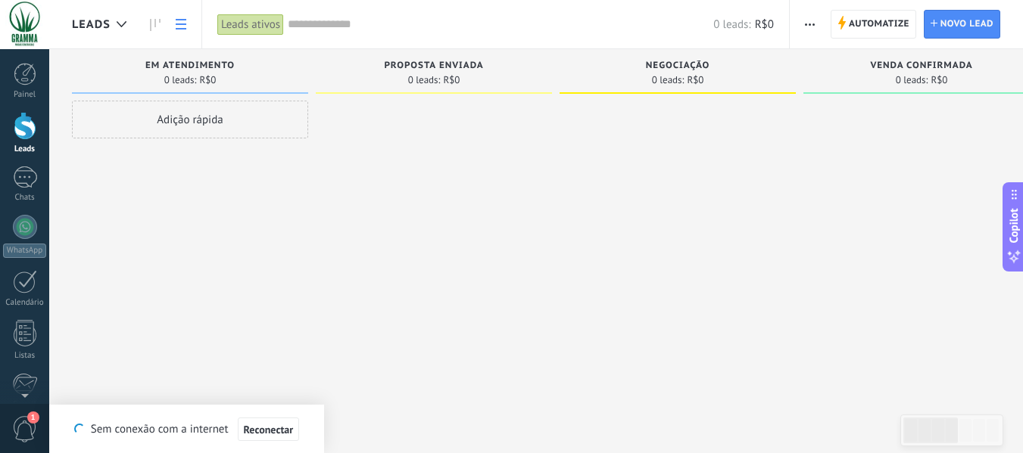
click at [181, 25] on use at bounding box center [181, 24] width 11 height 11
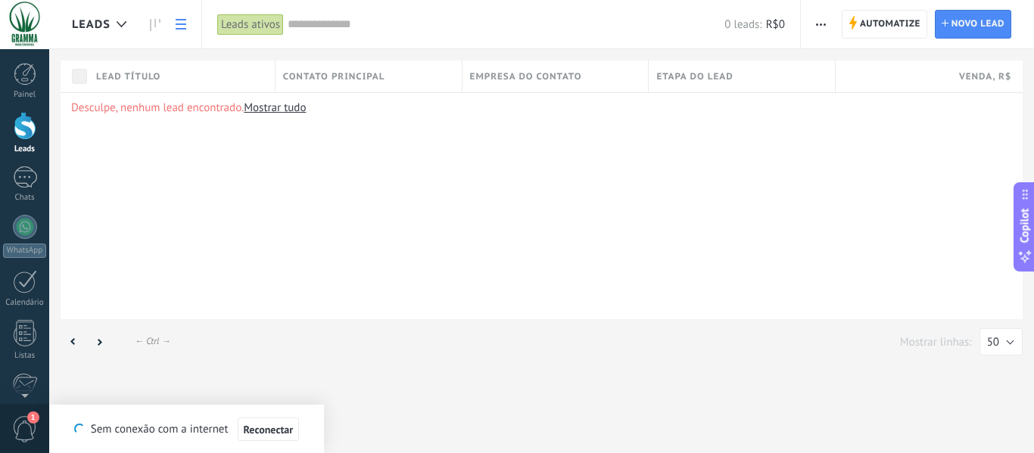
drag, startPoint x: 248, startPoint y: 235, endPoint x: 496, endPoint y: 247, distance: 247.8
click at [494, 248] on div "Desculpe, nenhum lead encontrado. Mostrar tudo" at bounding box center [542, 205] width 962 height 227
drag, startPoint x: 507, startPoint y: 238, endPoint x: 363, endPoint y: 236, distance: 144.6
click at [363, 236] on div "Desculpe, nenhum lead encontrado. Mostrar tudo" at bounding box center [542, 205] width 962 height 227
drag, startPoint x: 357, startPoint y: 235, endPoint x: 538, endPoint y: 229, distance: 181.0
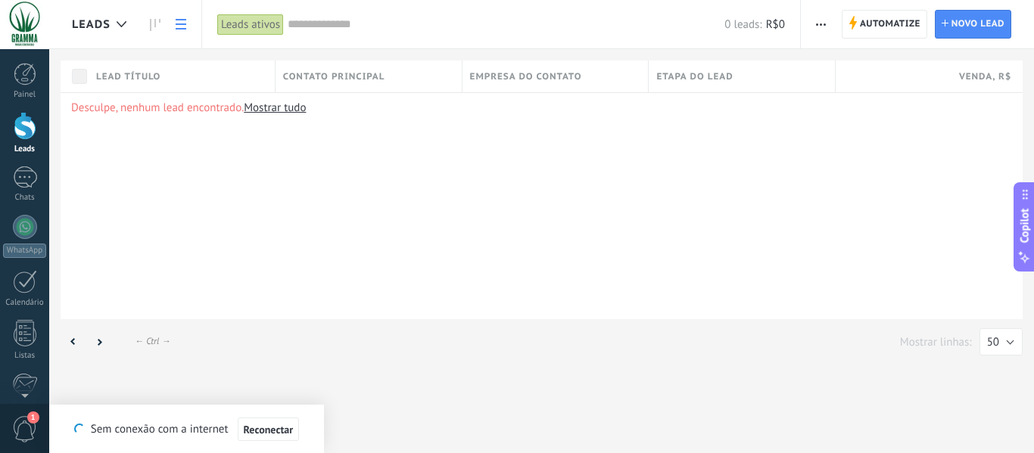
click at [522, 233] on div "Desculpe, nenhum lead encontrado. Mostrar tudo" at bounding box center [542, 205] width 962 height 227
click at [150, 23] on use at bounding box center [155, 25] width 11 height 12
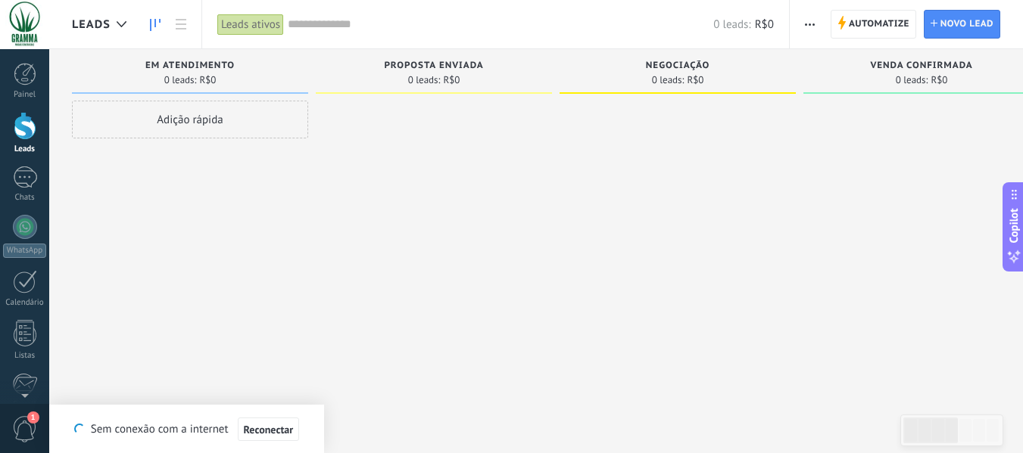
click at [14, 59] on div "Painel Leads Chats WhatsApp Clientes" at bounding box center [49, 226] width 98 height 355
click at [24, 70] on div at bounding box center [25, 74] width 23 height 23
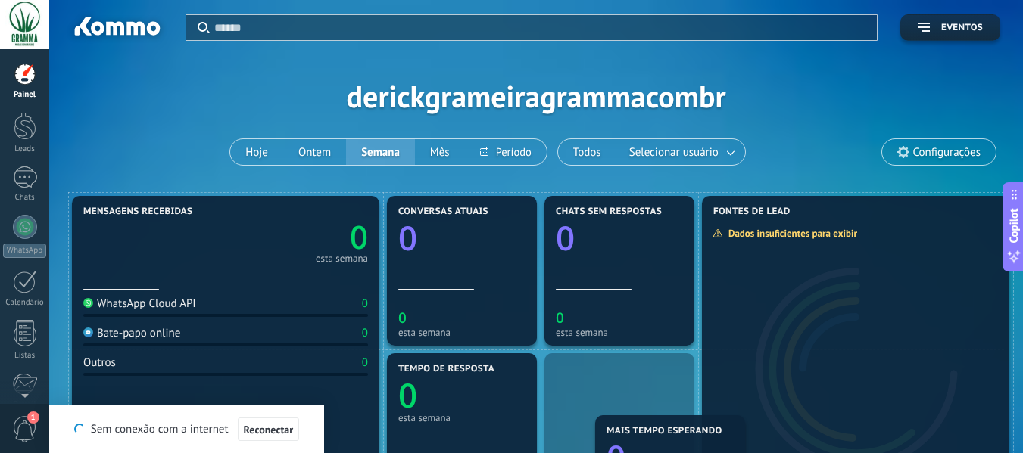
scroll to position [127, 0]
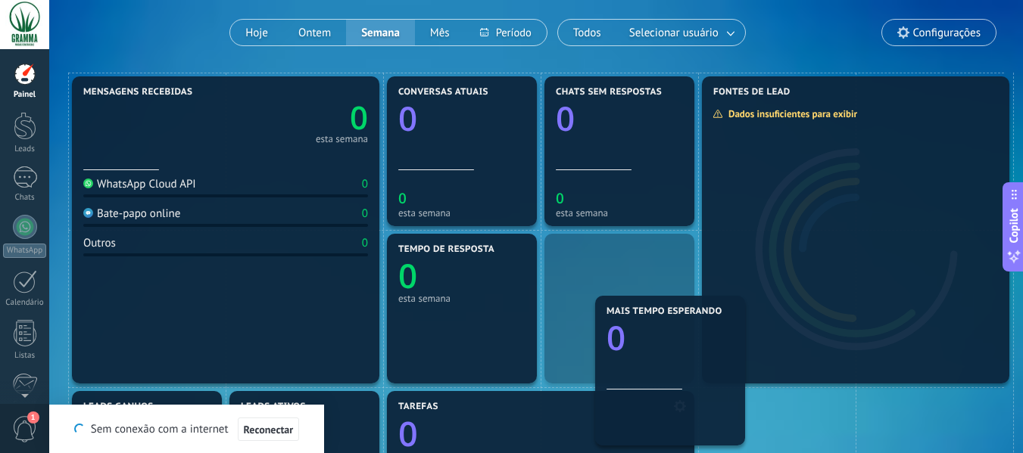
drag, startPoint x: 606, startPoint y: 447, endPoint x: 668, endPoint y: 441, distance: 62.4
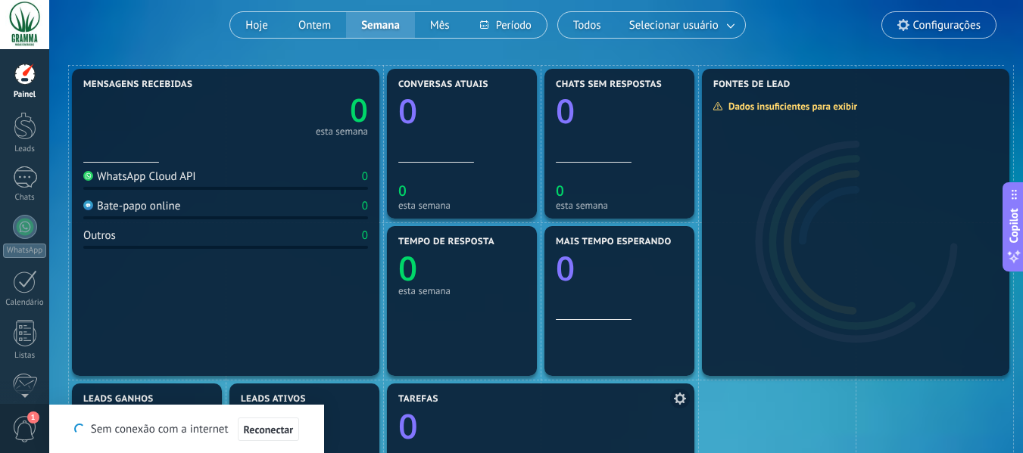
click at [668, 441] on link "0" at bounding box center [540, 427] width 285 height 46
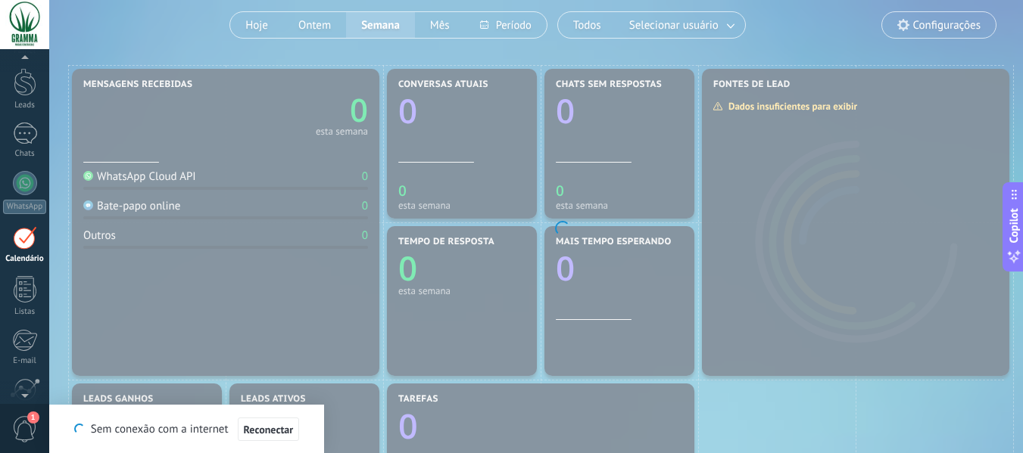
scroll to position [44, 0]
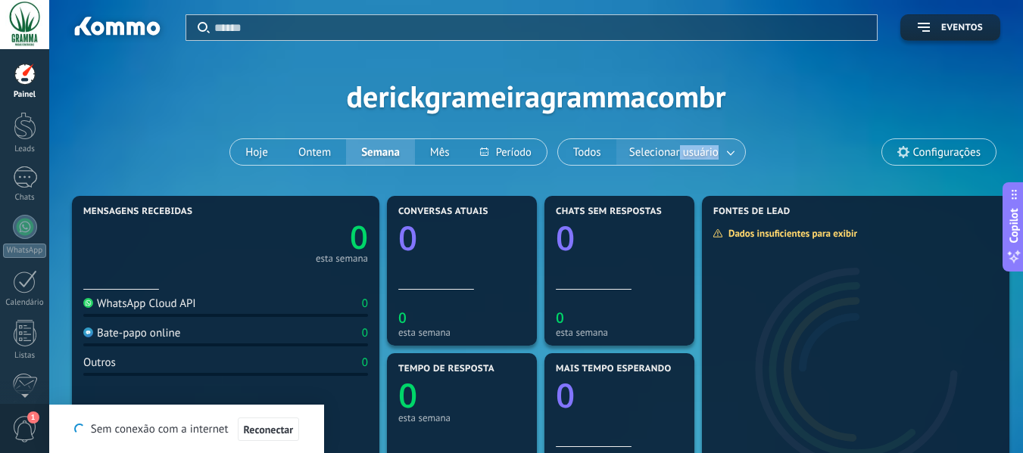
drag, startPoint x: 797, startPoint y: 154, endPoint x: 682, endPoint y: 145, distance: 115.5
click at [674, 148] on div "Aplicar Eventos derickgrameiragrammacombr Hoje Ontem Semana Mês Todos Seleciona…" at bounding box center [536, 96] width 928 height 192
click at [275, 433] on span "Reconectar" at bounding box center [269, 430] width 50 height 11
click at [257, 22] on input "text" at bounding box center [540, 28] width 653 height 16
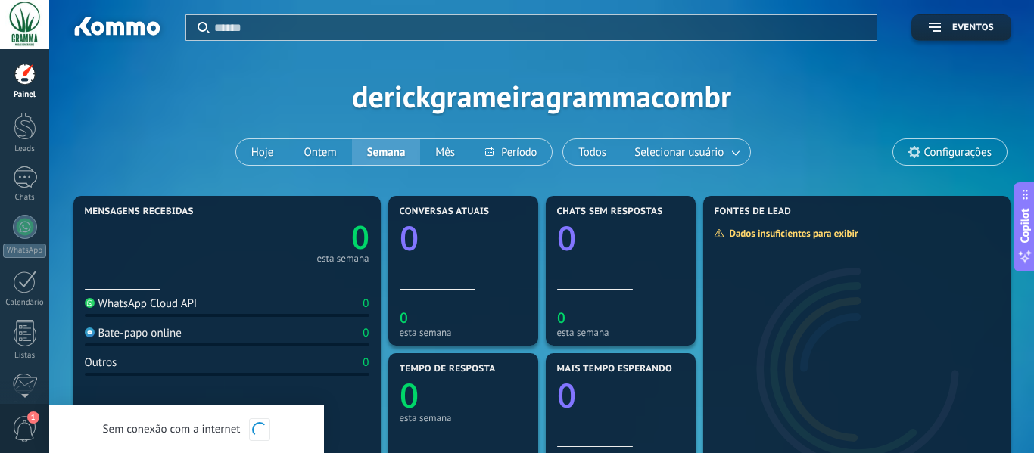
click at [24, 66] on div at bounding box center [25, 74] width 23 height 23
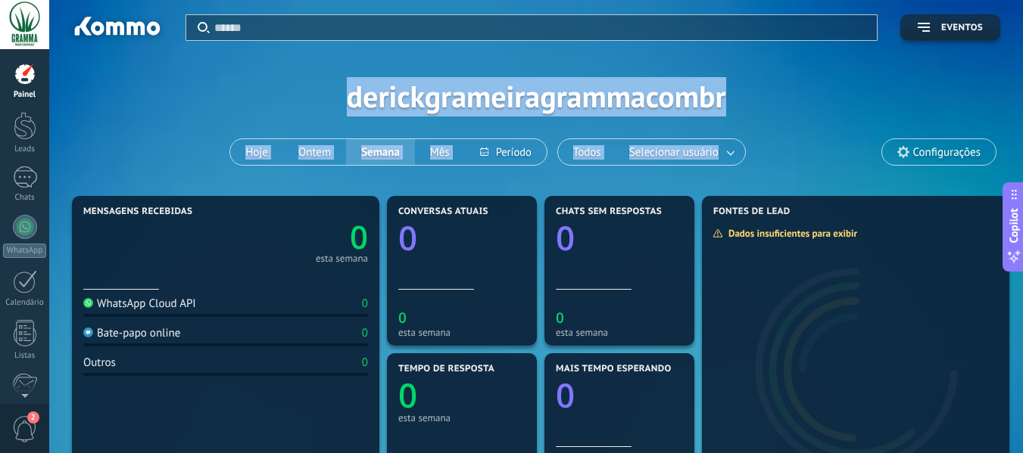
drag, startPoint x: 343, startPoint y: 97, endPoint x: 869, endPoint y: 105, distance: 526.2
click at [869, 105] on div "Aplicar Eventos derickgrameiragrammacombr Hoje Ontem Semana Mês Todos Seleciona…" at bounding box center [536, 96] width 928 height 192
click at [765, 107] on div "Aplicar Eventos derickgrameiragrammacombr Hoje Ontem Semana Mês Todos Seleciona…" at bounding box center [536, 96] width 928 height 192
